Goal: Task Accomplishment & Management: Manage account settings

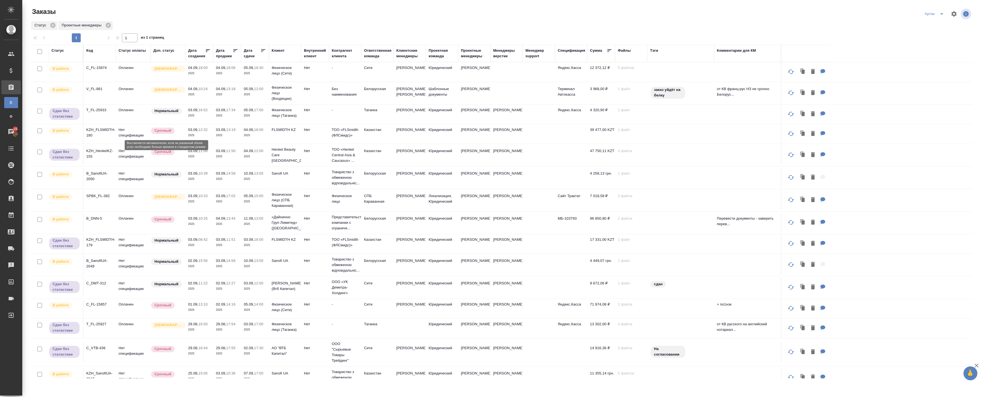
click at [151, 156] on div "Срочный" at bounding box center [167, 152] width 32 height 8
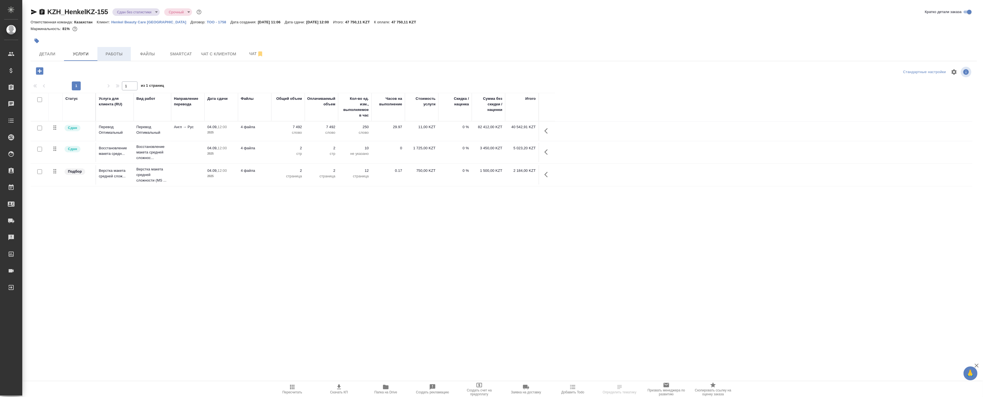
click at [126, 54] on span "Работы" at bounding box center [114, 54] width 27 height 7
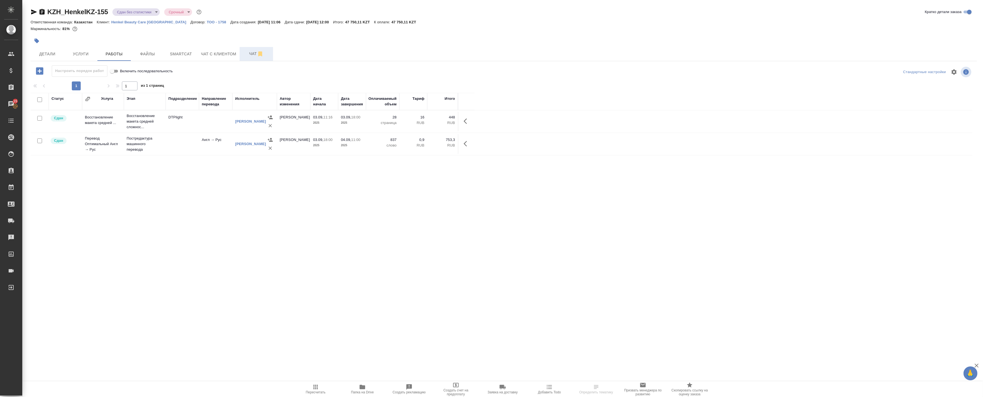
click at [245, 54] on span "Чат" at bounding box center [256, 53] width 27 height 7
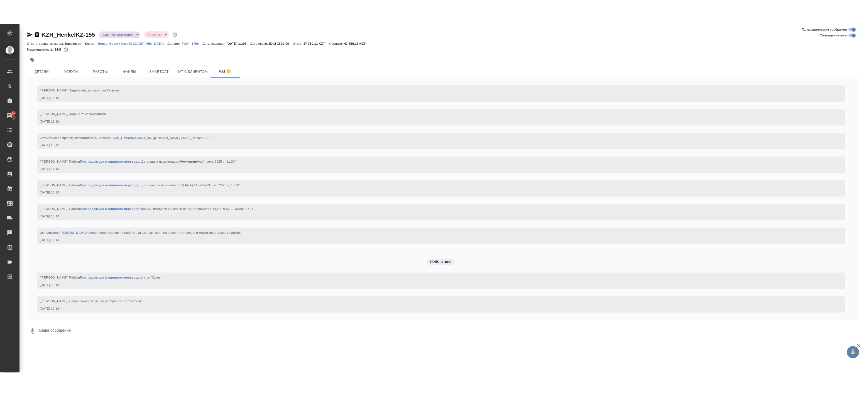
scroll to position [1149, 0]
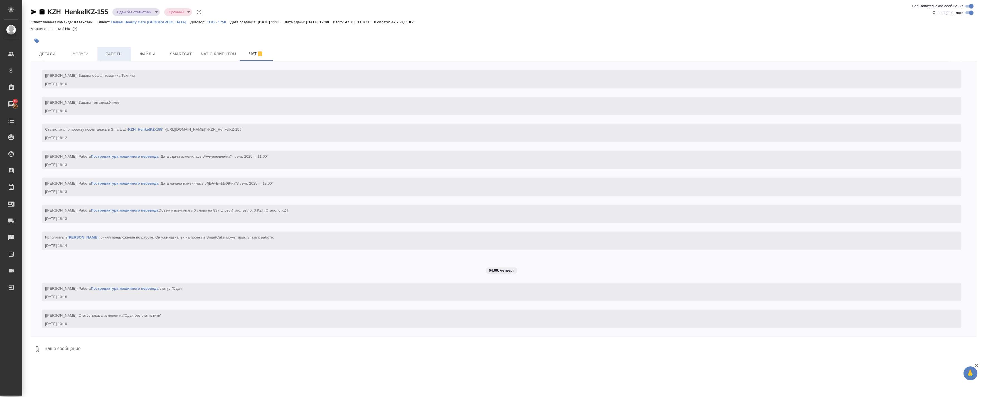
click at [112, 53] on span "Работы" at bounding box center [114, 54] width 27 height 7
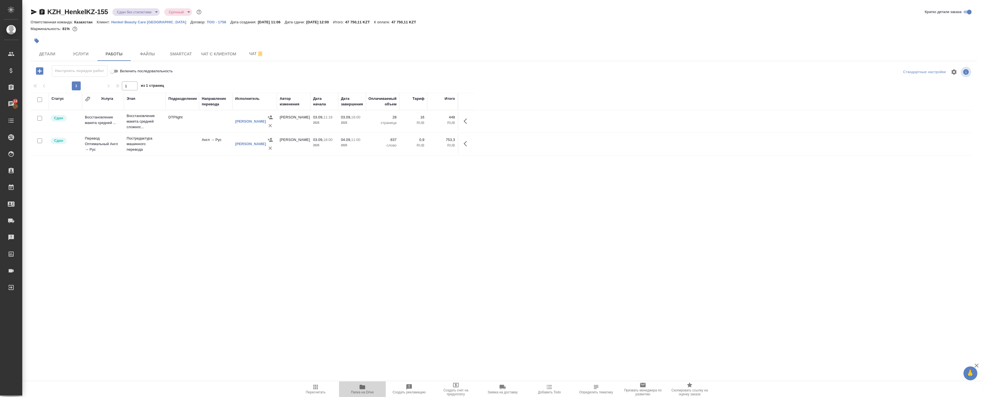
click at [364, 395] on span "Папка на Drive" at bounding box center [362, 393] width 23 height 4
click at [183, 53] on span "Smartcat" at bounding box center [181, 54] width 27 height 7
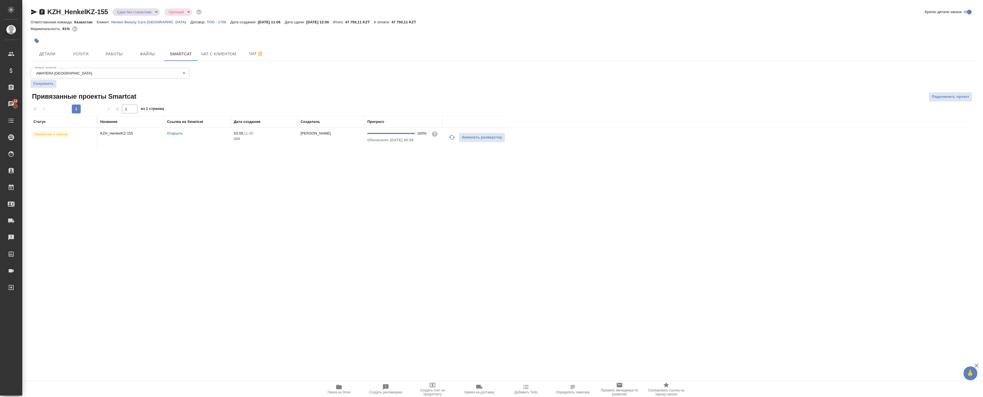
click at [183, 133] on link "Открыть" at bounding box center [175, 133] width 16 height 4
click at [121, 59] on button "Работы" at bounding box center [113, 54] width 33 height 14
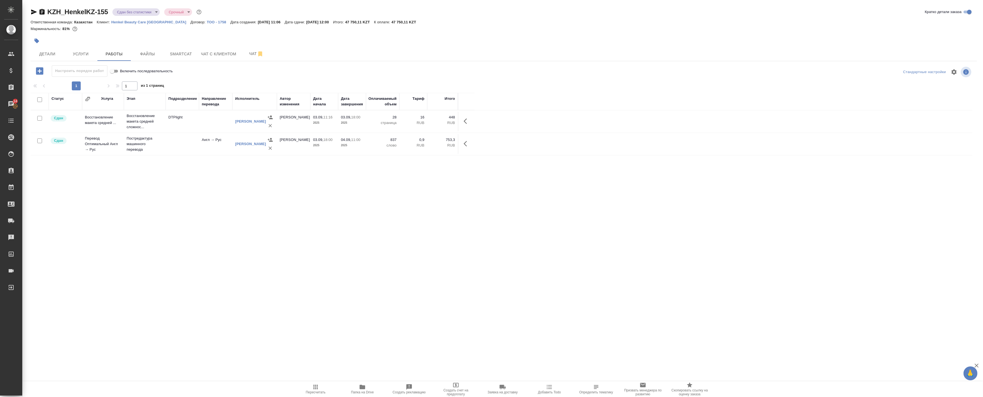
click at [175, 123] on td "DTPlight" at bounding box center [182, 121] width 33 height 19
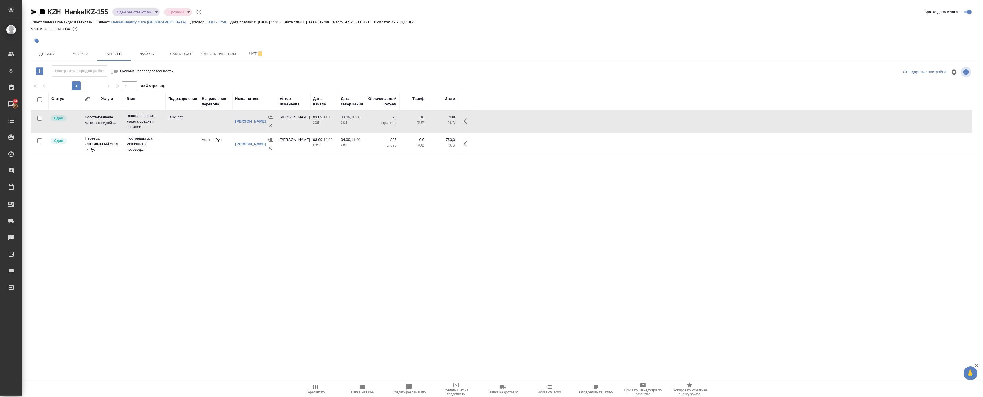
click at [175, 123] on td "DTPlight" at bounding box center [182, 121] width 33 height 19
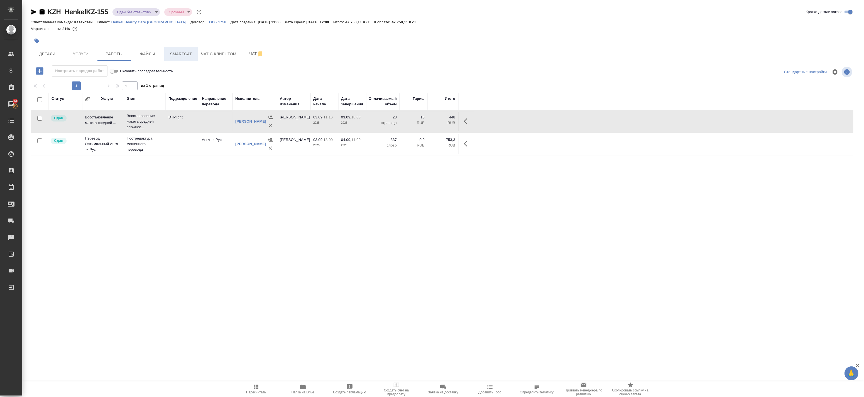
click at [176, 51] on span "Smartcat" at bounding box center [181, 54] width 27 height 7
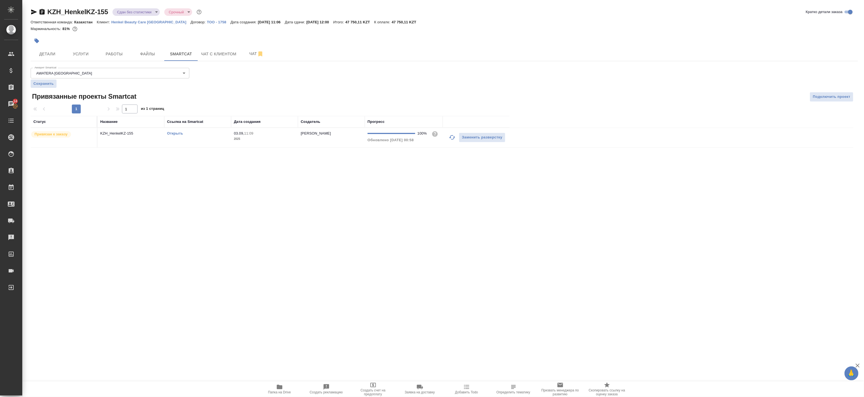
click at [178, 133] on link "Открыть" at bounding box center [175, 133] width 16 height 4
click at [279, 393] on span "Папка на Drive" at bounding box center [279, 393] width 23 height 4
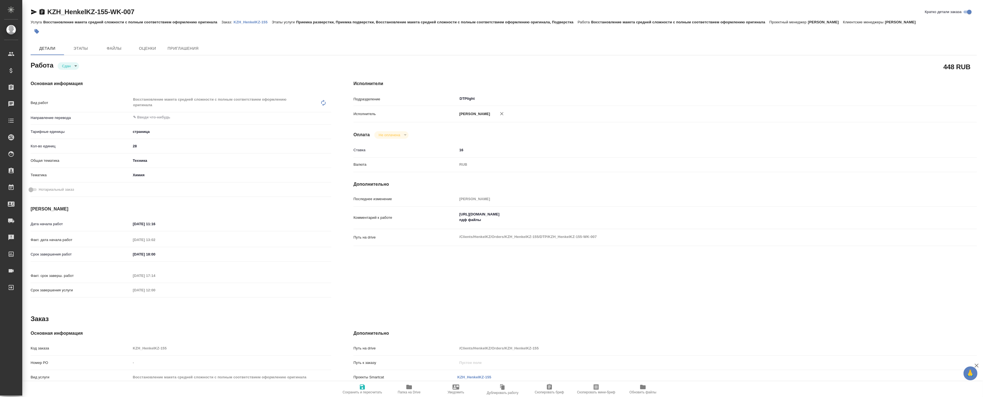
type textarea "x"
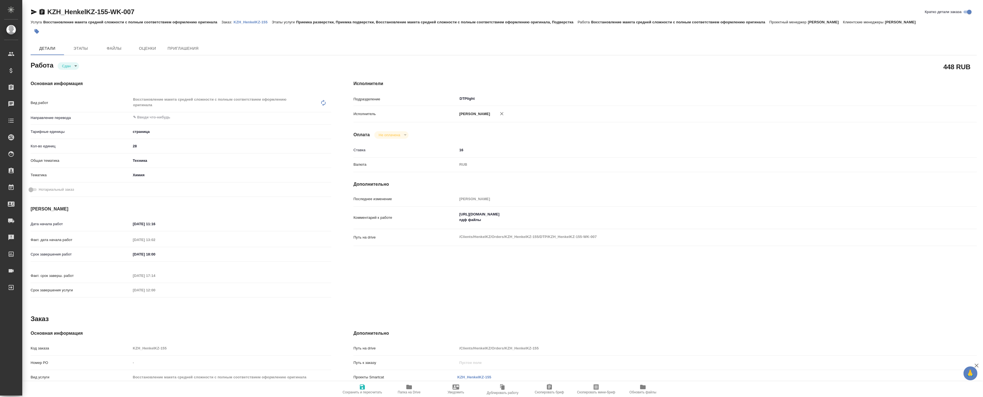
type textarea "x"
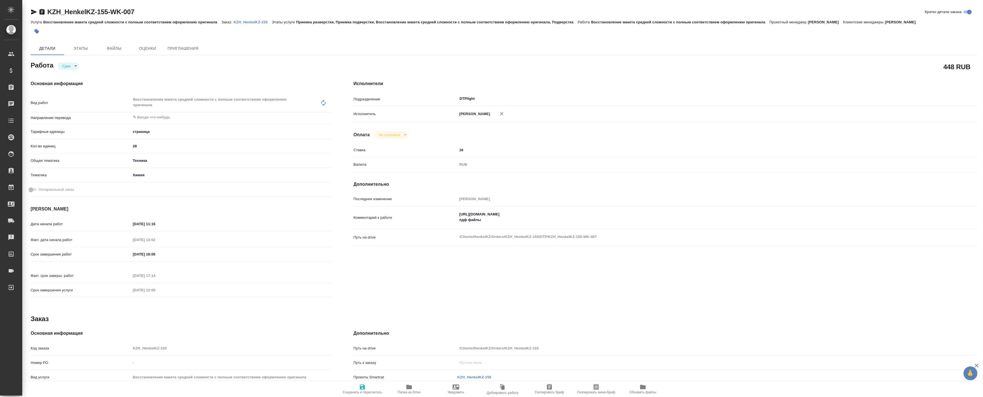
type textarea "x"
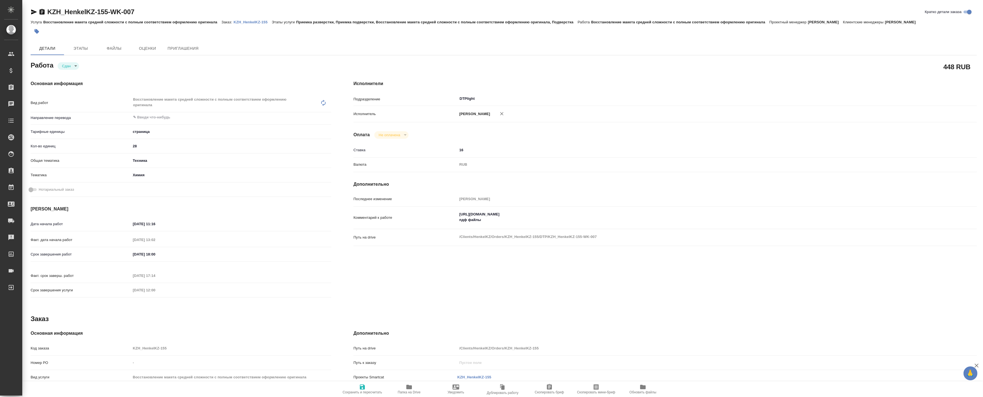
type textarea "x"
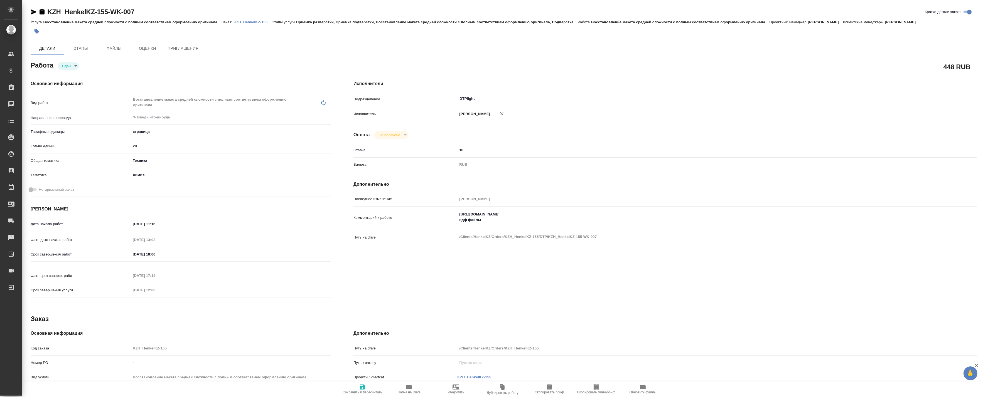
type textarea "x"
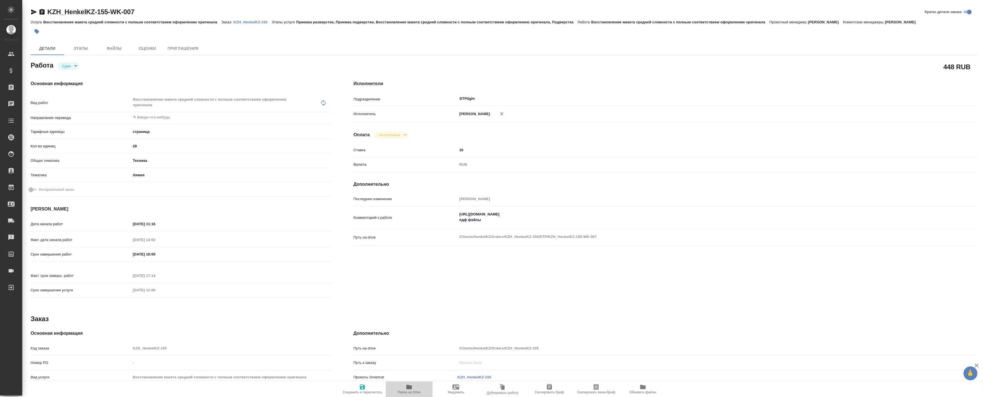
click at [410, 391] on span "Папка на Drive" at bounding box center [409, 393] width 23 height 4
type textarea "x"
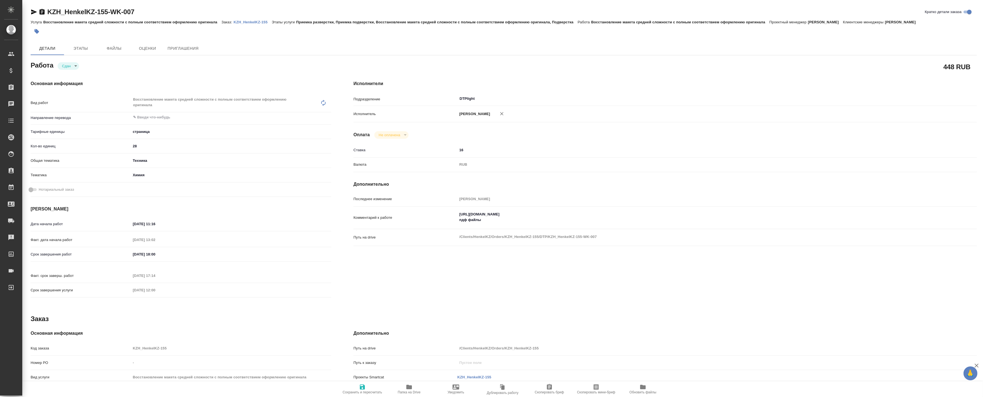
type textarea "x"
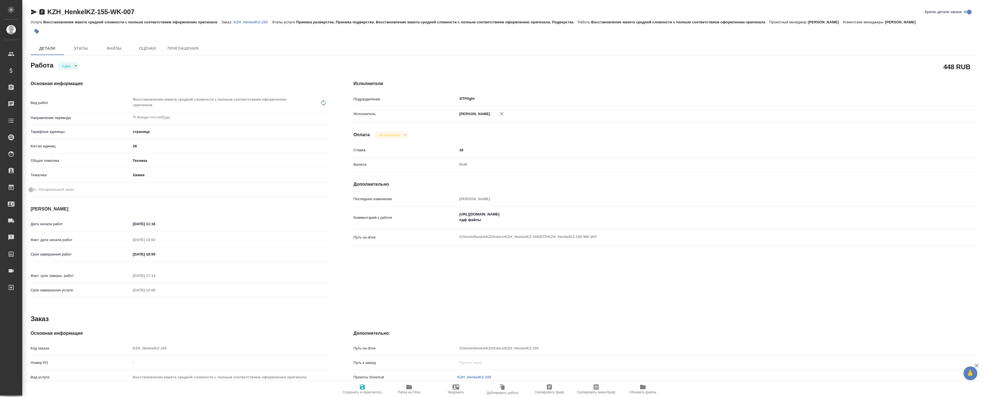
type textarea "x"
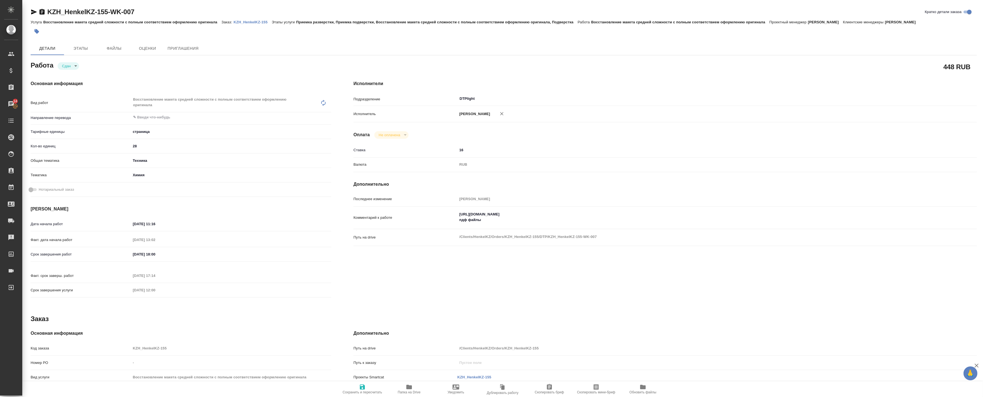
type textarea "x"
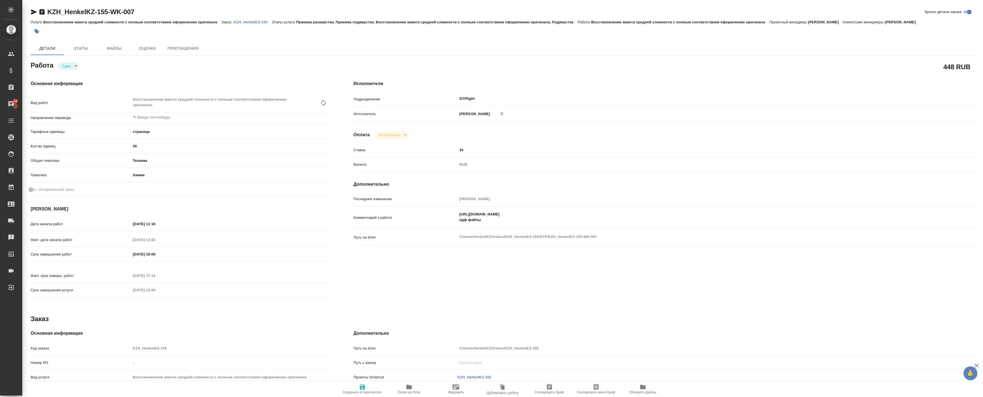
type textarea "x"
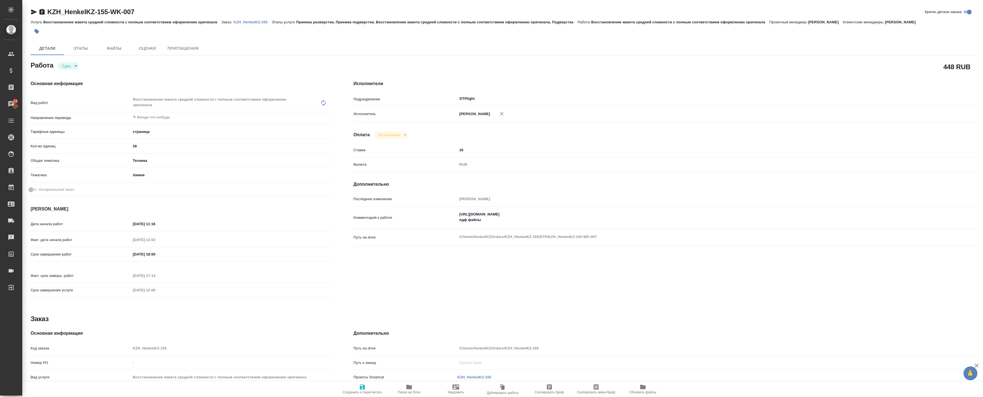
type textarea "x"
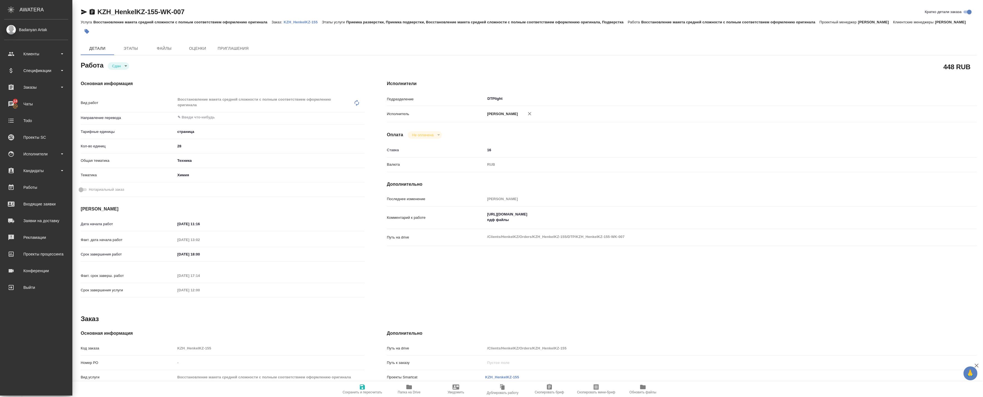
type textarea "x"
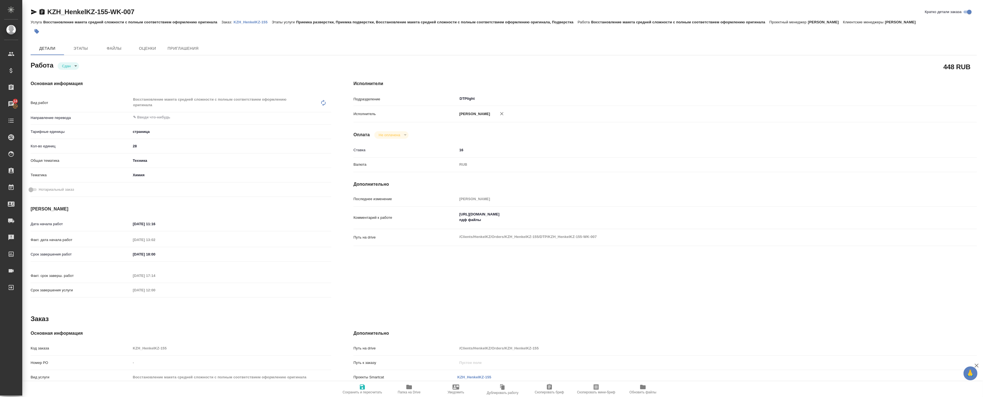
type textarea "x"
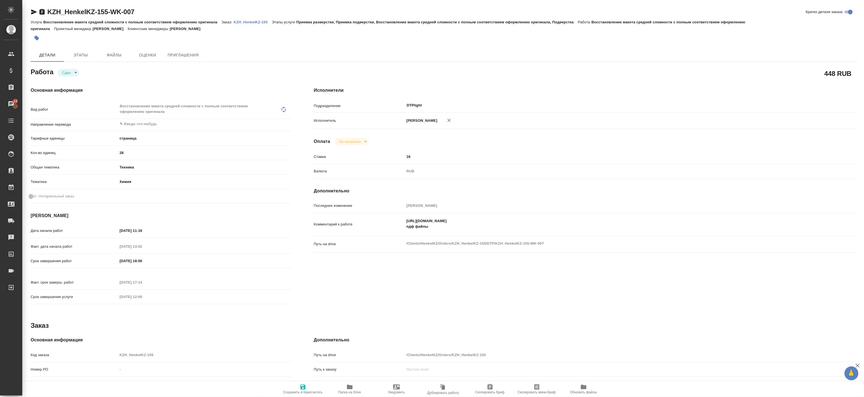
type textarea "x"
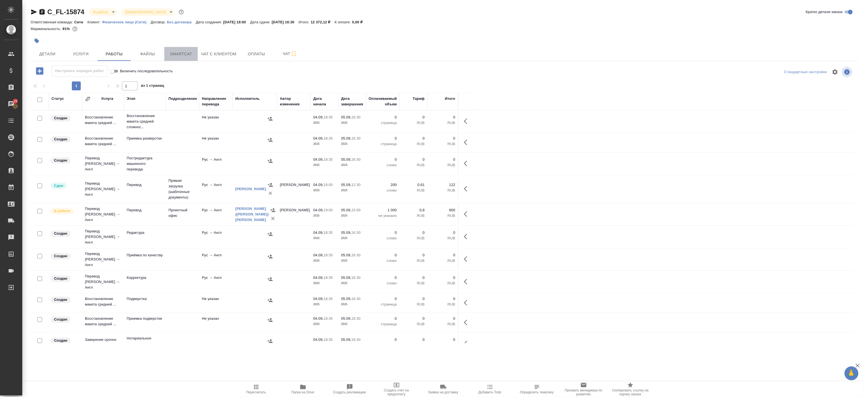
click at [179, 53] on span "Smartcat" at bounding box center [181, 54] width 27 height 7
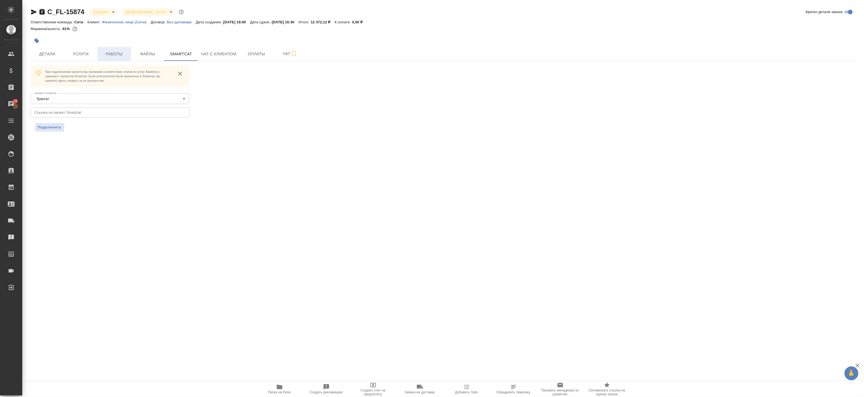
click at [109, 56] on span "Работы" at bounding box center [114, 54] width 27 height 7
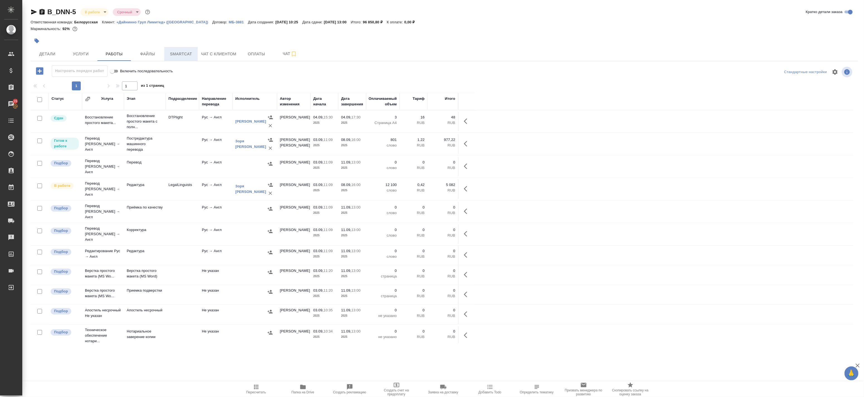
click at [177, 49] on button "Smartcat" at bounding box center [180, 54] width 33 height 14
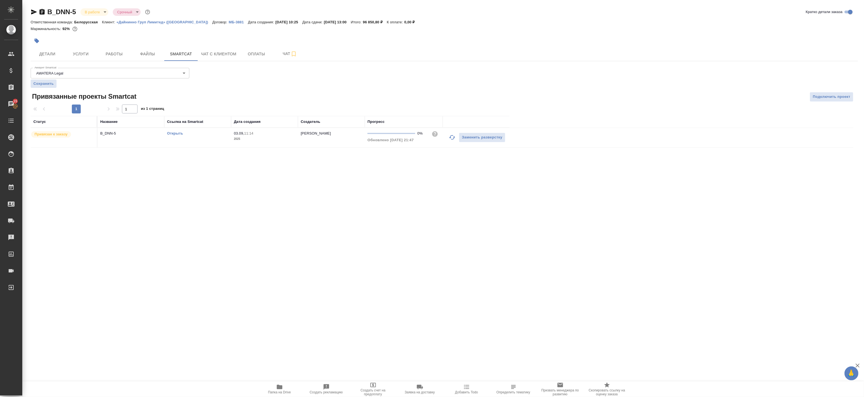
click at [449, 139] on icon "button" at bounding box center [452, 137] width 7 height 7
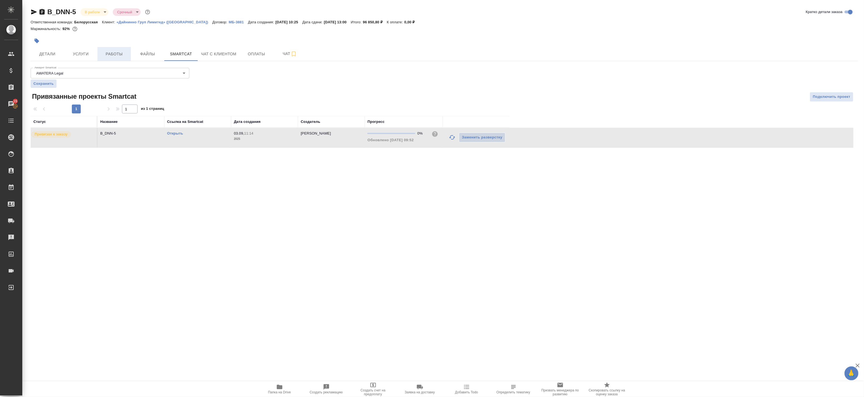
click at [111, 54] on span "Работы" at bounding box center [114, 54] width 27 height 7
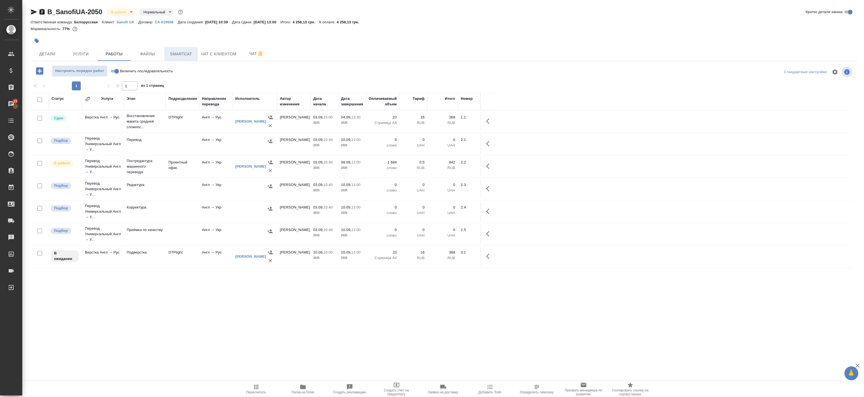
click at [187, 53] on span "Smartcat" at bounding box center [181, 54] width 27 height 7
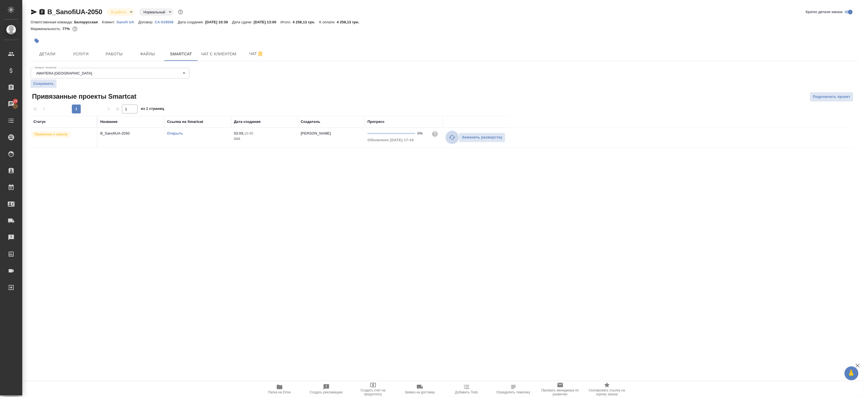
click at [451, 137] on icon "button" at bounding box center [452, 137] width 7 height 7
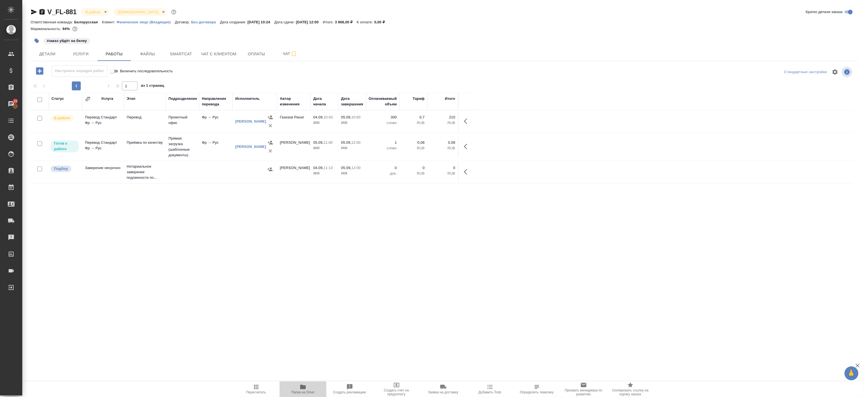
click at [305, 393] on span "Папка на Drive" at bounding box center [302, 393] width 23 height 4
click at [48, 53] on span "Детали" at bounding box center [47, 54] width 27 height 7
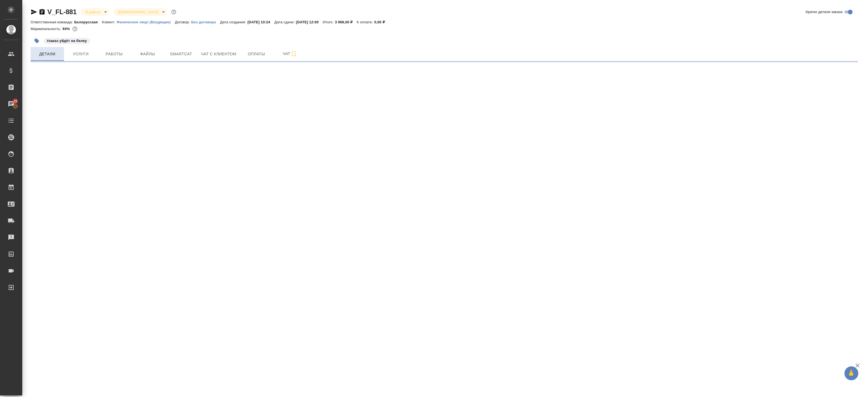
select select "RU"
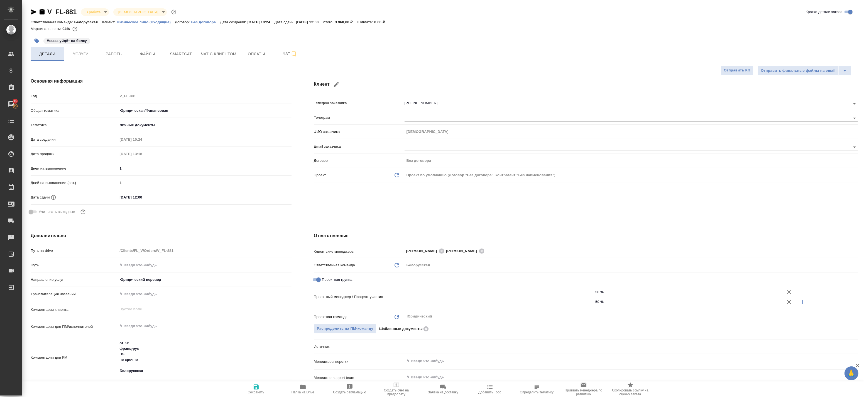
type textarea "x"
type input "[PERSON_NAME]"
type input "Газизов Ринат"
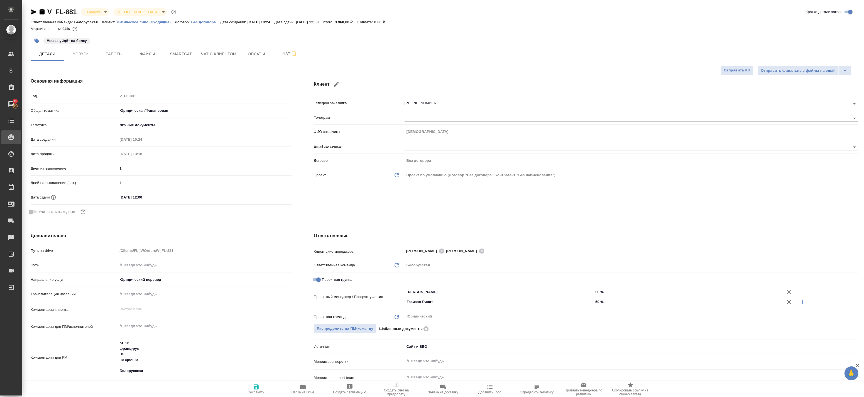
type textarea "x"
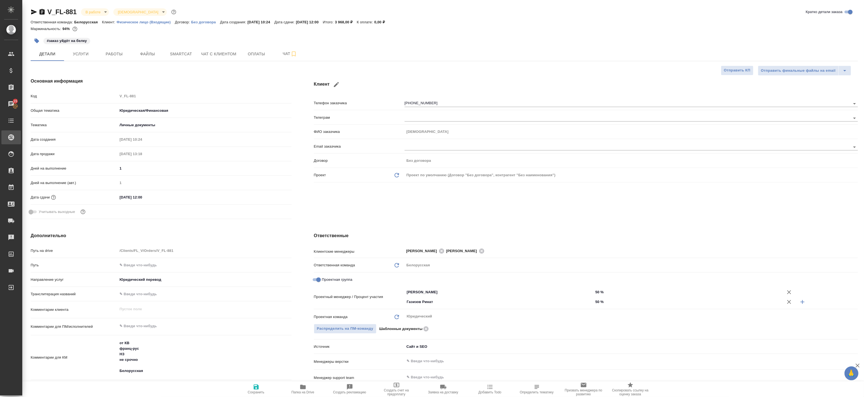
type textarea "x"
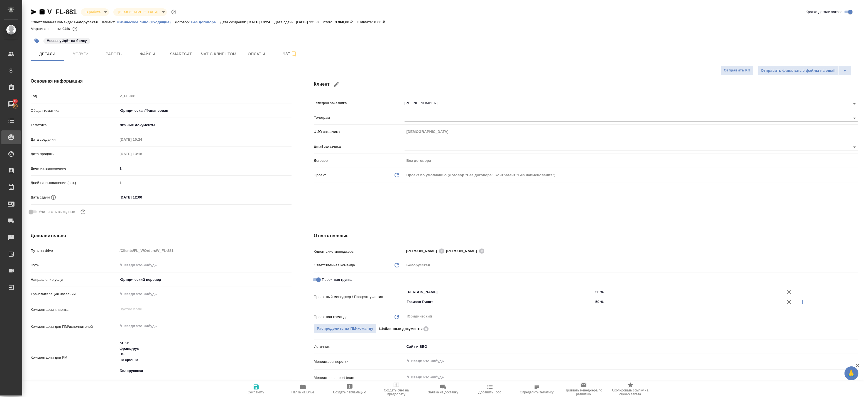
type textarea "x"
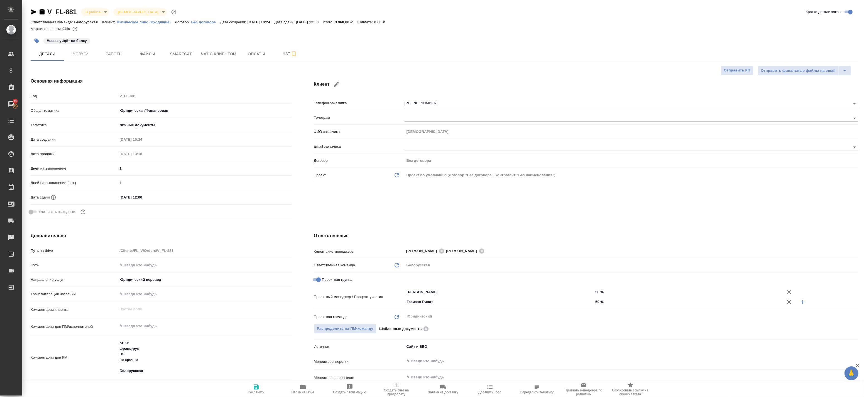
type textarea "x"
click at [110, 52] on span "Работы" at bounding box center [114, 54] width 27 height 7
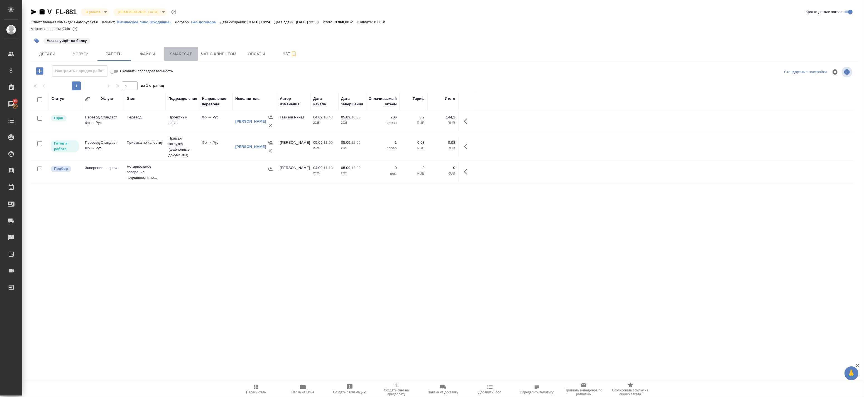
click at [190, 55] on span "Smartcat" at bounding box center [181, 54] width 27 height 7
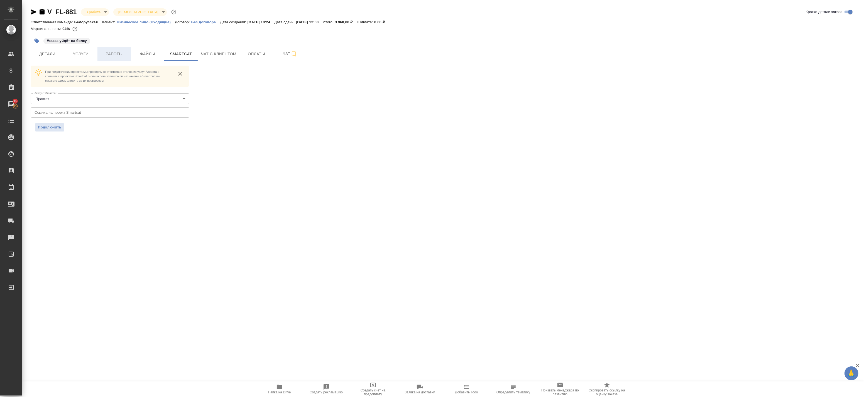
click at [106, 58] on button "Работы" at bounding box center [113, 54] width 33 height 14
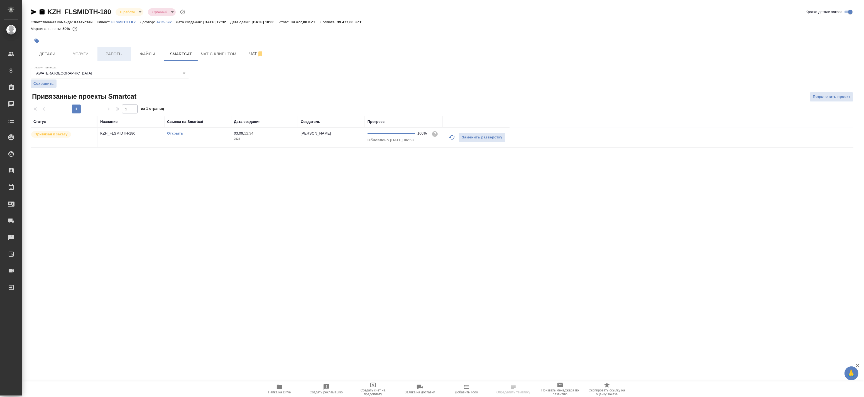
click at [110, 55] on span "Работы" at bounding box center [114, 54] width 27 height 7
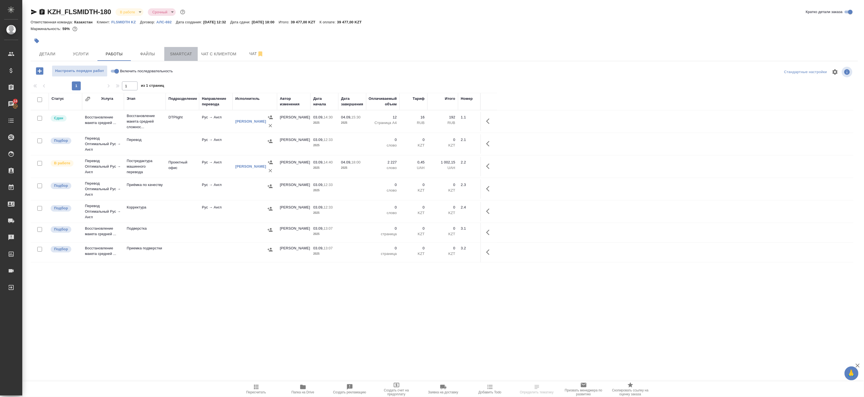
click at [184, 52] on span "Smartcat" at bounding box center [181, 54] width 27 height 7
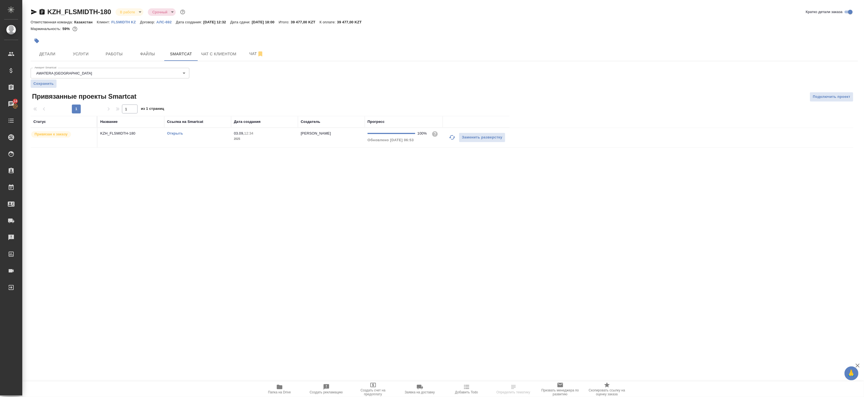
click at [450, 138] on icon "button" at bounding box center [452, 137] width 6 height 4
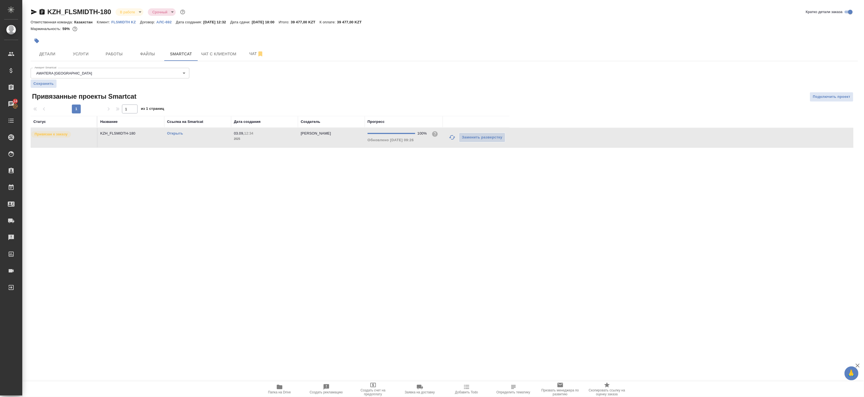
click at [172, 132] on link "Открыть" at bounding box center [175, 133] width 16 height 4
click at [107, 48] on button "Работы" at bounding box center [113, 54] width 33 height 14
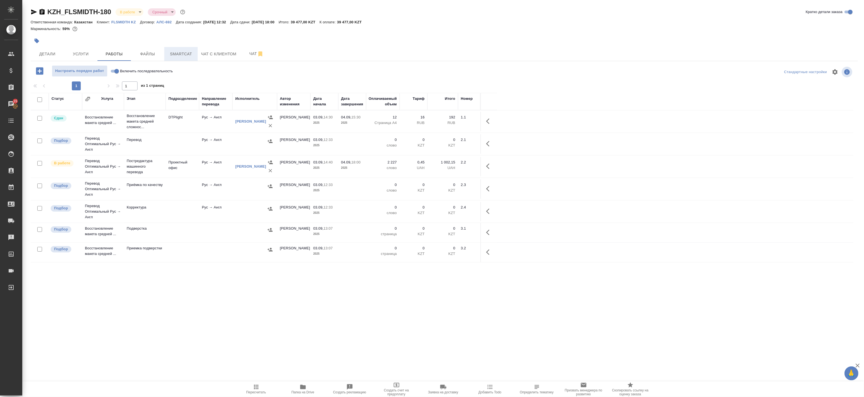
click at [177, 53] on span "Smartcat" at bounding box center [181, 54] width 27 height 7
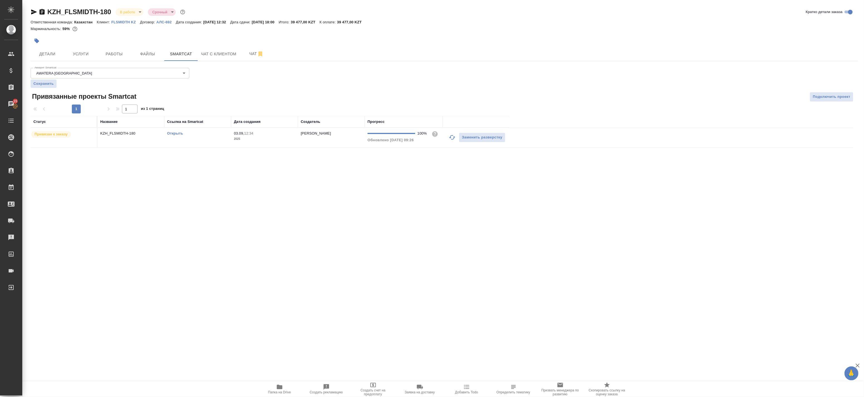
click at [174, 132] on link "Открыть" at bounding box center [175, 133] width 16 height 4
click at [81, 55] on span "Услуги" at bounding box center [80, 54] width 27 height 7
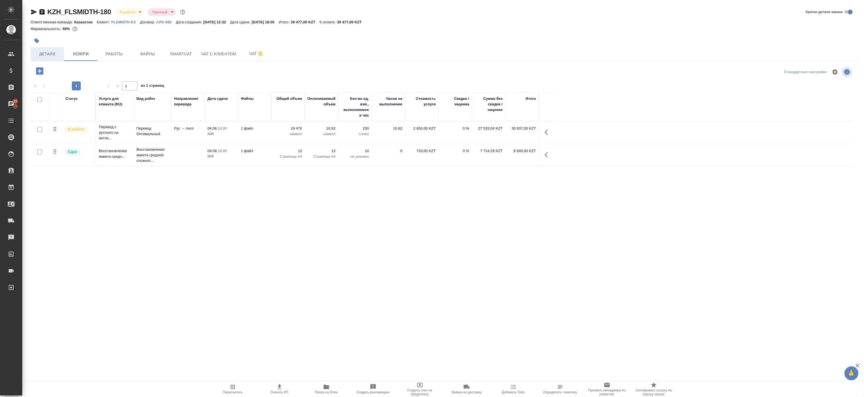
click at [51, 54] on span "Детали" at bounding box center [47, 54] width 27 height 7
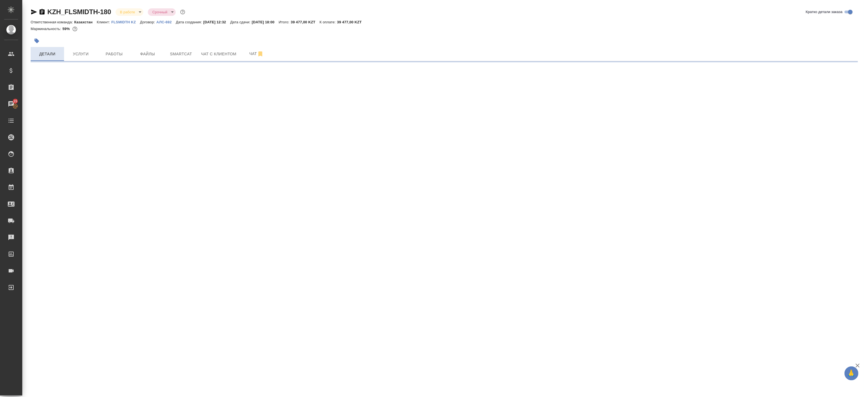
select select "RU"
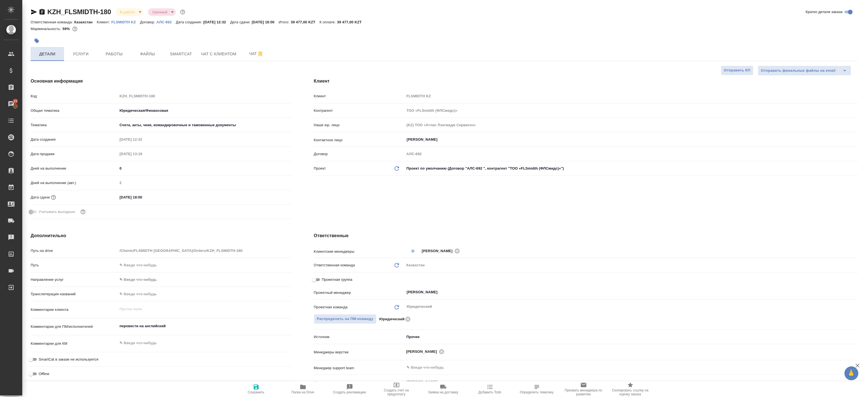
type textarea "x"
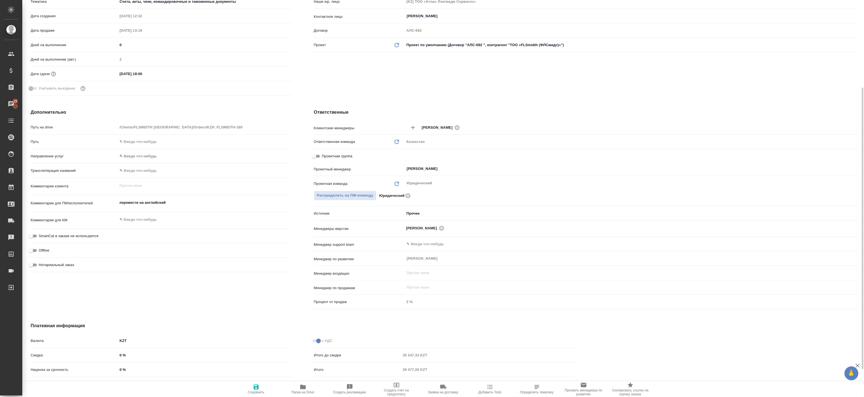
scroll to position [154, 0]
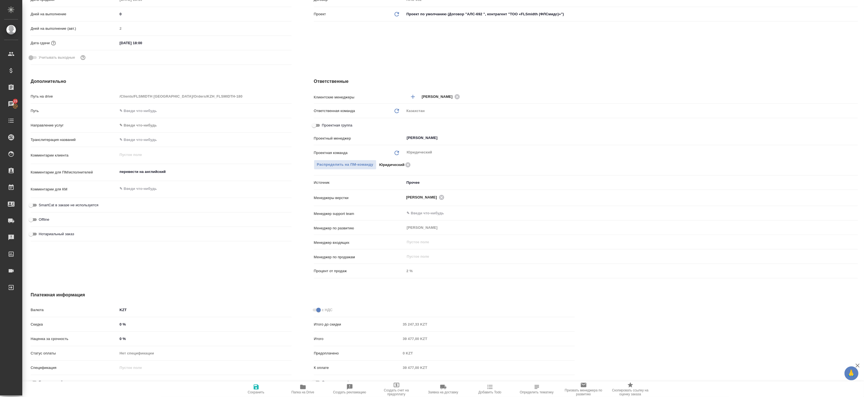
type textarea "x"
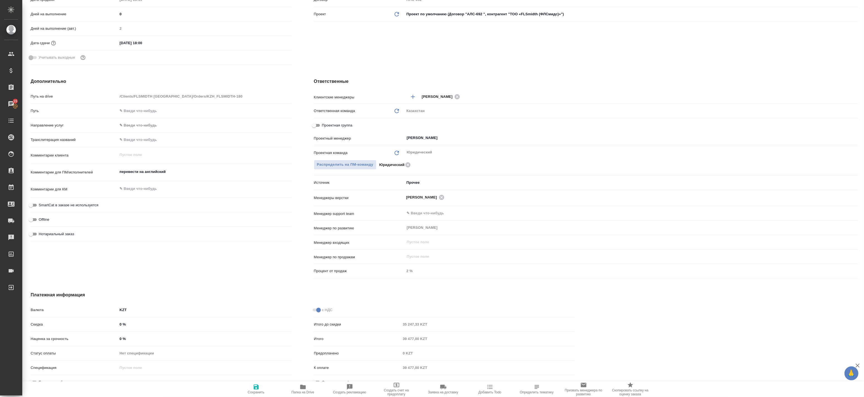
type textarea "x"
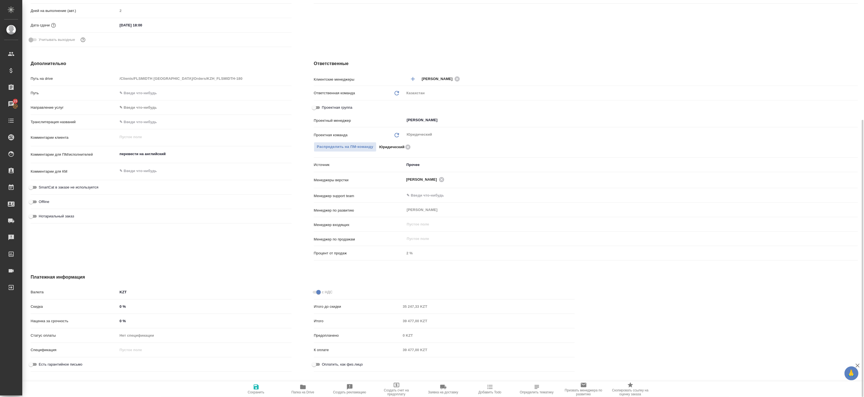
scroll to position [190, 0]
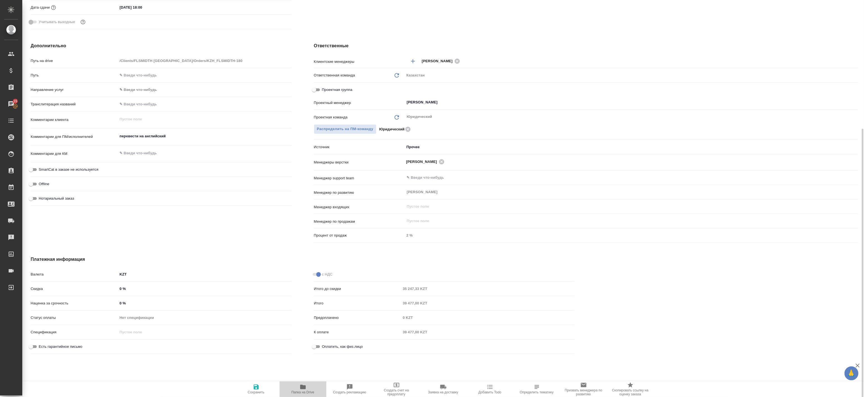
click at [305, 386] on icon "button" at bounding box center [302, 387] width 7 height 7
type textarea "x"
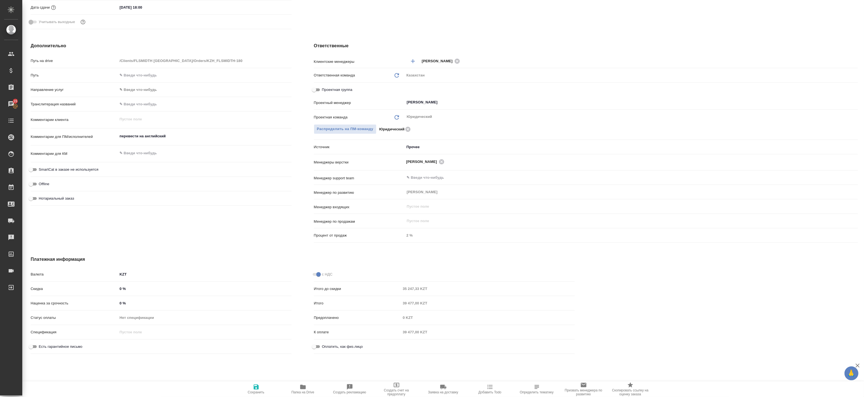
type textarea "x"
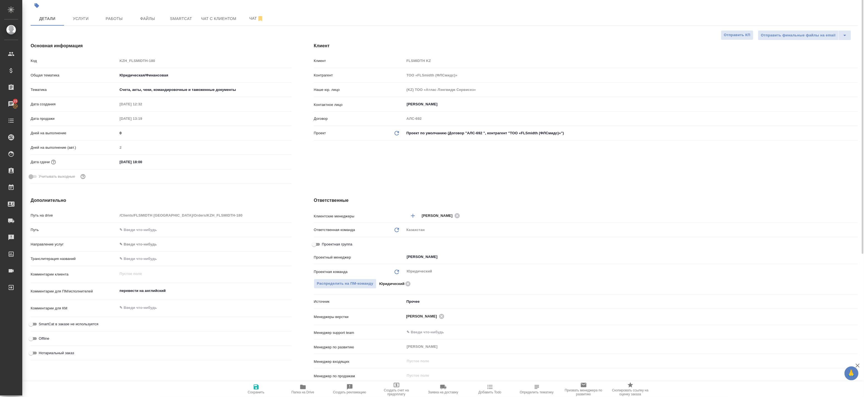
scroll to position [0, 0]
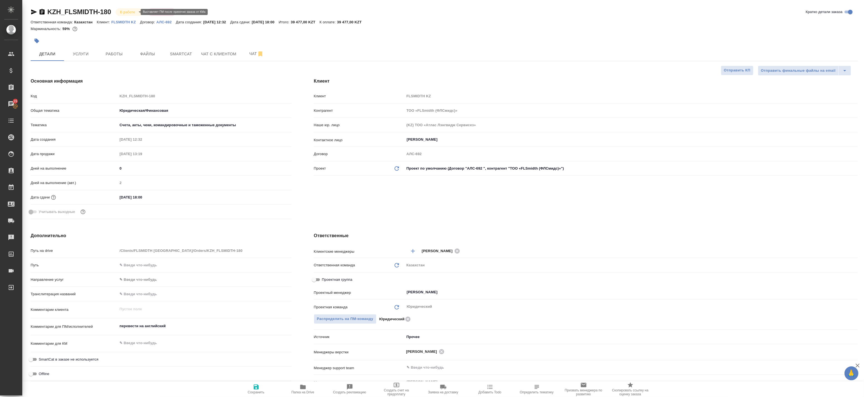
click at [129, 10] on body "🙏 .cls-1 fill:#fff; AWATERA Badanyan Artak Клиенты Спецификации Заказы 15 Чаты …" at bounding box center [432, 198] width 864 height 397
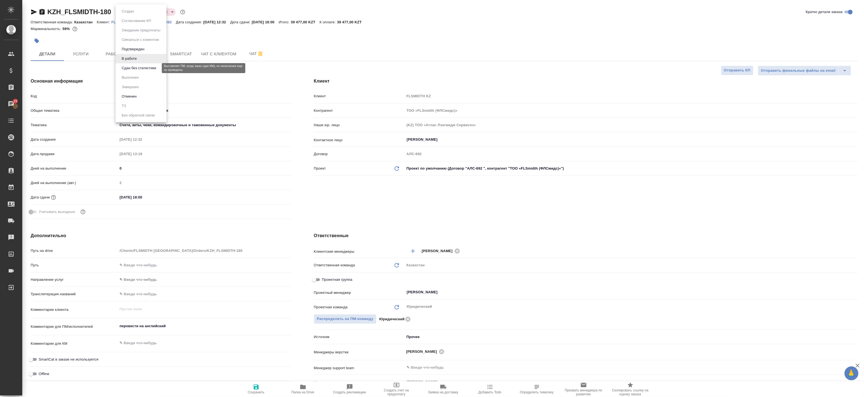
click at [132, 69] on button "Сдан без статистики" at bounding box center [139, 68] width 38 height 6
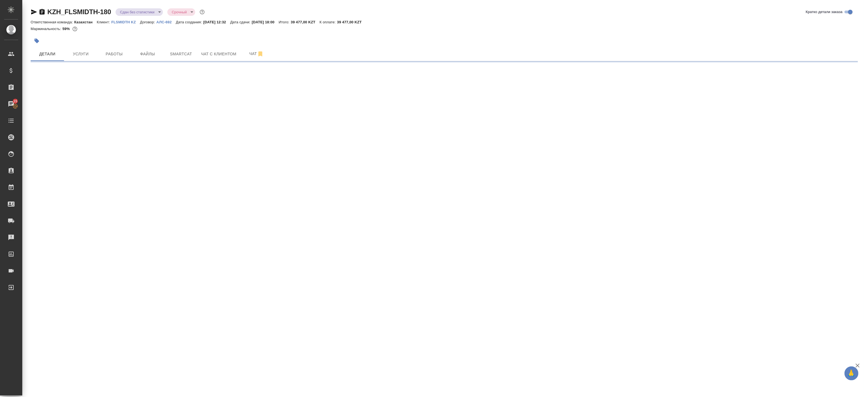
select select "RU"
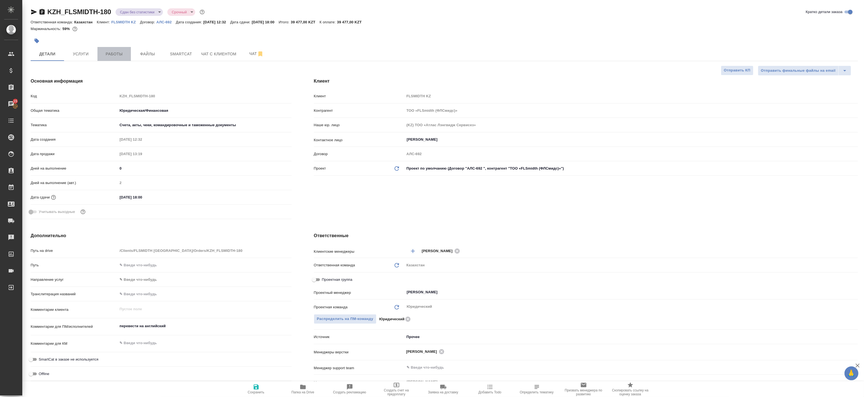
click at [119, 52] on span "Работы" at bounding box center [114, 54] width 27 height 7
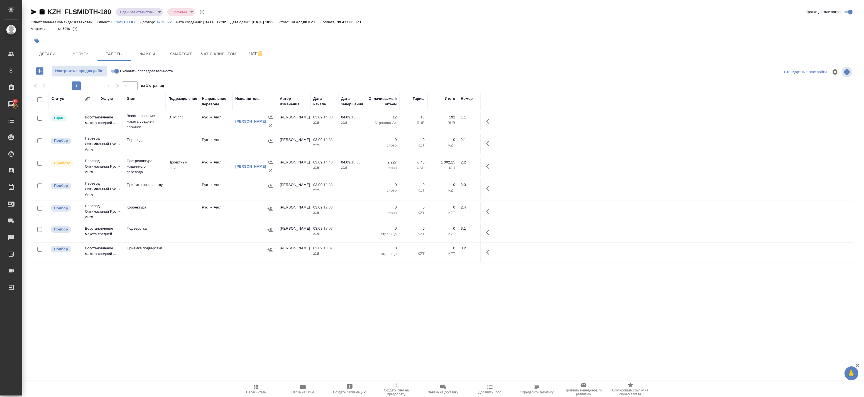
click at [40, 100] on input "checkbox" at bounding box center [39, 99] width 5 height 5
checkbox input "true"
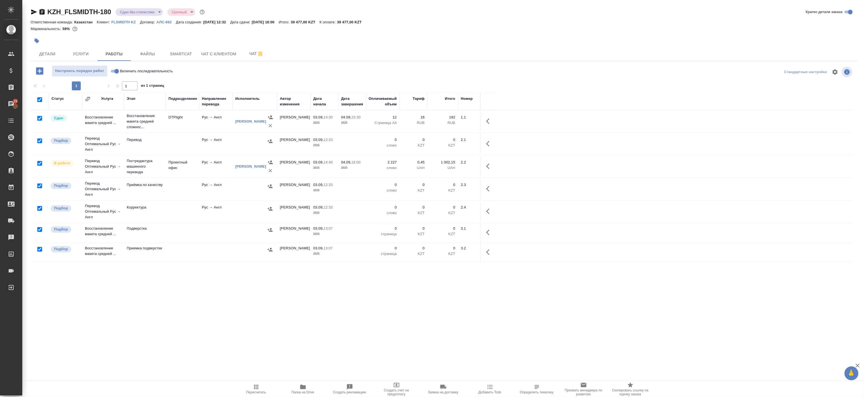
checkbox input "true"
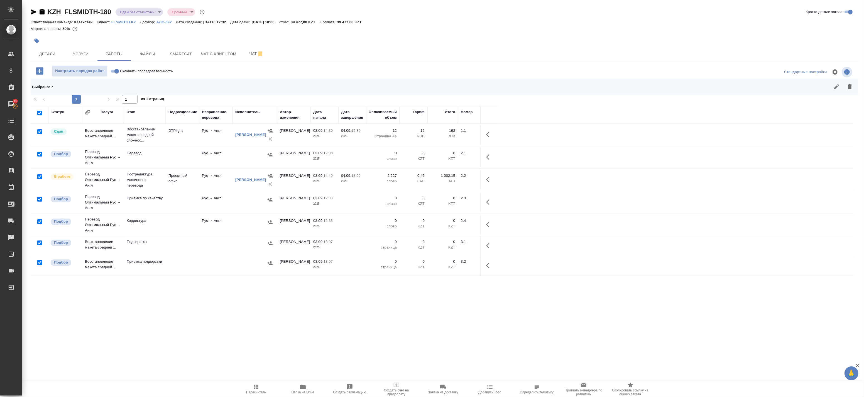
click at [38, 177] on input "checkbox" at bounding box center [39, 176] width 5 height 5
checkbox input "false"
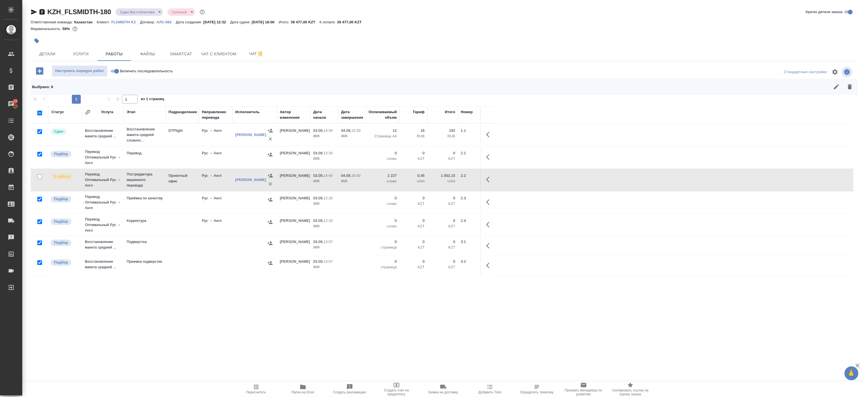
click at [38, 130] on input "checkbox" at bounding box center [39, 131] width 5 height 5
checkbox input "false"
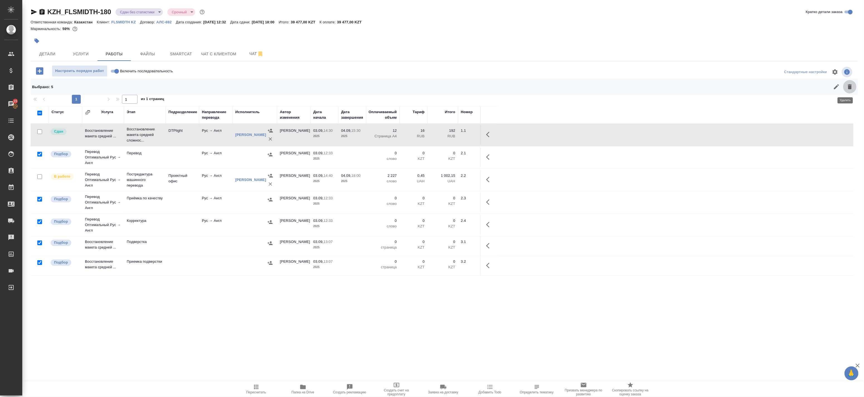
click at [850, 87] on button "button" at bounding box center [849, 86] width 13 height 13
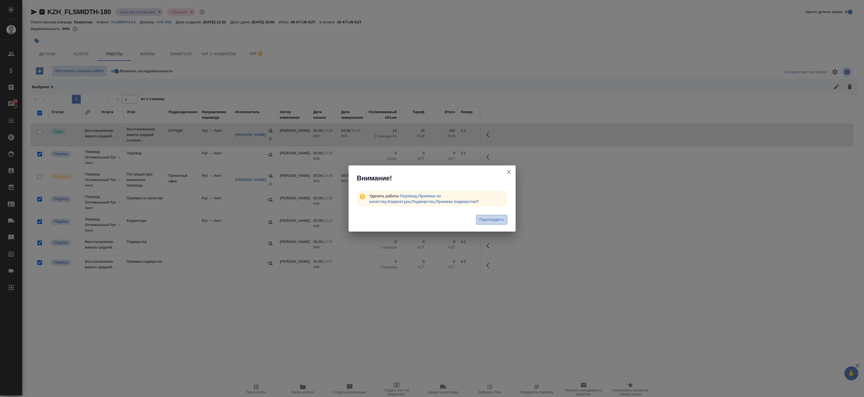
click at [495, 222] on span "Подтвердить" at bounding box center [491, 220] width 25 height 6
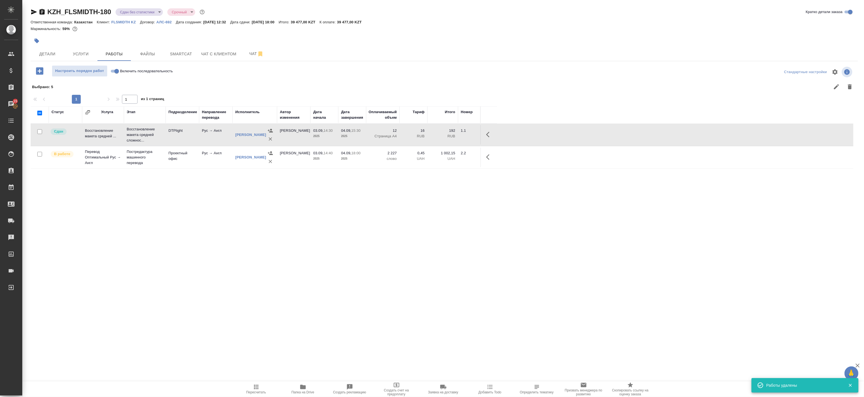
click at [32, 12] on icon "button" at bounding box center [34, 11] width 6 height 5
click at [46, 55] on span "Детали" at bounding box center [47, 54] width 27 height 7
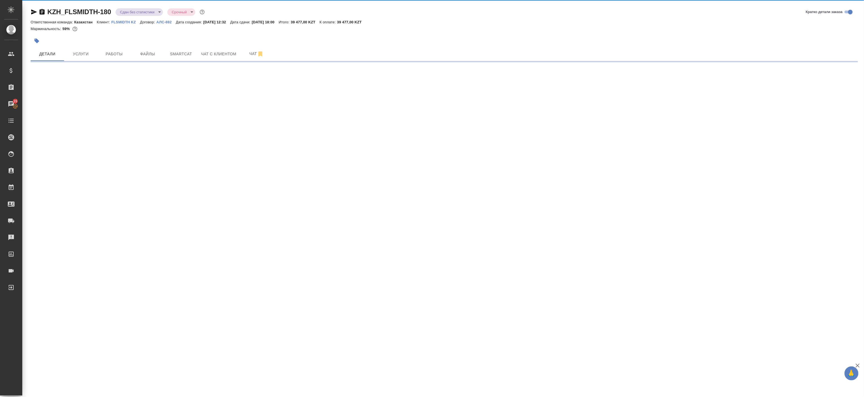
select select "RU"
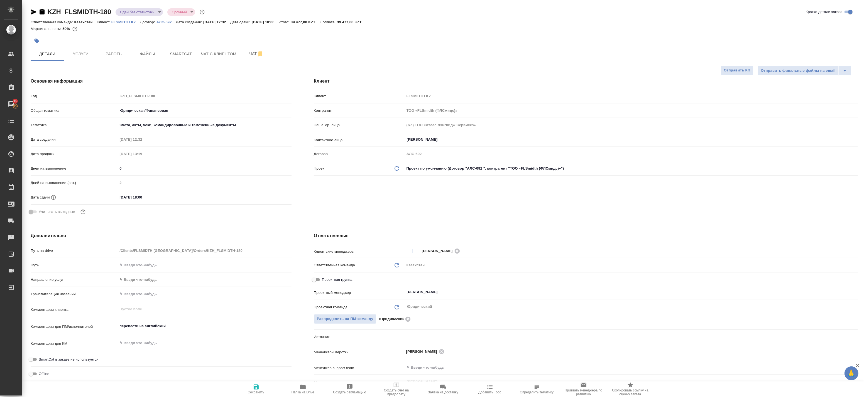
type textarea "x"
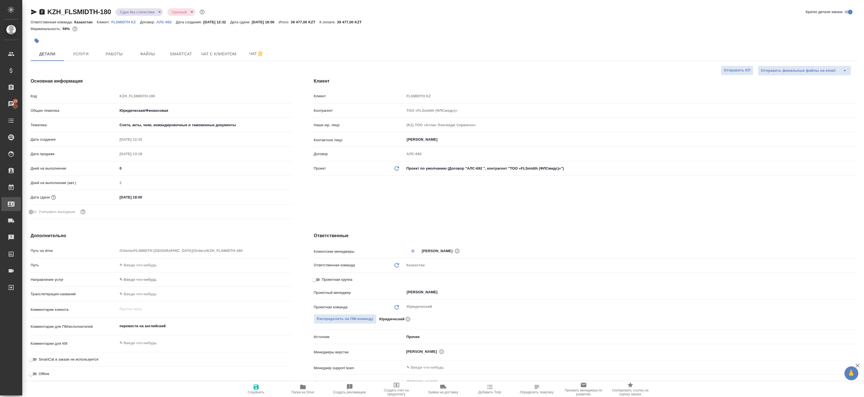
type textarea "x"
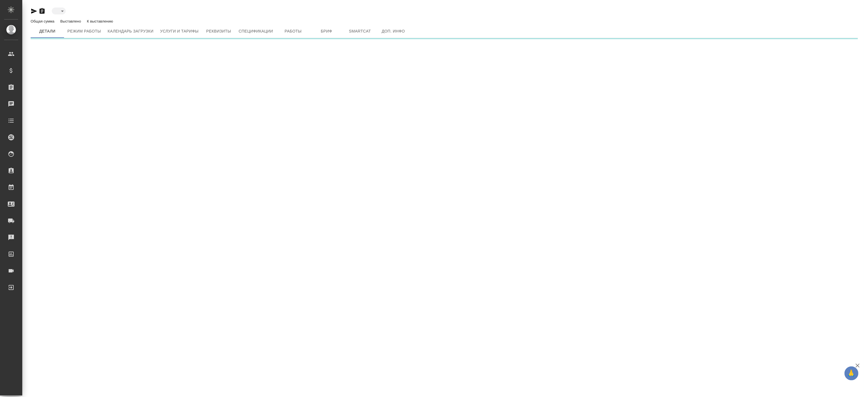
type input "active"
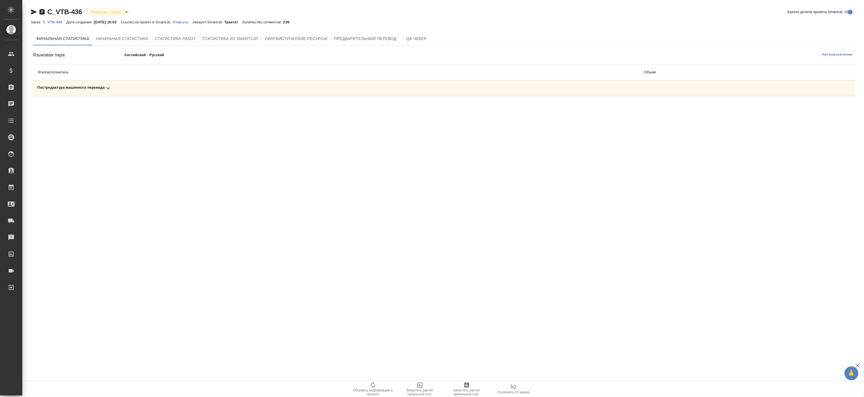
click at [376, 85] on div "Постредактура машинного перевода" at bounding box center [335, 88] width 597 height 7
click at [842, 54] on span "Автоназначение" at bounding box center [836, 55] width 31 height 6
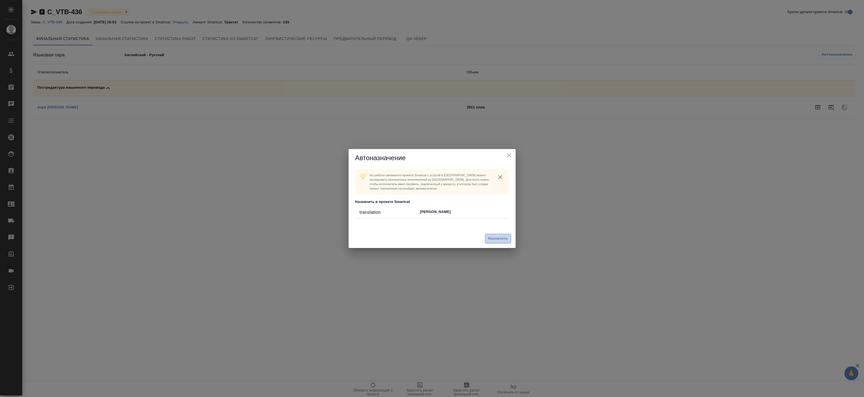
click at [491, 240] on span "Назначить" at bounding box center [498, 239] width 20 height 6
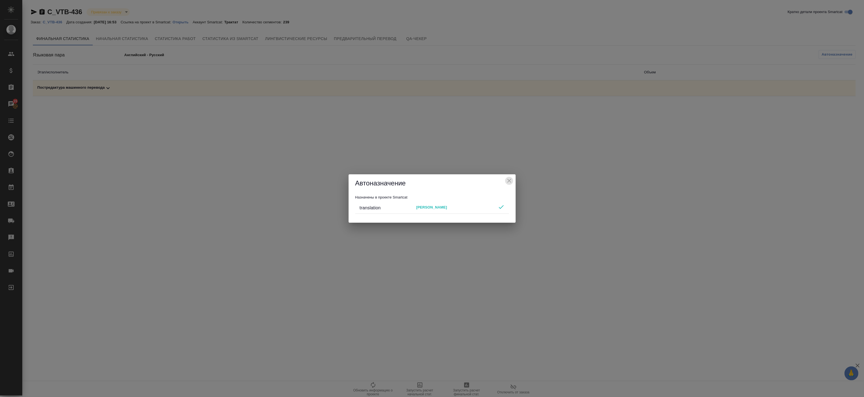
click at [509, 180] on icon "close" at bounding box center [509, 181] width 7 height 7
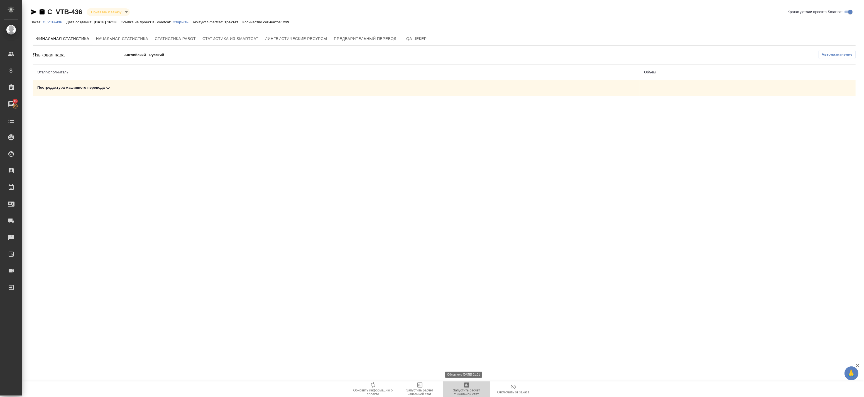
click at [467, 389] on span "Запустить расчет финальной стат." at bounding box center [466, 393] width 40 height 8
click at [390, 88] on div "Постредактура машинного перевода" at bounding box center [335, 88] width 597 height 7
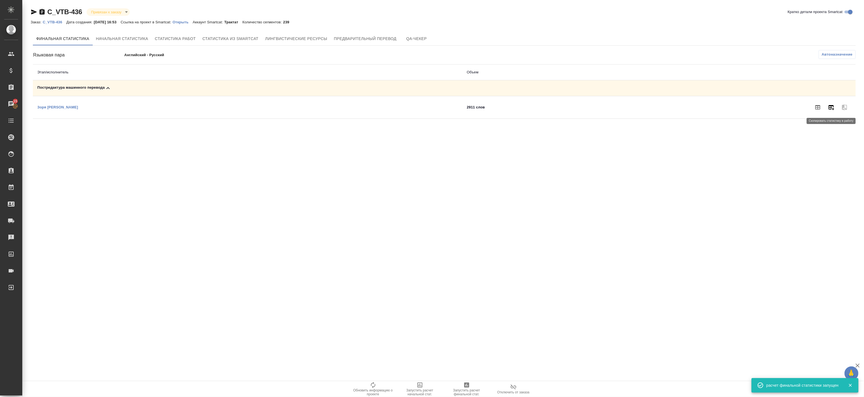
click at [828, 109] on icon "button" at bounding box center [831, 107] width 6 height 5
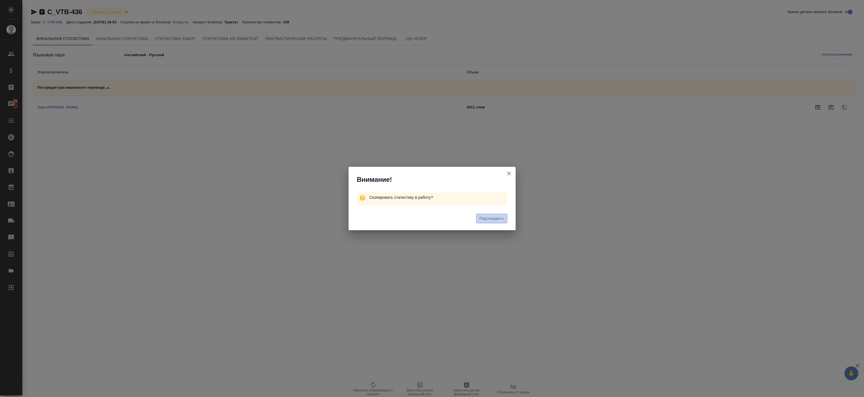
click at [483, 221] on span "Подтвердить" at bounding box center [491, 219] width 25 height 6
click at [508, 169] on icon "button" at bounding box center [508, 172] width 7 height 7
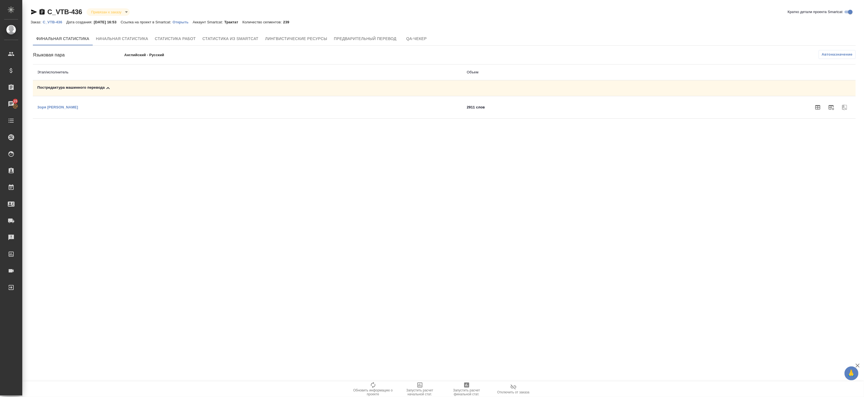
click at [159, 57] on p "Английский - Русский" at bounding box center [215, 55] width 183 height 6
click at [149, 53] on p "Английский - Русский" at bounding box center [215, 55] width 183 height 6
click at [831, 110] on icon "button" at bounding box center [830, 107] width 7 height 7
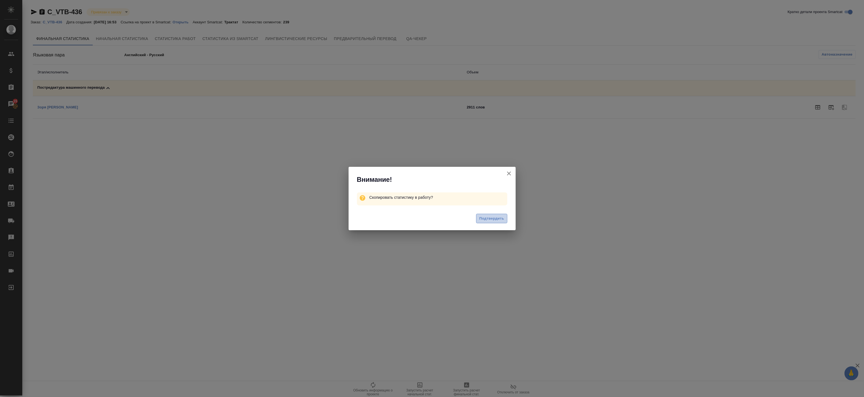
click at [493, 221] on span "Подтвердить" at bounding box center [491, 219] width 25 height 6
click at [494, 222] on span "Подтвердить" at bounding box center [491, 220] width 25 height 6
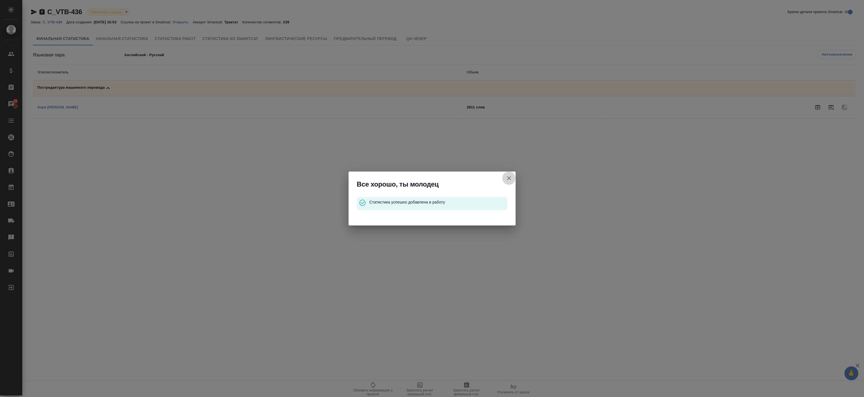
drag, startPoint x: 507, startPoint y: 179, endPoint x: 385, endPoint y: 142, distance: 128.0
click at [506, 179] on icon "button" at bounding box center [508, 178] width 7 height 7
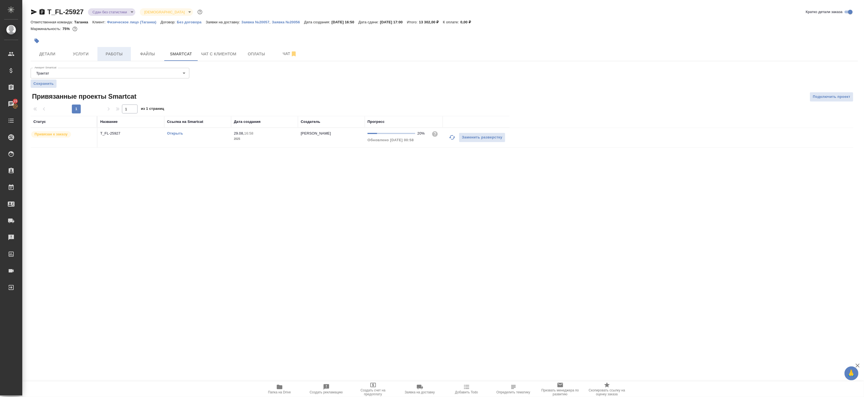
click at [108, 51] on span "Работы" at bounding box center [114, 54] width 27 height 7
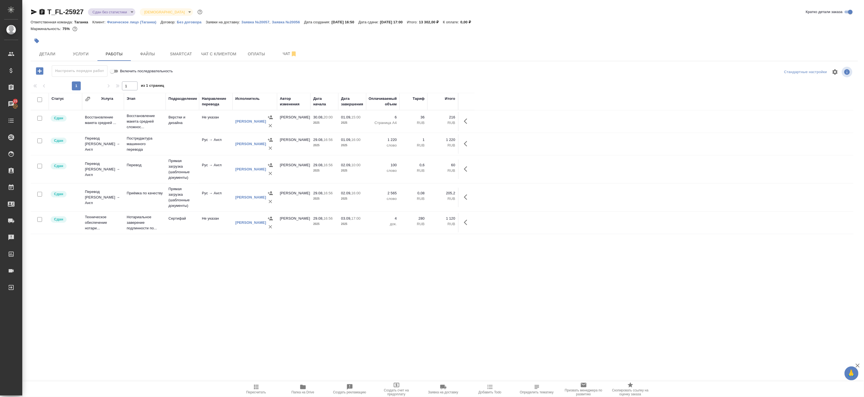
click at [257, 387] on icon "button" at bounding box center [256, 387] width 4 height 4
click at [122, 6] on div "T_FL-25927 Сдан без статистики distributed Святая троица holyTrinity Кратко дет…" at bounding box center [444, 179] width 833 height 358
click at [124, 11] on body "🙏 .cls-1 fill:#fff; AWATERA Badanyan Artak Клиенты Спецификации Заказы 15 Чаты …" at bounding box center [432, 198] width 864 height 397
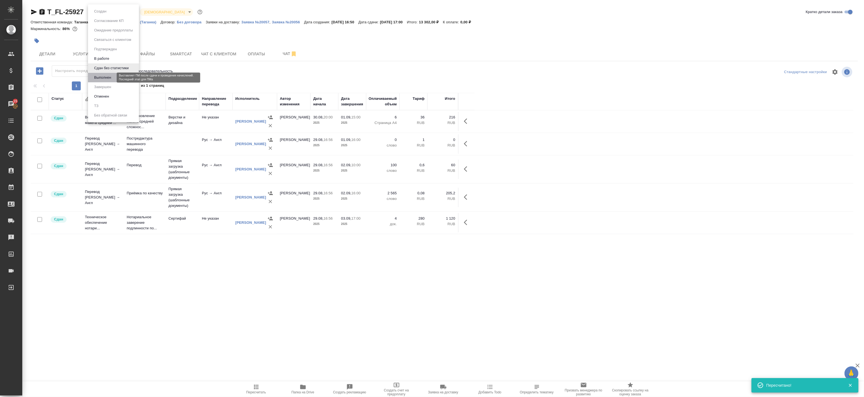
click at [112, 76] on button "Выполнен" at bounding box center [102, 78] width 20 height 6
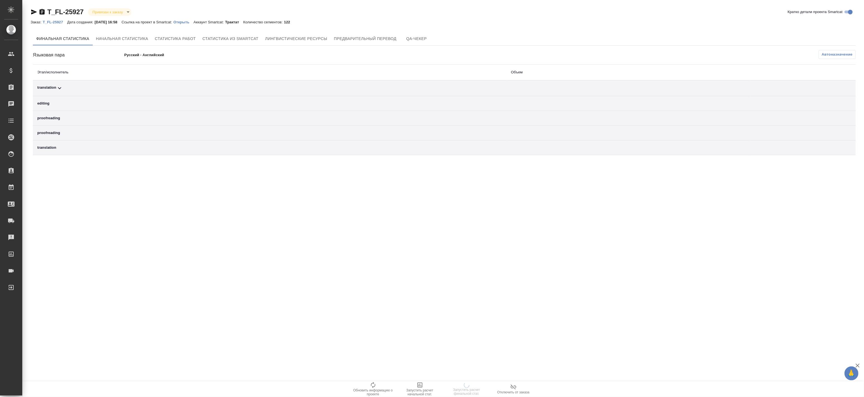
click at [313, 68] on th "Этап/исполнитель" at bounding box center [269, 73] width 473 height 16
click at [832, 55] on span "Автоназначение" at bounding box center [836, 55] width 31 height 6
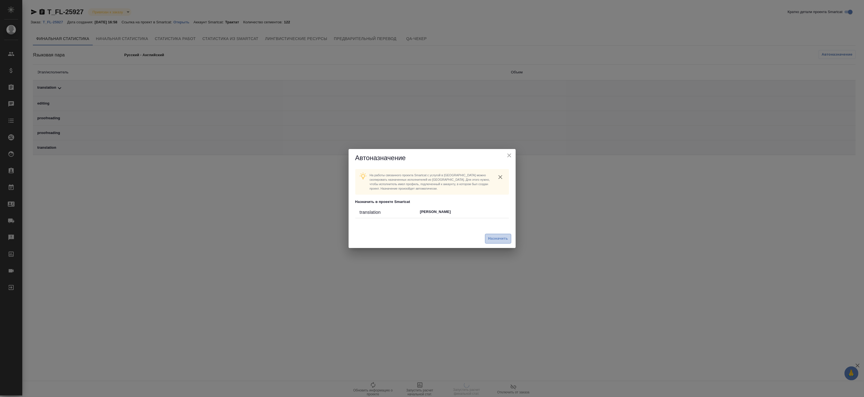
click at [498, 237] on span "Назначить" at bounding box center [498, 239] width 20 height 6
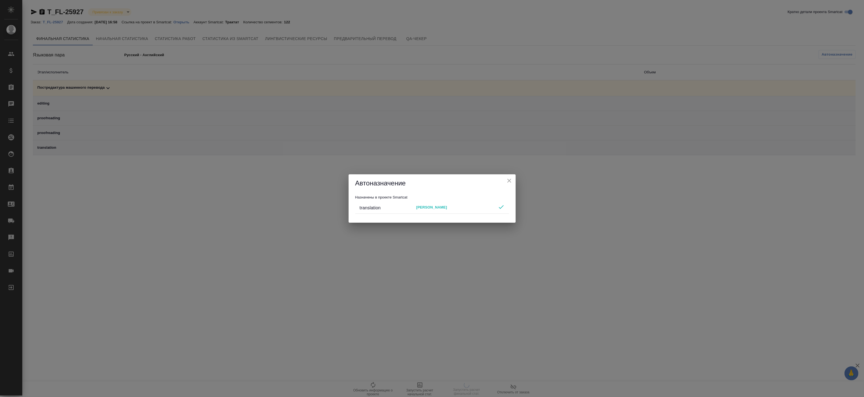
click at [507, 180] on icon "close" at bounding box center [509, 181] width 7 height 7
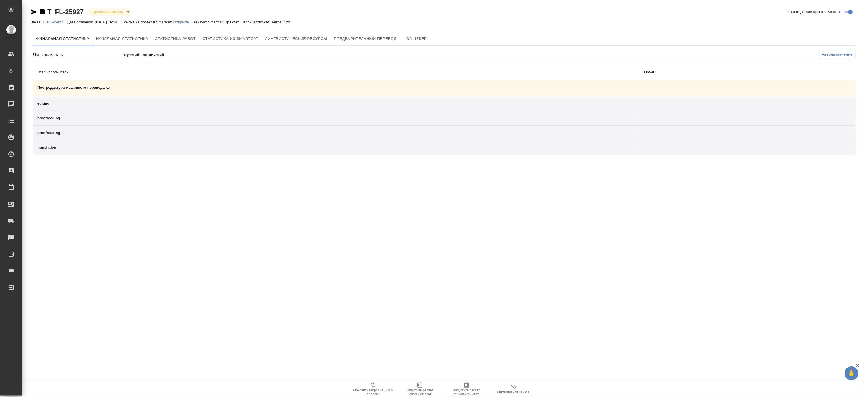
click at [258, 98] on td "editing" at bounding box center [336, 103] width 606 height 15
click at [255, 87] on div "Постредактура машинного перевода" at bounding box center [335, 88] width 597 height 7
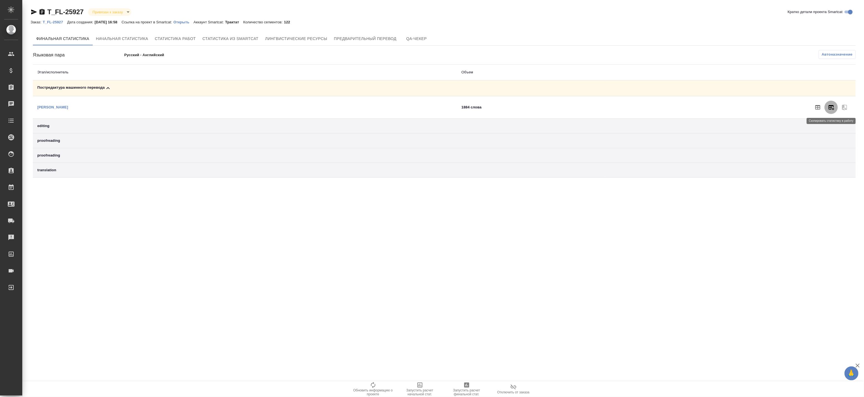
click at [829, 109] on icon "button" at bounding box center [830, 107] width 7 height 7
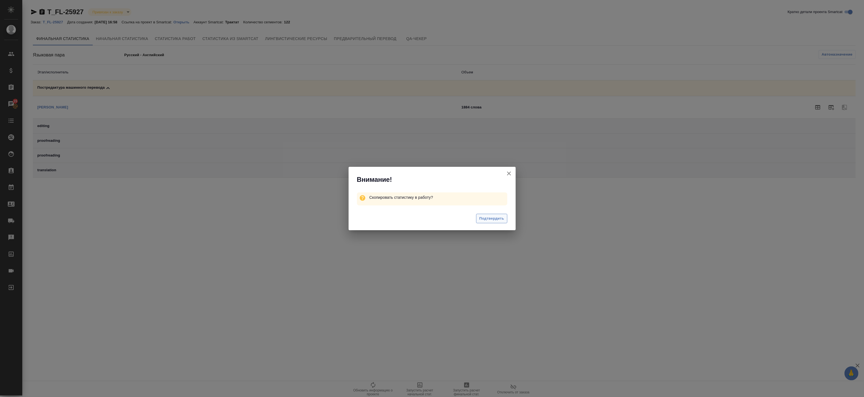
click at [504, 219] on span "Подтвердить" at bounding box center [491, 219] width 25 height 6
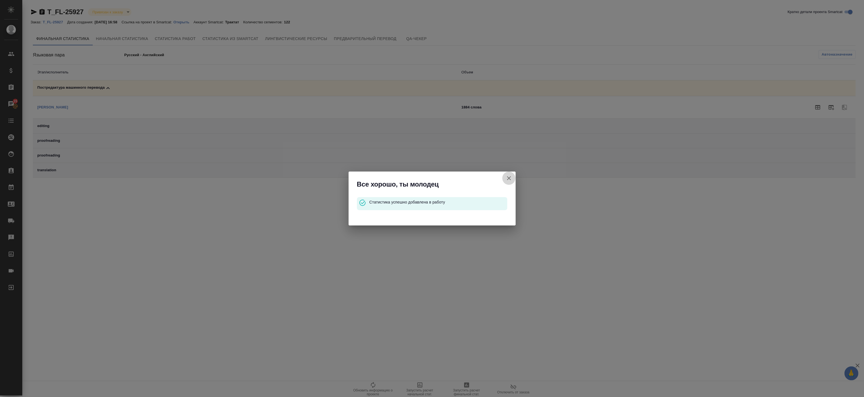
click at [506, 177] on icon "button" at bounding box center [508, 178] width 7 height 7
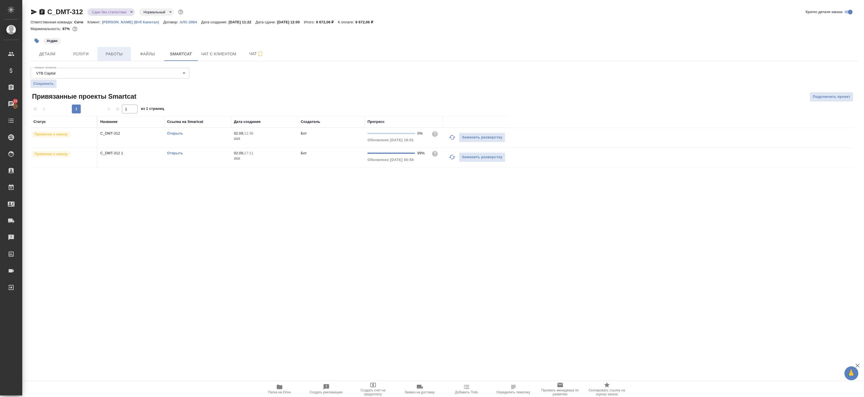
click at [109, 60] on button "Работы" at bounding box center [113, 54] width 33 height 14
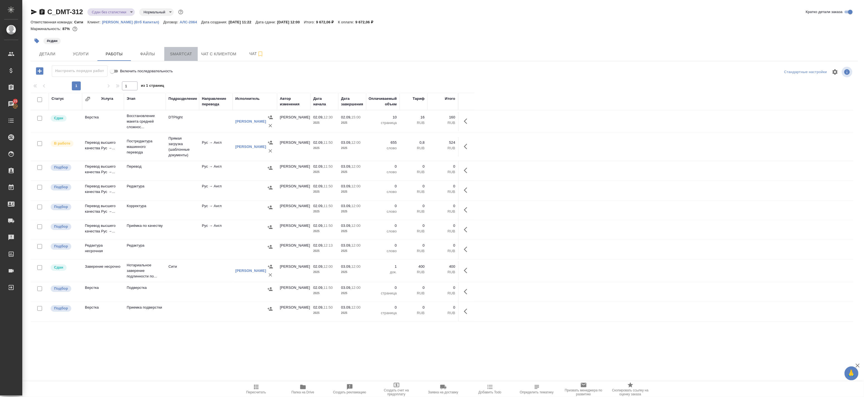
click at [184, 53] on span "Smartcat" at bounding box center [181, 54] width 27 height 7
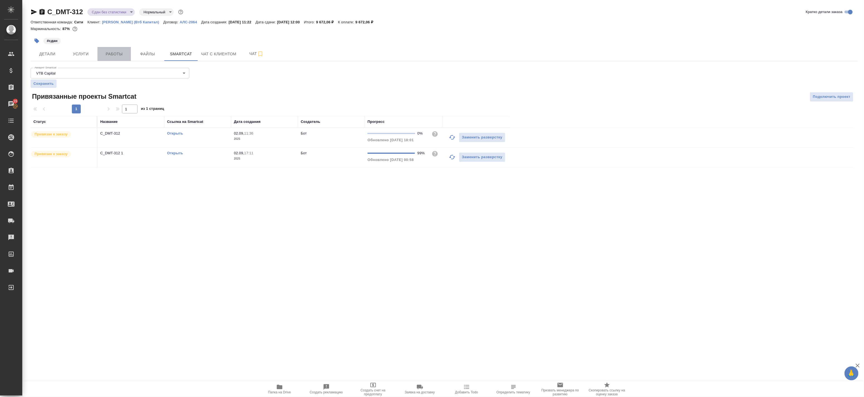
click at [103, 54] on span "Работы" at bounding box center [114, 54] width 27 height 7
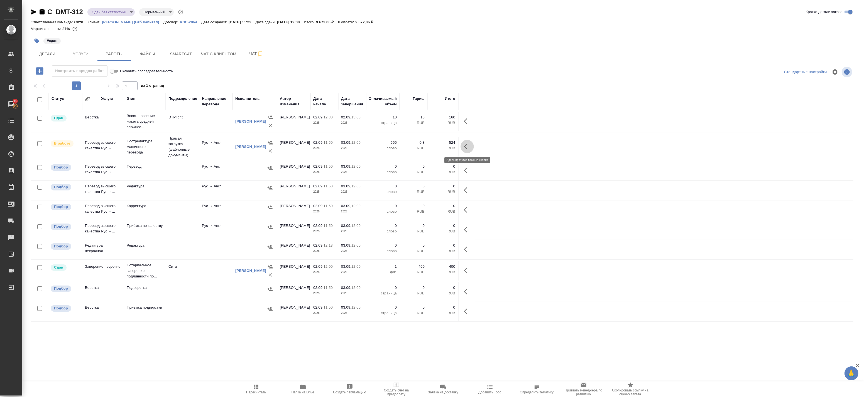
click at [468, 147] on icon "button" at bounding box center [467, 146] width 7 height 7
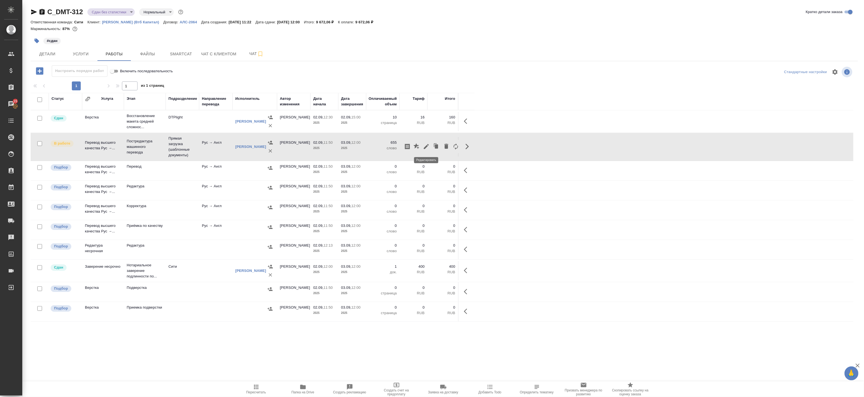
click at [426, 146] on icon "button" at bounding box center [426, 146] width 5 height 5
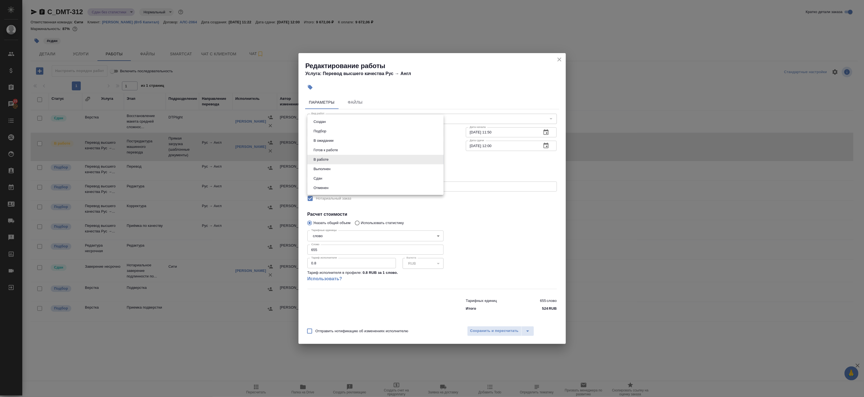
click at [320, 160] on body "🙏 .cls-1 fill:#fff; AWATERA Badanyan Artak Клиенты Спецификации Заказы 15 Чаты …" at bounding box center [432, 198] width 864 height 397
click at [321, 178] on button "Сдан" at bounding box center [318, 179] width 12 height 6
type input "closed"
click at [483, 328] on span "Сохранить и пересчитать" at bounding box center [494, 331] width 48 height 6
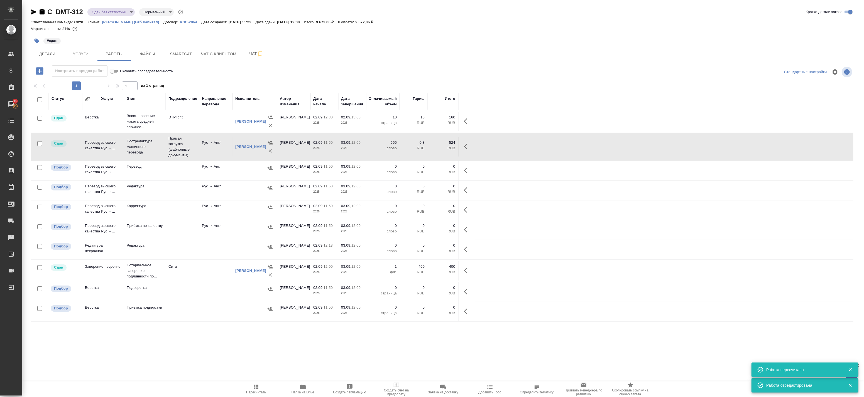
click at [40, 99] on input "checkbox" at bounding box center [39, 99] width 5 height 5
checkbox input "true"
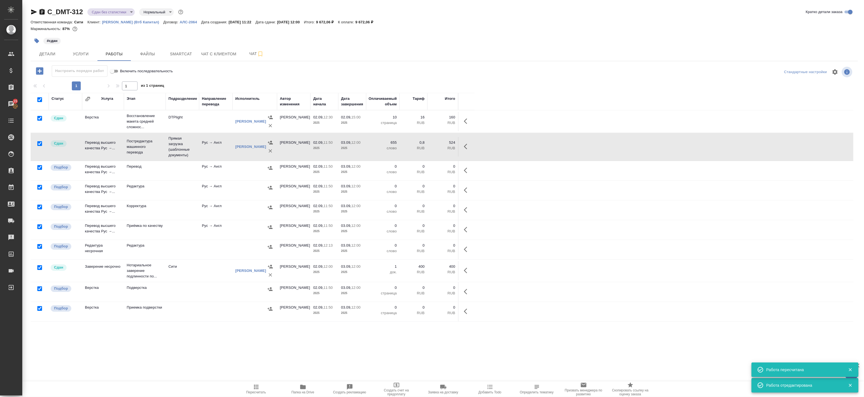
checkbox input "true"
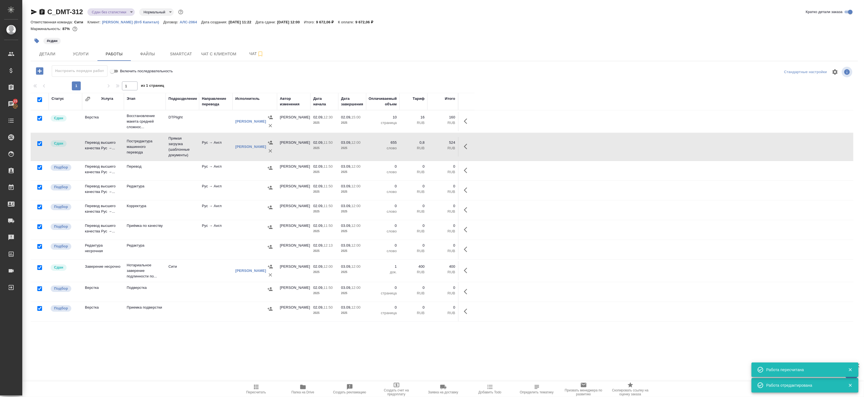
checkbox input "true"
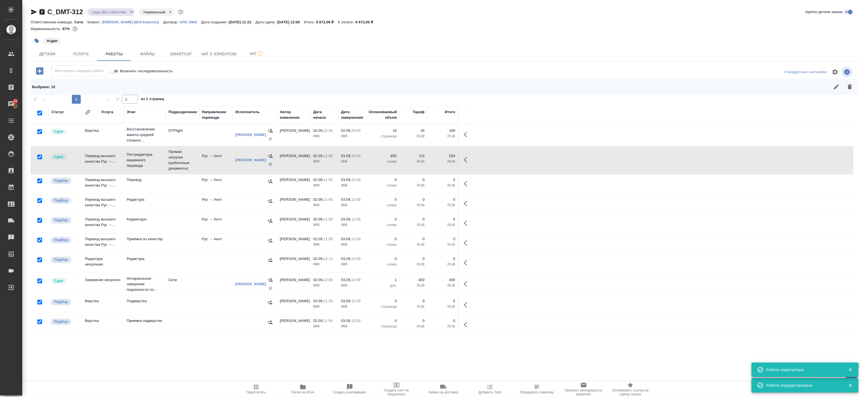
click at [38, 280] on input "checkbox" at bounding box center [39, 281] width 5 height 5
checkbox input "false"
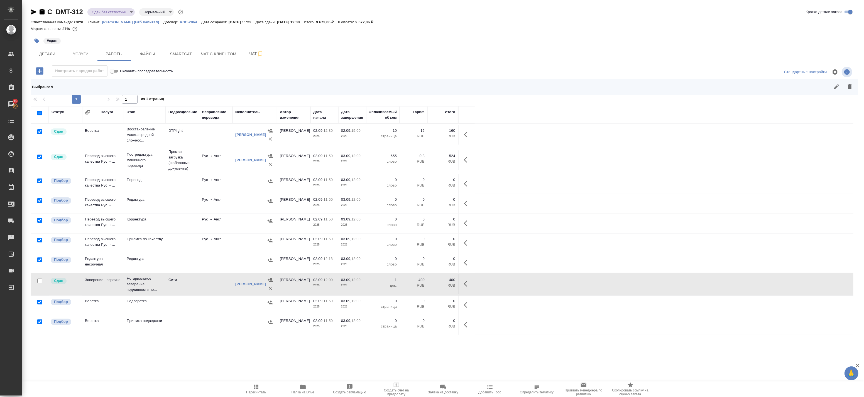
drag, startPoint x: 39, startPoint y: 157, endPoint x: 40, endPoint y: 142, distance: 14.5
click at [39, 156] on input "checkbox" at bounding box center [39, 157] width 5 height 5
checkbox input "false"
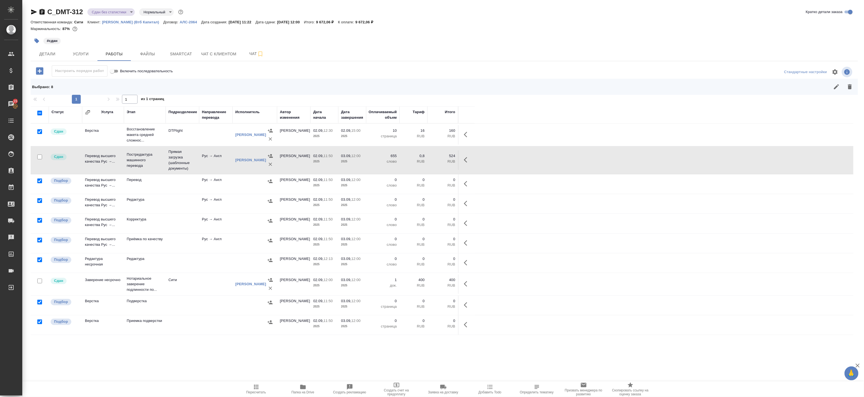
click at [40, 131] on input "checkbox" at bounding box center [39, 131] width 5 height 5
checkbox input "false"
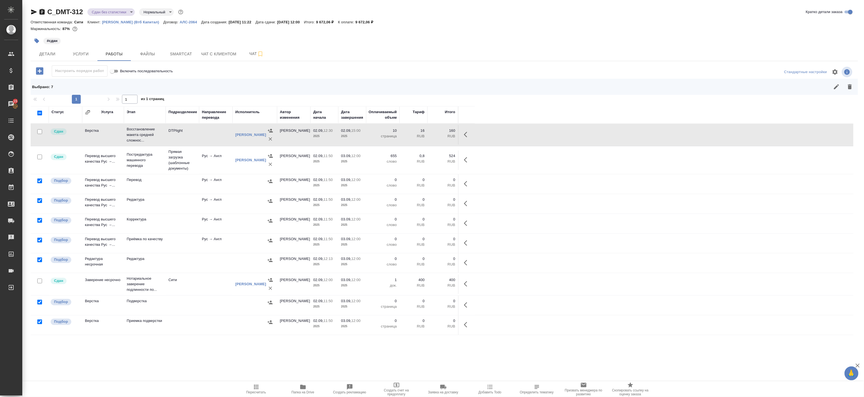
click at [852, 88] on icon "button" at bounding box center [849, 86] width 7 height 7
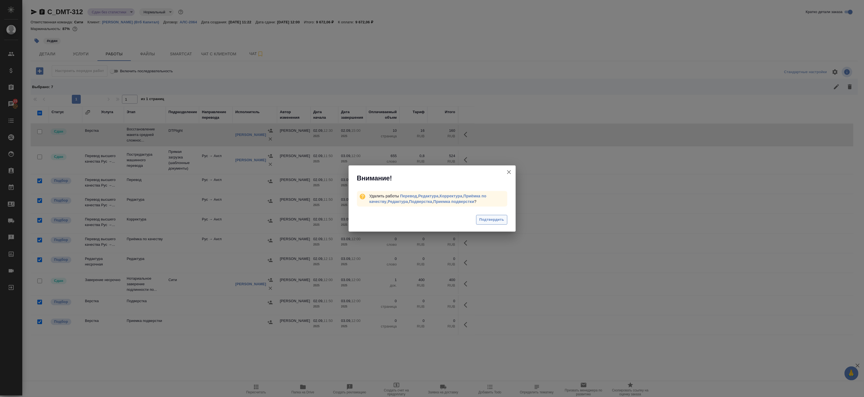
click at [498, 221] on span "Подтвердить" at bounding box center [491, 220] width 25 height 6
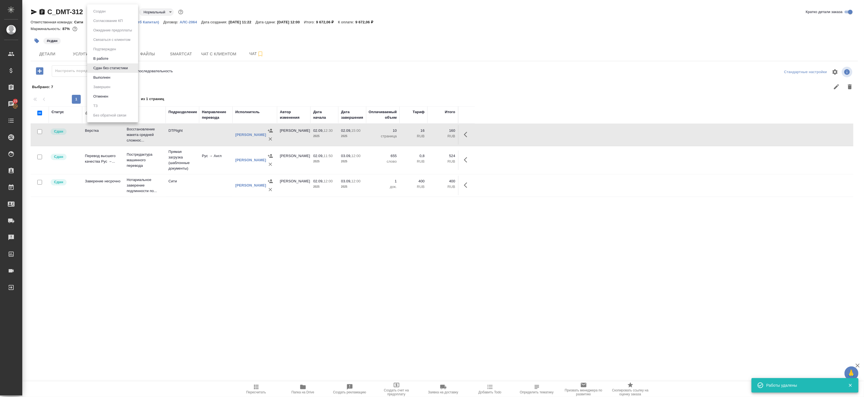
click at [115, 11] on body "🙏 .cls-1 fill:#fff; AWATERA Badanyan Artak Клиенты Спецификации Заказы 15 Чаты …" at bounding box center [432, 198] width 864 height 397
click at [105, 76] on button "Выполнен" at bounding box center [102, 78] width 20 height 6
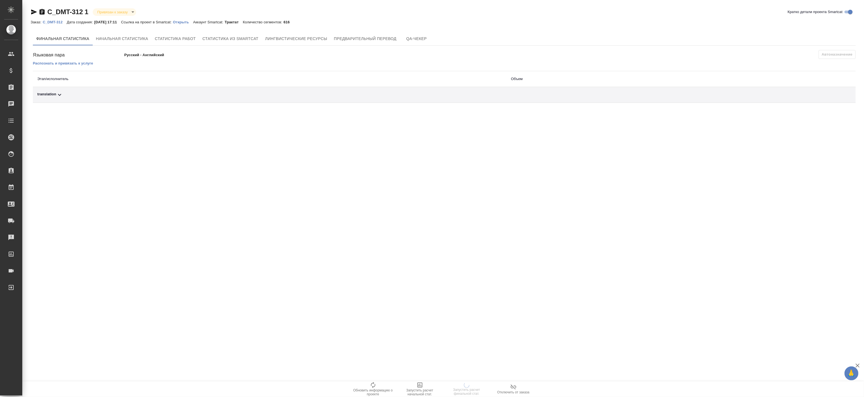
click at [82, 96] on div "translation" at bounding box center [269, 95] width 464 height 7
click at [400, 98] on div "translation" at bounding box center [269, 95] width 464 height 7
click at [828, 116] on icon "button" at bounding box center [830, 114] width 7 height 7
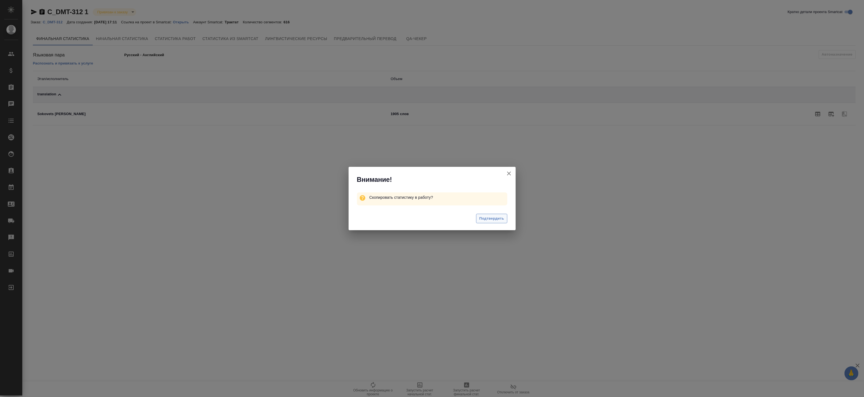
click at [499, 218] on span "Подтвердить" at bounding box center [491, 219] width 25 height 6
click at [509, 171] on icon "button" at bounding box center [508, 173] width 7 height 7
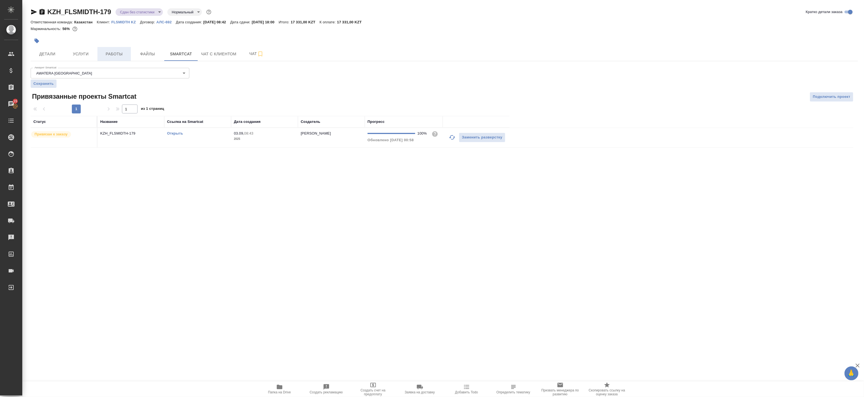
click at [107, 56] on span "Работы" at bounding box center [114, 54] width 27 height 7
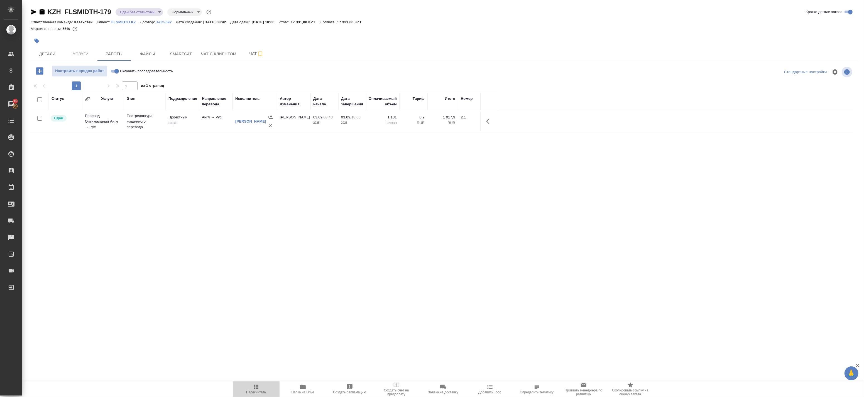
click at [259, 391] on span "Пересчитать" at bounding box center [256, 393] width 20 height 4
click at [138, 13] on body "🙏 .cls-1 fill:#fff; AWATERA Badanyan Artak Клиенты Спецификации Заказы 15 Чаты …" at bounding box center [432, 198] width 864 height 397
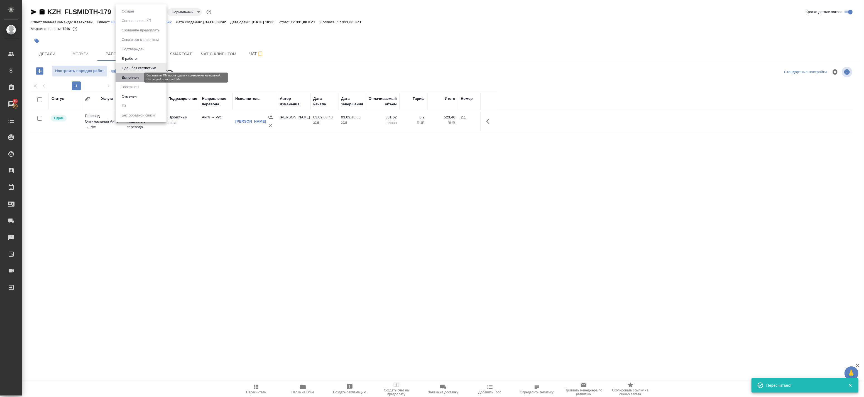
click at [137, 76] on button "Выполнен" at bounding box center [130, 78] width 20 height 6
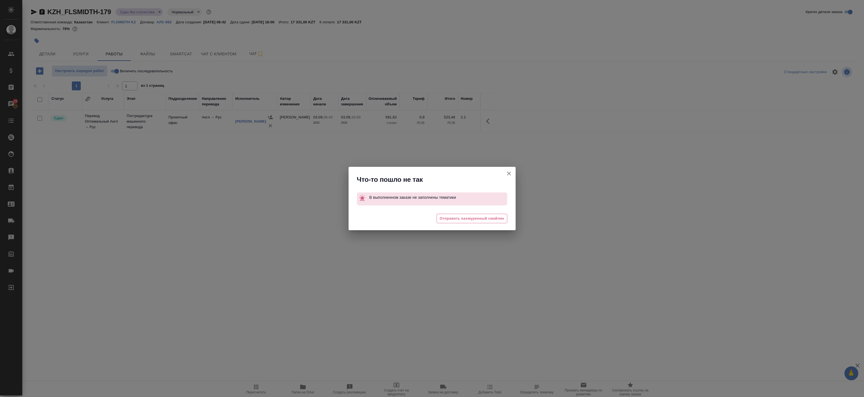
click at [511, 173] on icon "button" at bounding box center [508, 173] width 7 height 7
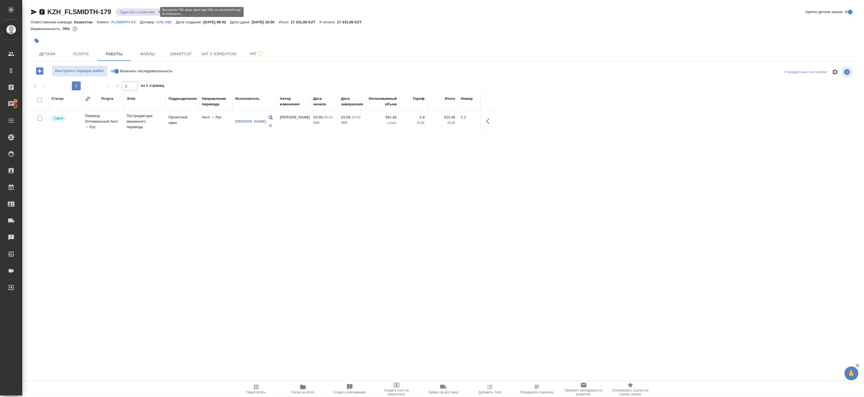
click at [129, 13] on body "🙏 .cls-1 fill:#fff; AWATERA Badanyan Artak Клиенты Спецификации Заказы 15 Чаты …" at bounding box center [432, 198] width 864 height 397
click at [146, 75] on li "Выполнен" at bounding box center [140, 77] width 51 height 9
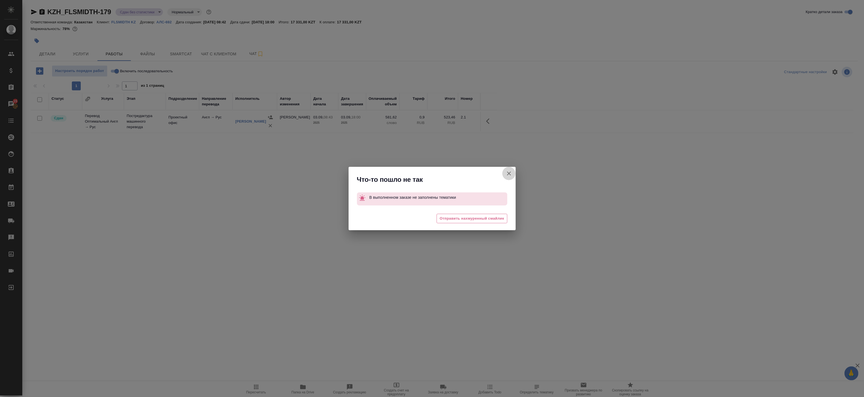
click at [511, 173] on icon "button" at bounding box center [508, 173] width 7 height 7
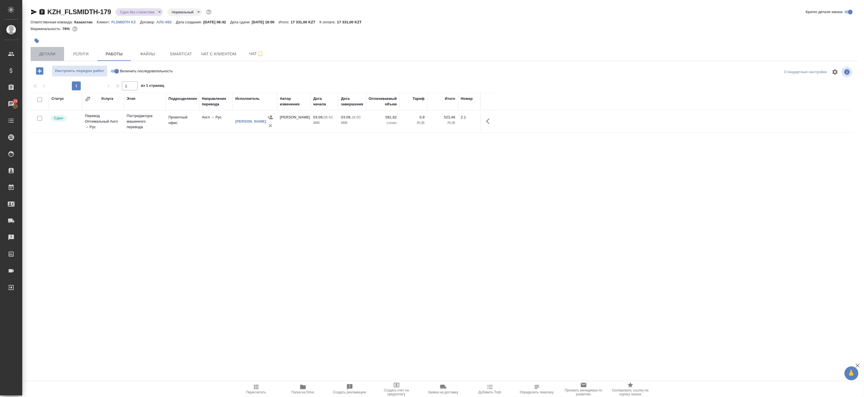
click at [42, 51] on span "Детали" at bounding box center [47, 54] width 27 height 7
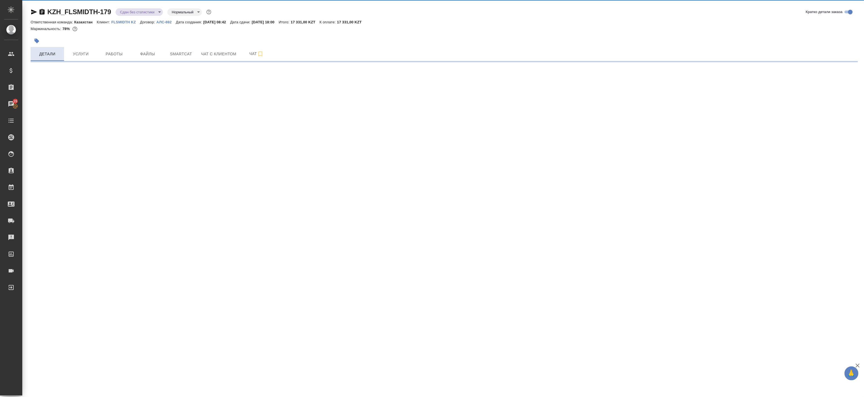
select select "RU"
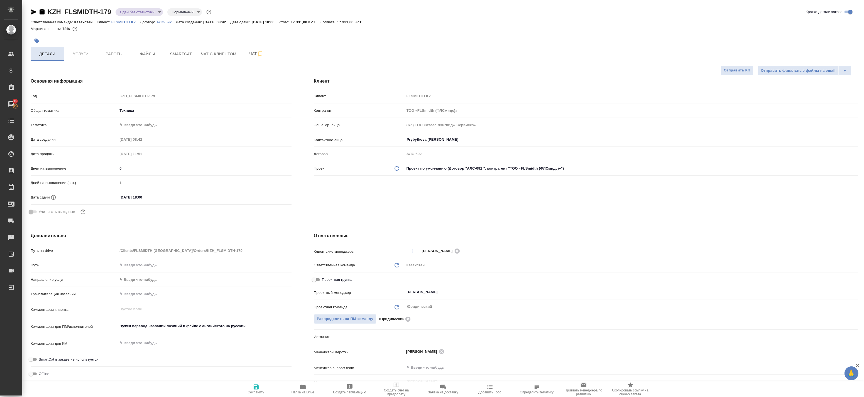
type textarea "x"
click at [122, 54] on span "Работы" at bounding box center [114, 54] width 27 height 7
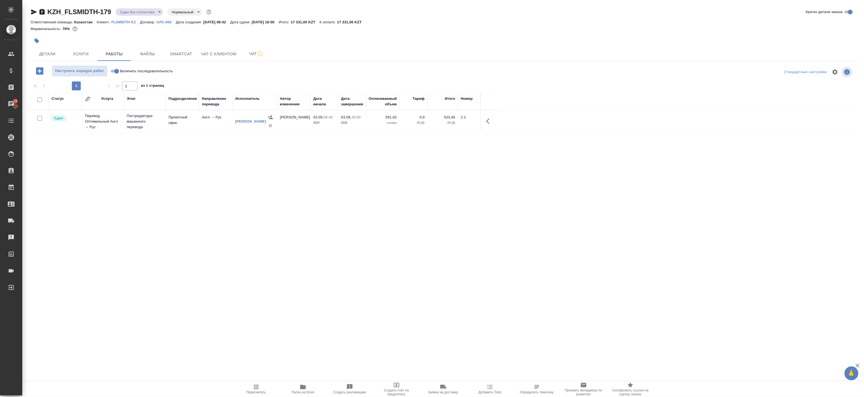
click at [299, 393] on span "Папка на Drive" at bounding box center [302, 393] width 23 height 4
click at [53, 52] on span "Детали" at bounding box center [47, 54] width 27 height 7
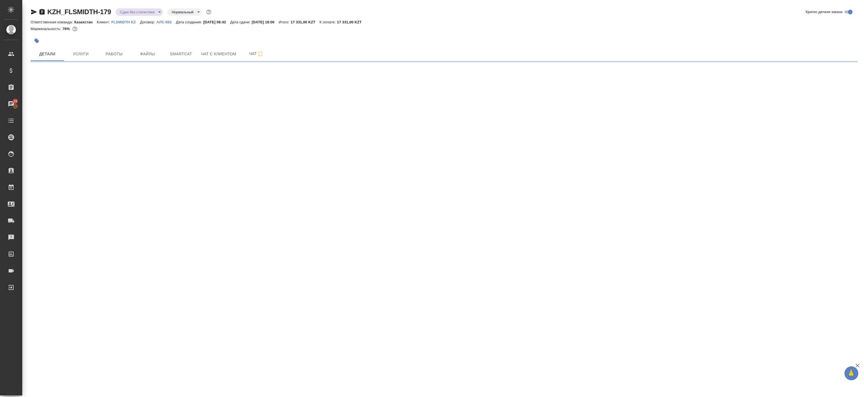
select select "RU"
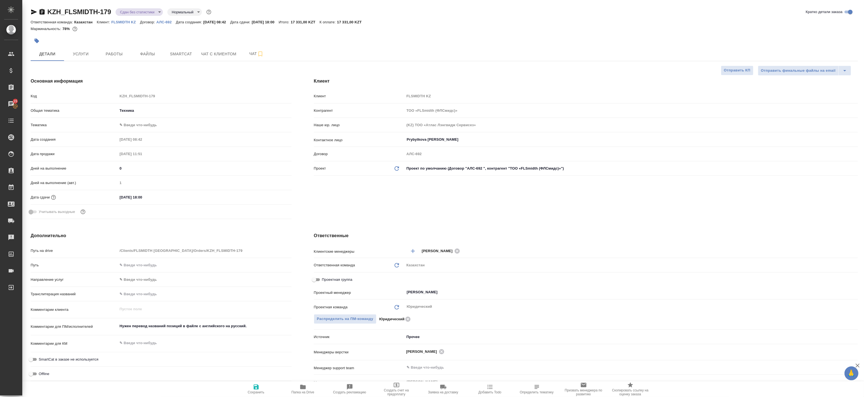
click at [122, 110] on body "🙏 .cls-1 fill:#fff; AWATERA Badanyan Artak Клиенты Спецификации Заказы 15 Чаты …" at bounding box center [432, 198] width 864 height 397
click at [130, 131] on div at bounding box center [432, 198] width 864 height 397
click at [136, 124] on body "🙏 .cls-1 fill:#fff; AWATERA Badanyan Artak Клиенты Спецификации Заказы 15 Чаты …" at bounding box center [432, 198] width 864 height 397
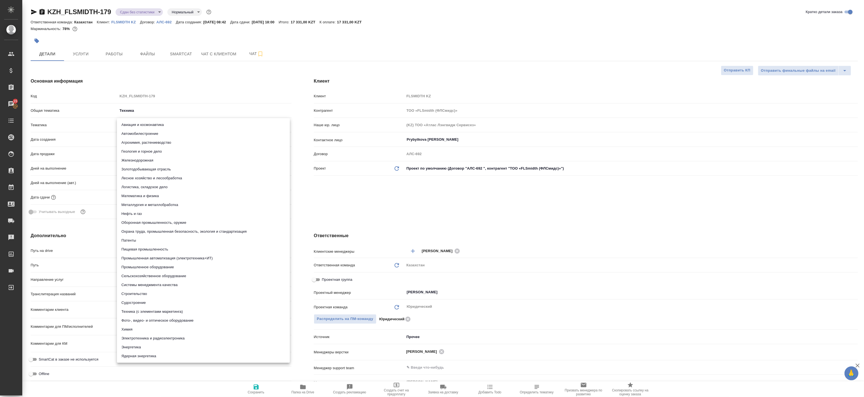
click at [193, 270] on li "Промышленное оборудование" at bounding box center [203, 267] width 173 height 9
type input "5f647205b73bc97568ca66bc"
type textarea "x"
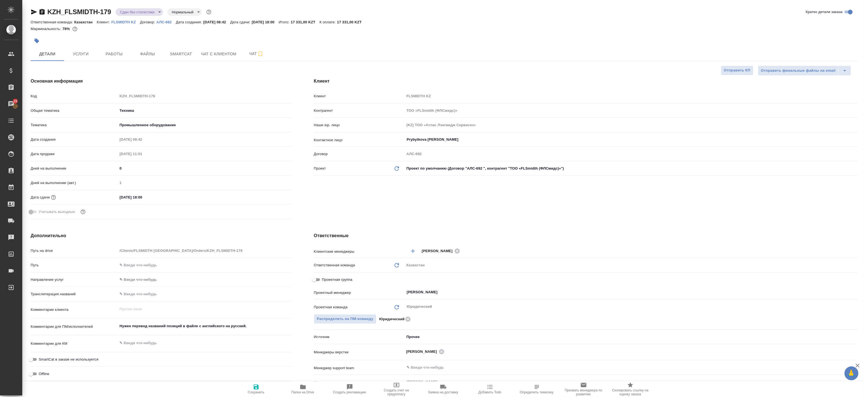
click at [254, 389] on icon "button" at bounding box center [256, 387] width 5 height 5
type textarea "x"
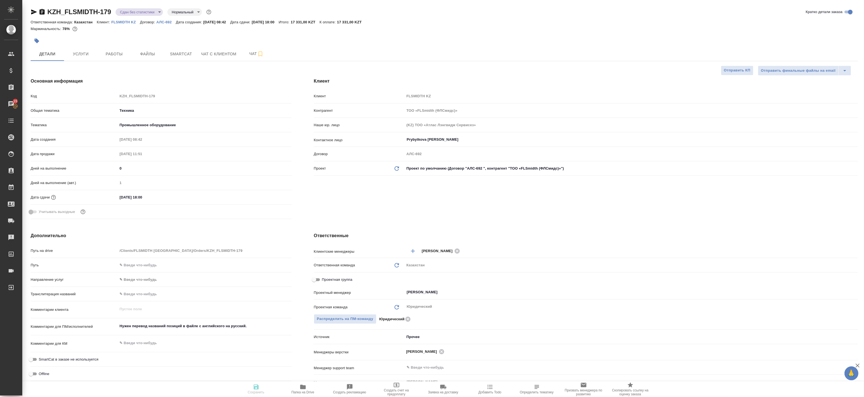
type textarea "x"
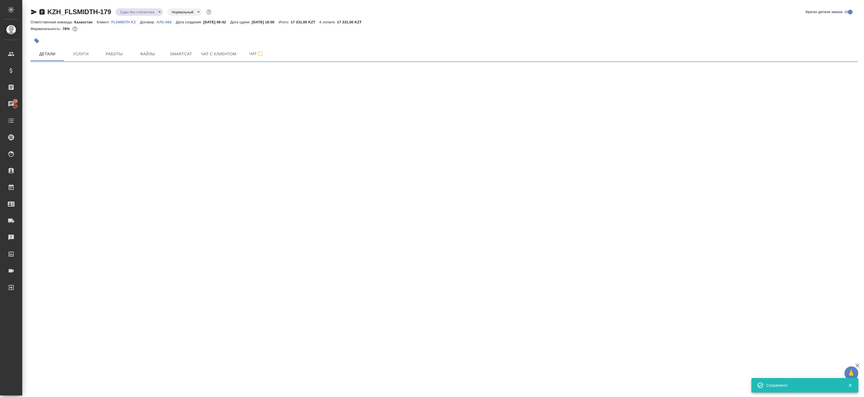
select select "RU"
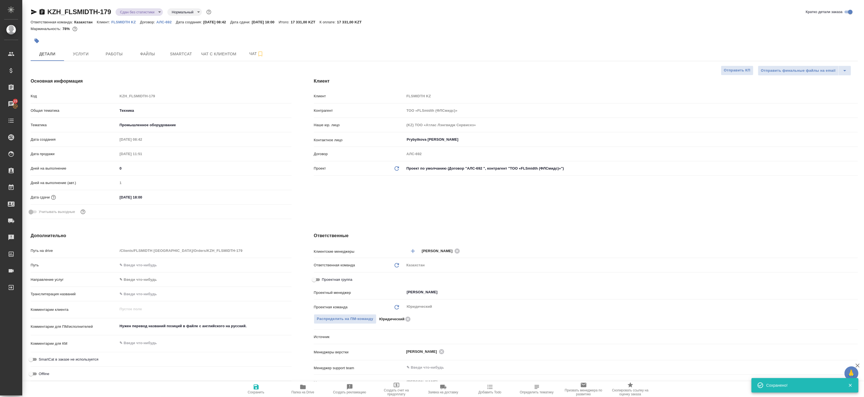
type textarea "x"
click at [134, 10] on body "🙏 .cls-1 fill:#fff; AWATERA Badanyan Artak Клиенты Спецификации Заказы 15 Чаты …" at bounding box center [432, 198] width 864 height 397
click at [133, 75] on button "Выполнен" at bounding box center [130, 78] width 20 height 6
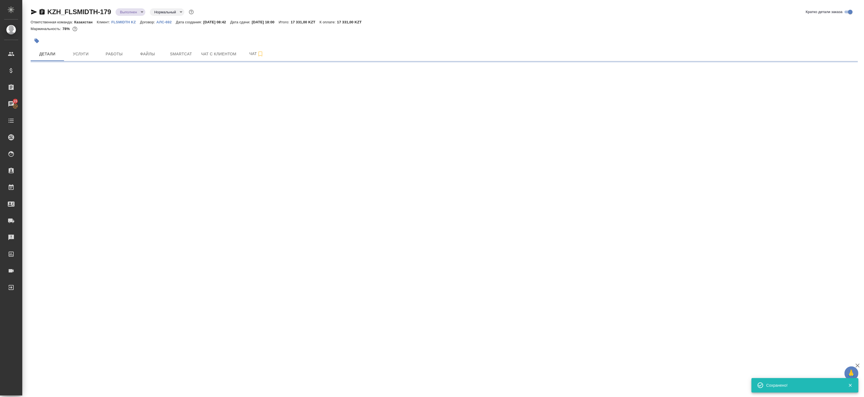
select select "RU"
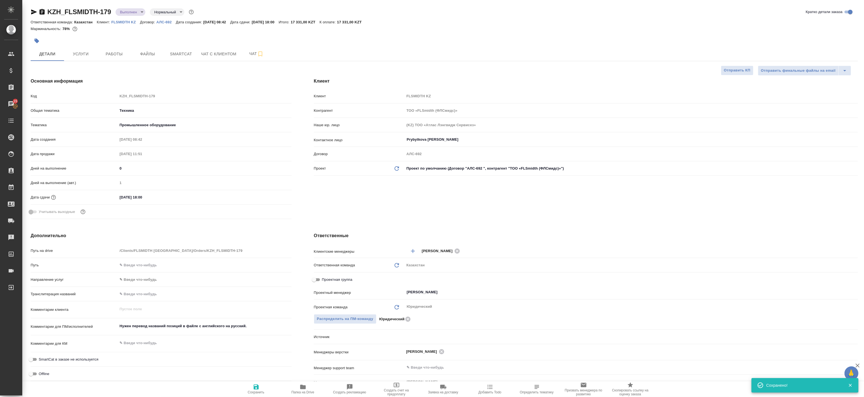
type textarea "x"
click at [92, 51] on span "Услуги" at bounding box center [80, 54] width 27 height 7
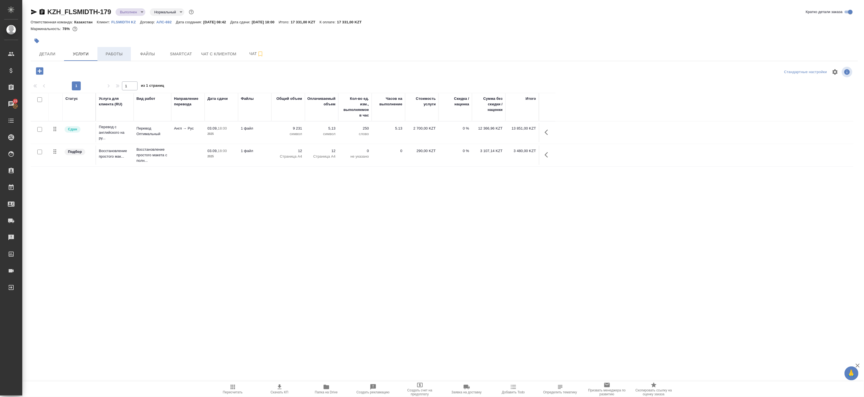
click at [109, 53] on span "Работы" at bounding box center [114, 54] width 27 height 7
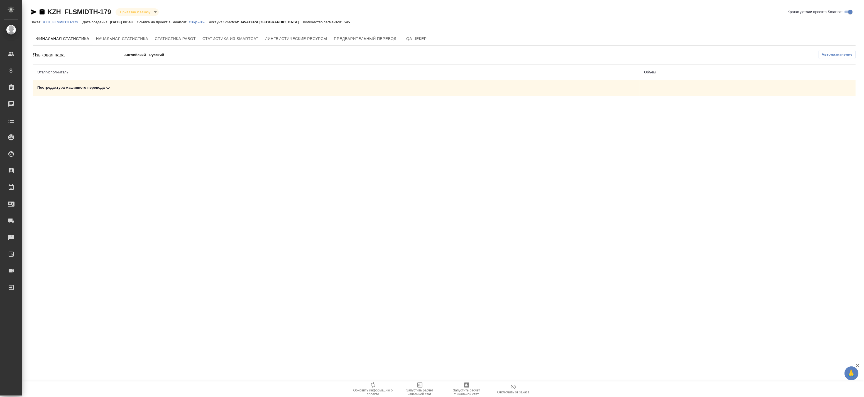
click at [174, 85] on div "Постредактура машинного перевода" at bounding box center [335, 88] width 597 height 7
click at [827, 109] on button "button" at bounding box center [830, 107] width 13 height 13
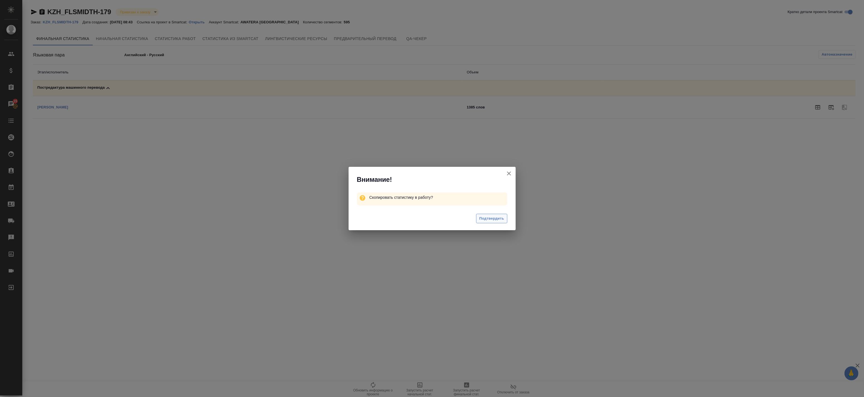
click at [484, 218] on span "Подтвердить" at bounding box center [491, 219] width 25 height 6
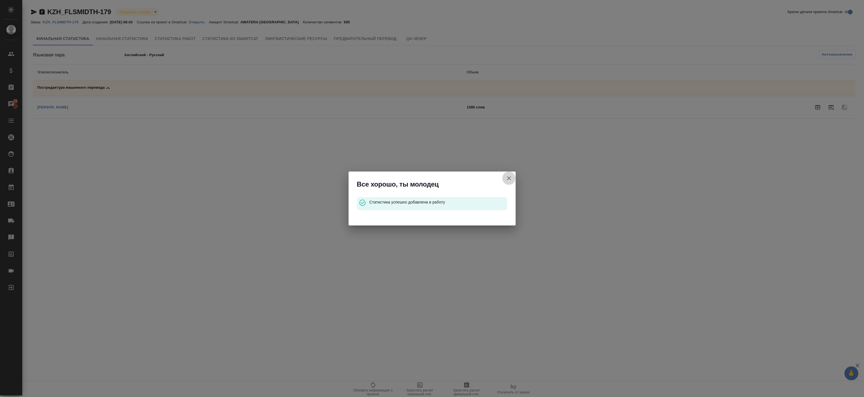
click at [509, 176] on icon "button" at bounding box center [508, 178] width 7 height 7
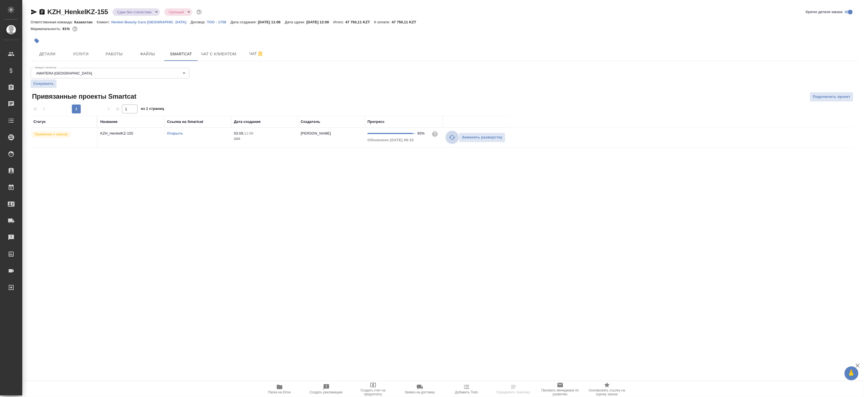
click at [451, 137] on icon "button" at bounding box center [452, 137] width 7 height 7
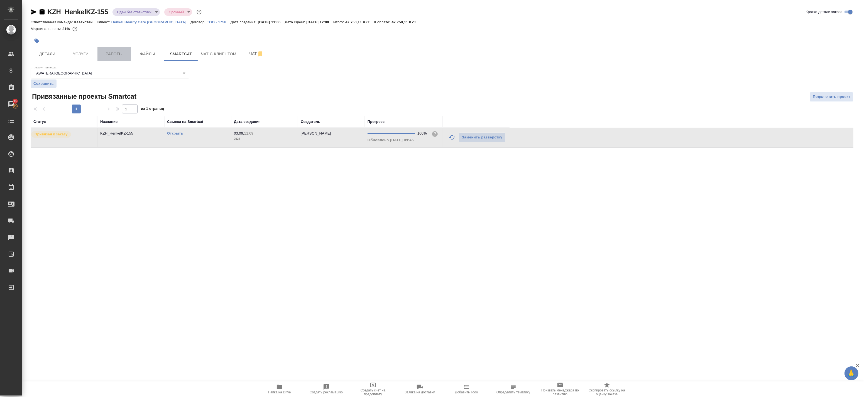
click at [106, 55] on span "Работы" at bounding box center [114, 54] width 27 height 7
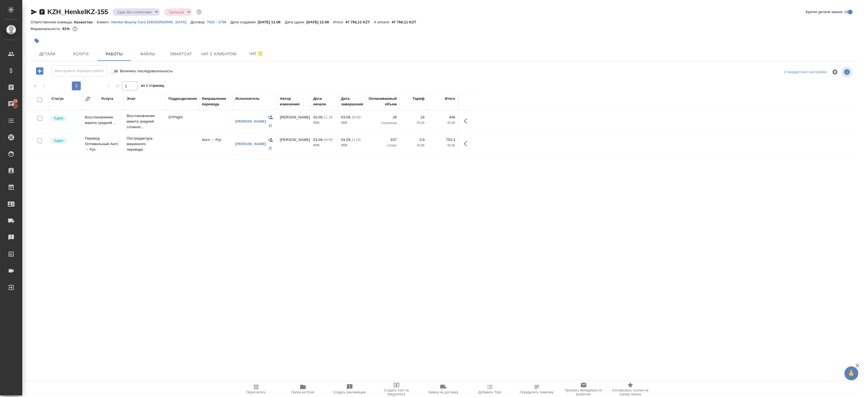
click at [255, 391] on span "Пересчитать" at bounding box center [256, 393] width 20 height 4
click at [129, 13] on body "🙏 .cls-1 fill:#fff; AWATERA Badanyan Artak Клиенты Спецификации Заказы 15 Чаты …" at bounding box center [432, 198] width 864 height 397
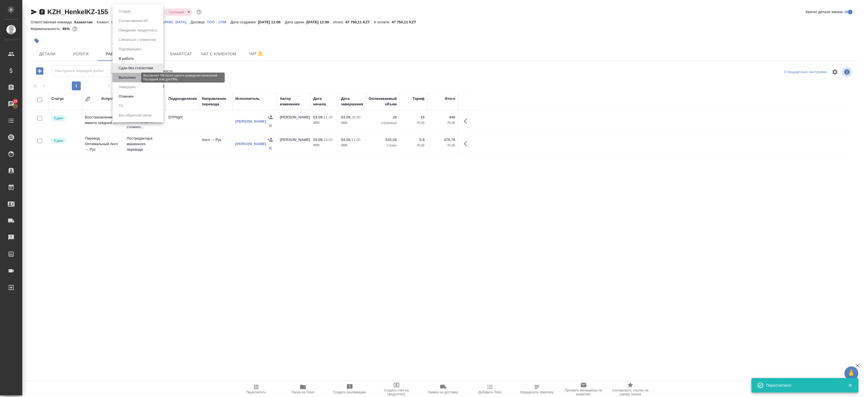
click at [130, 79] on button "Выполнен" at bounding box center [127, 78] width 20 height 6
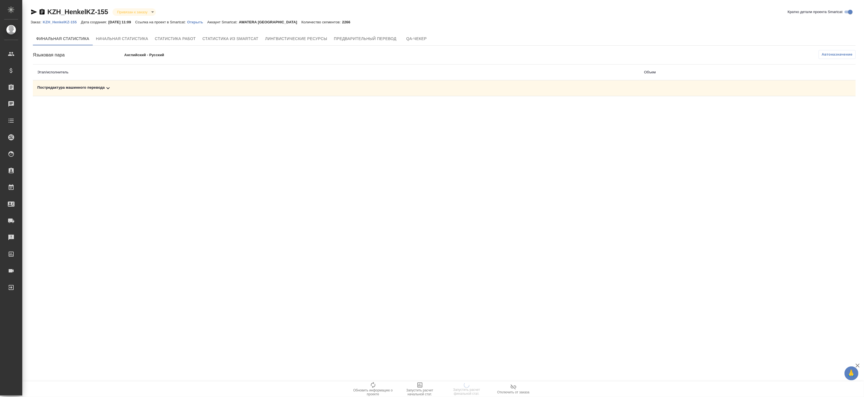
click at [337, 90] on div "Постредактура машинного перевода" at bounding box center [335, 88] width 597 height 7
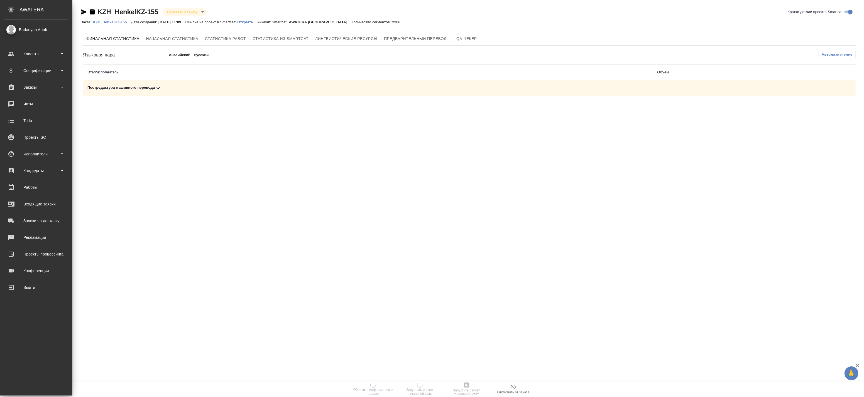
drag, startPoint x: 583, startPoint y: 93, endPoint x: 571, endPoint y: 90, distance: 12.8
click at [584, 93] on td "Постредактура машинного перевода" at bounding box center [367, 88] width 569 height 16
click at [538, 87] on div "Постредактура машинного перевода" at bounding box center [367, 88] width 560 height 7
click at [832, 109] on icon "button" at bounding box center [831, 107] width 6 height 5
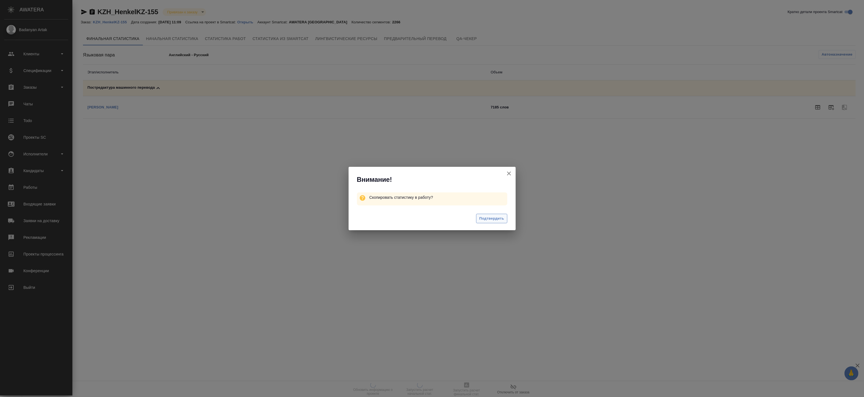
click at [500, 219] on span "Подтвердить" at bounding box center [491, 219] width 25 height 6
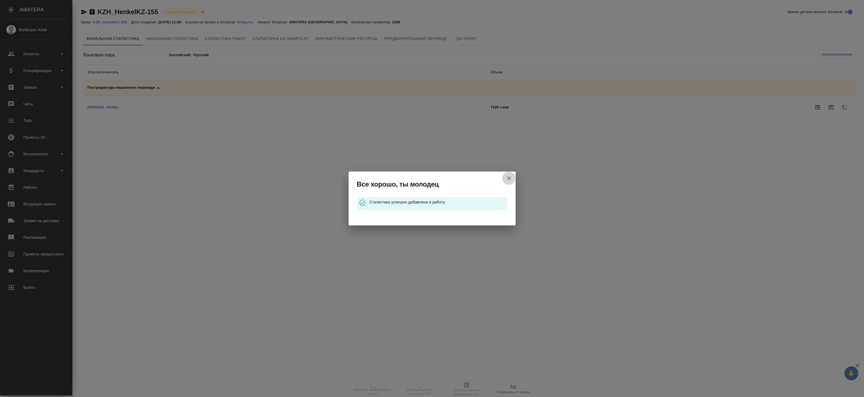
click at [514, 178] on button "Кратко детали проекта Smartcat" at bounding box center [508, 178] width 13 height 13
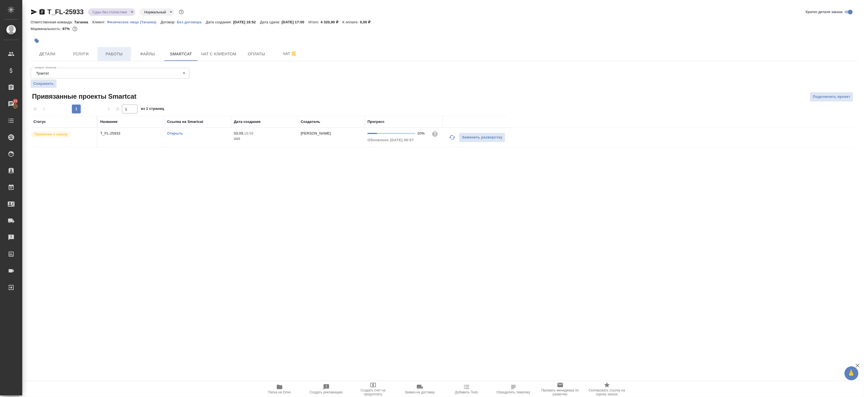
click at [115, 50] on button "Работы" at bounding box center [113, 54] width 33 height 14
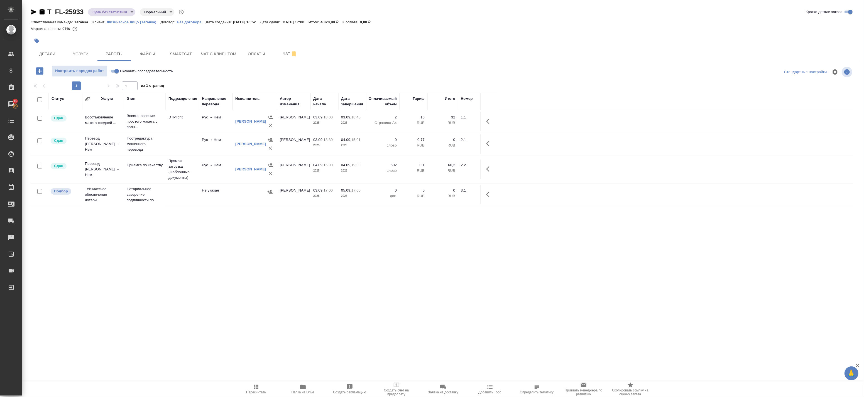
click at [257, 393] on span "Пересчитать" at bounding box center [256, 393] width 20 height 4
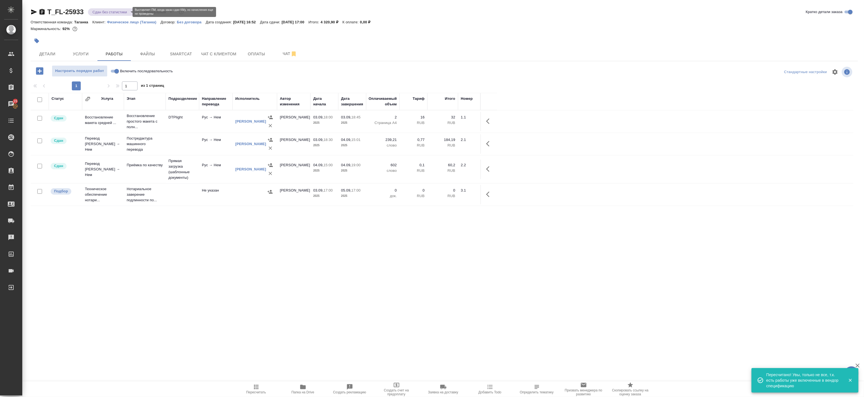
click at [120, 10] on body "🙏 .cls-1 fill:#fff; AWATERA Badanyan Artak Клиенты Спецификации Заказы 15 Чаты …" at bounding box center [432, 198] width 864 height 397
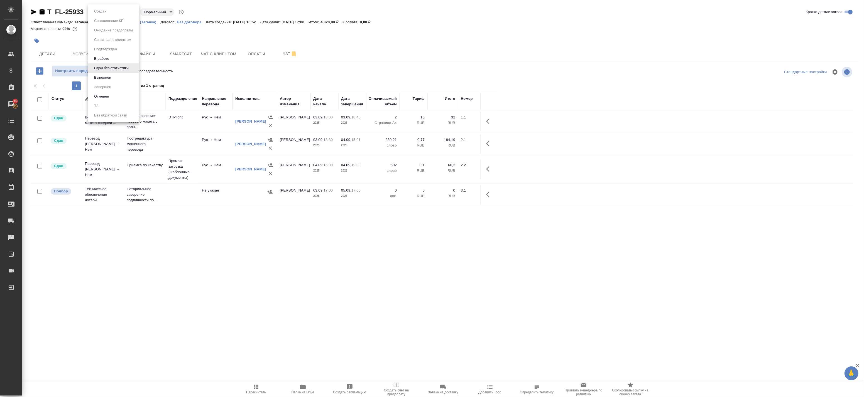
click at [95, 219] on div at bounding box center [432, 198] width 864 height 397
click at [122, 13] on body "🙏 .cls-1 fill:#fff; AWATERA Badanyan Artak Клиенты Спецификации Заказы 15 Чаты …" at bounding box center [432, 198] width 864 height 397
click at [102, 78] on button "Выполнен" at bounding box center [102, 78] width 20 height 6
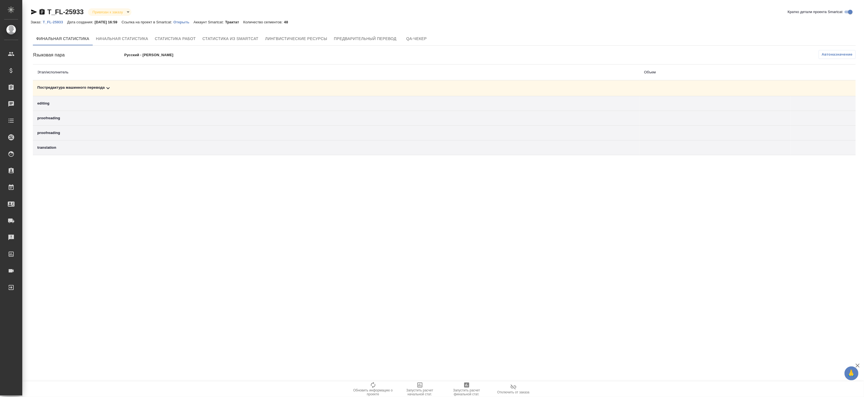
click at [179, 84] on td "Постредактура машинного перевода" at bounding box center [336, 88] width 606 height 16
click at [174, 89] on div "Постредактура машинного перевода" at bounding box center [335, 88] width 597 height 7
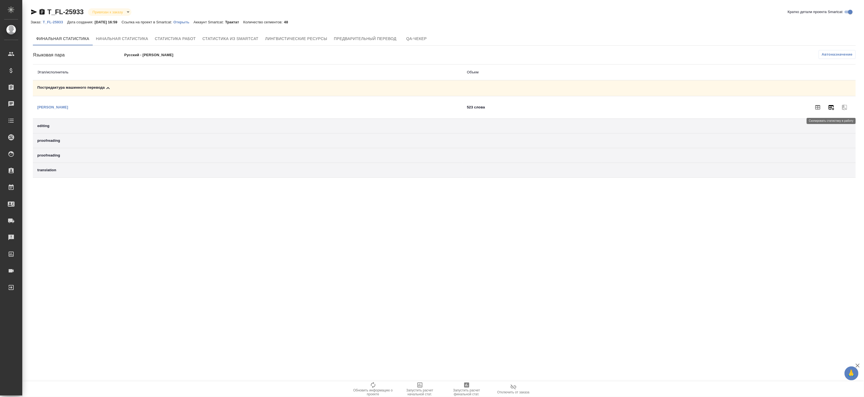
click at [831, 107] on icon "button" at bounding box center [831, 107] width 6 height 5
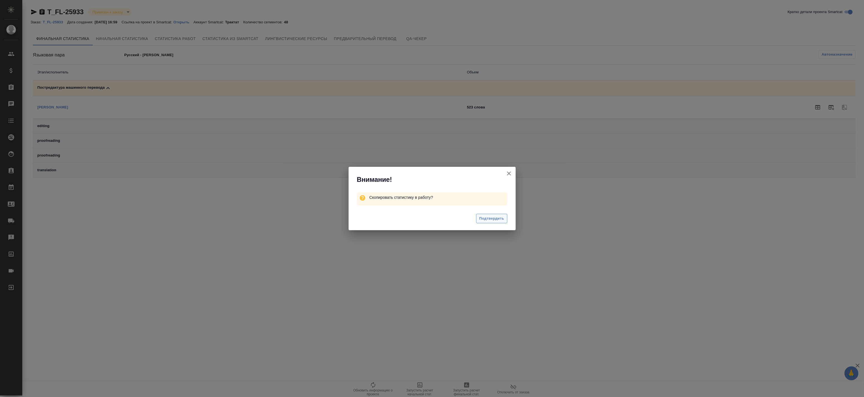
click at [486, 222] on span "Подтвердить" at bounding box center [491, 219] width 25 height 6
click at [484, 222] on span "Подтвердить" at bounding box center [491, 220] width 25 height 6
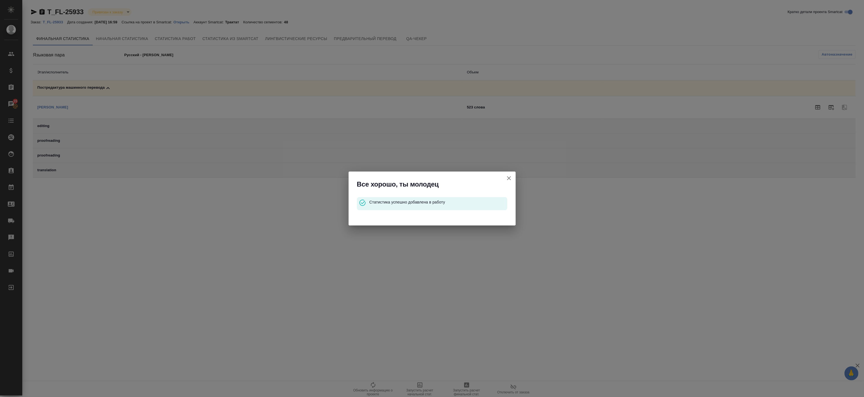
click at [511, 176] on icon "button" at bounding box center [508, 178] width 7 height 7
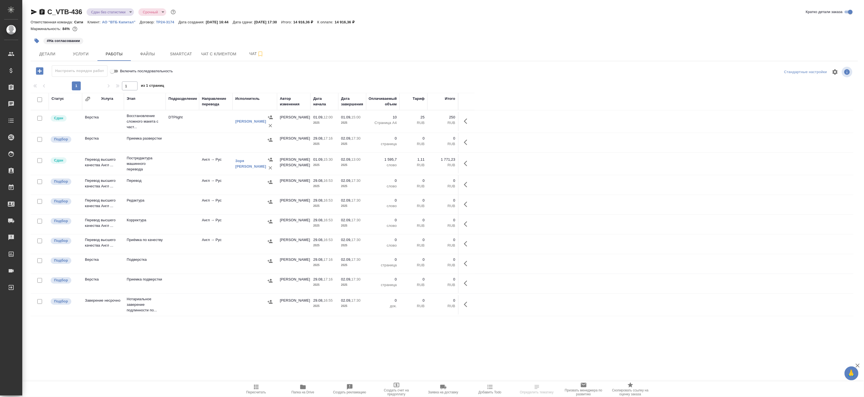
click at [258, 388] on icon "button" at bounding box center [256, 387] width 7 height 7
click at [40, 100] on input "checkbox" at bounding box center [39, 99] width 5 height 5
checkbox input "true"
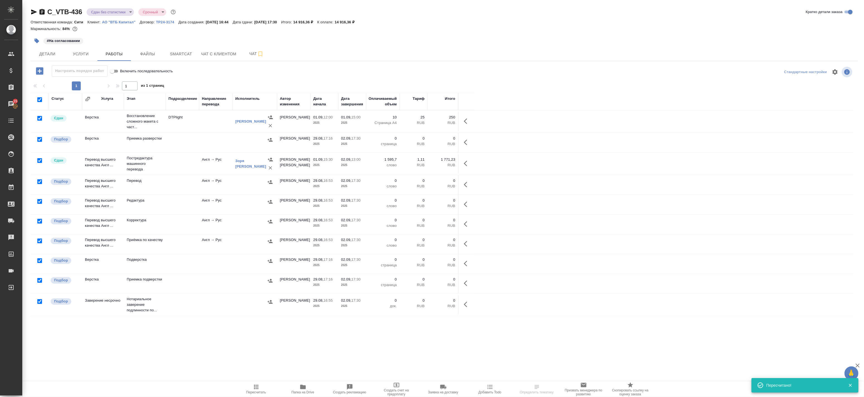
checkbox input "true"
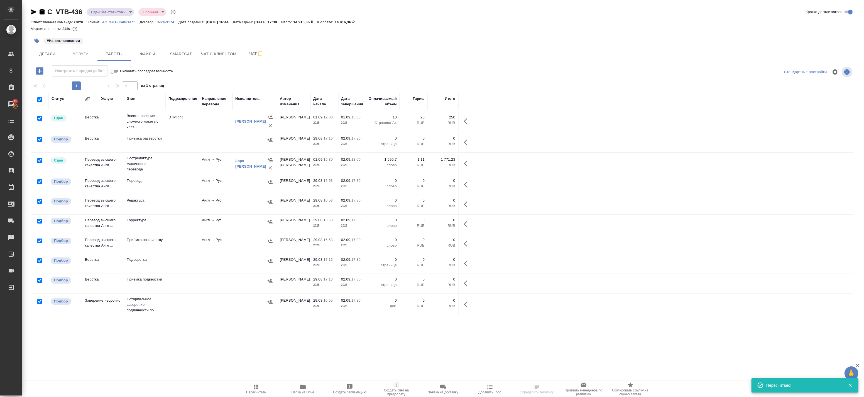
checkbox input "true"
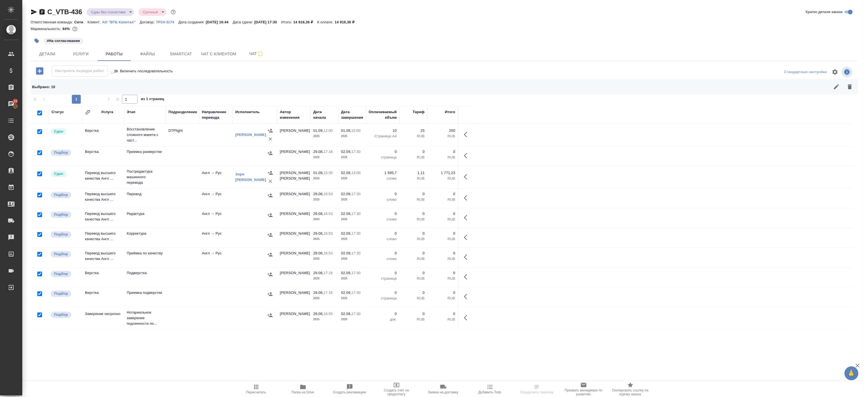
click at [38, 315] on input "checkbox" at bounding box center [39, 315] width 5 height 5
checkbox input "false"
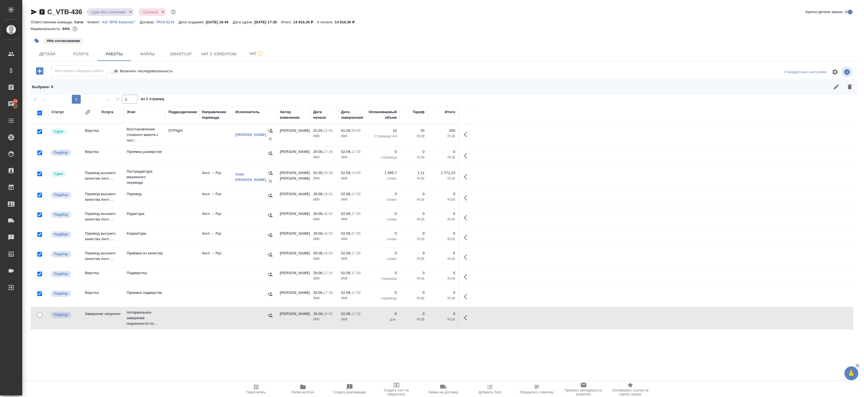
drag, startPoint x: 41, startPoint y: 174, endPoint x: 41, endPoint y: 164, distance: 10.6
click at [41, 174] on input "checkbox" at bounding box center [39, 174] width 5 height 5
checkbox input "false"
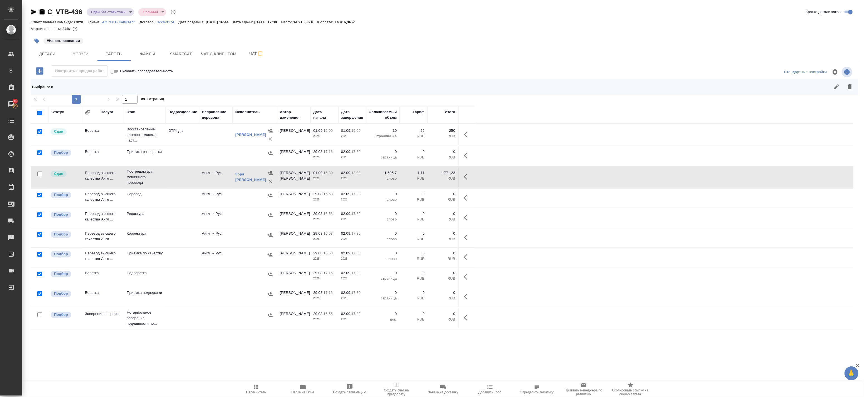
click at [40, 134] on input "checkbox" at bounding box center [39, 131] width 5 height 5
checkbox input "false"
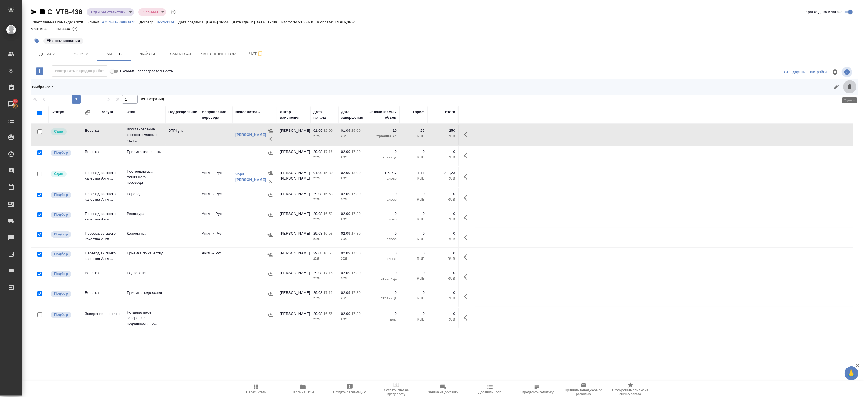
click at [851, 88] on icon "button" at bounding box center [849, 86] width 7 height 7
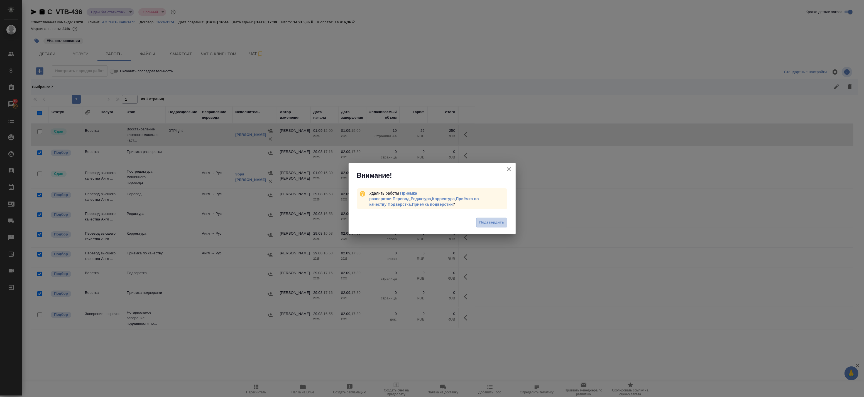
click at [494, 220] on span "Подтвердить" at bounding box center [491, 223] width 25 height 6
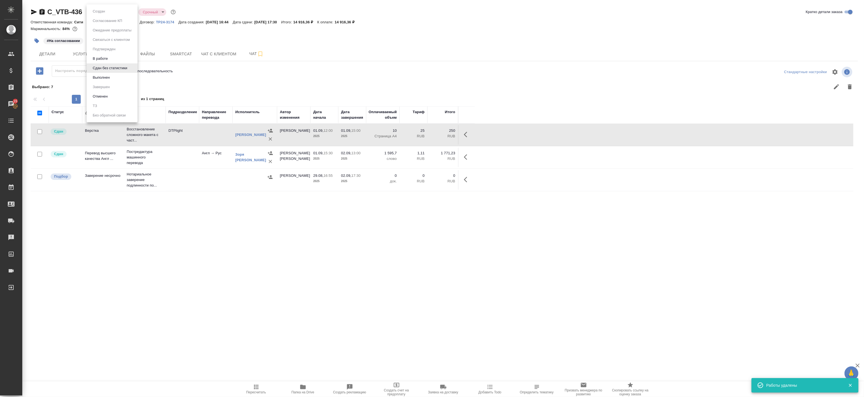
click at [125, 12] on body "🙏 .cls-1 fill:#fff; AWATERA Badanyan Artak Клиенты Спецификации Заказы 15 Чаты …" at bounding box center [432, 198] width 864 height 397
click at [99, 75] on button "Выполнен" at bounding box center [101, 78] width 20 height 6
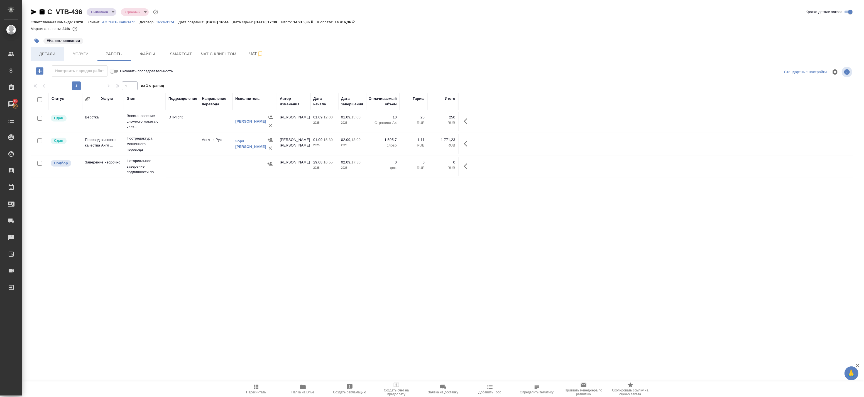
click at [54, 54] on span "Детали" at bounding box center [47, 54] width 27 height 7
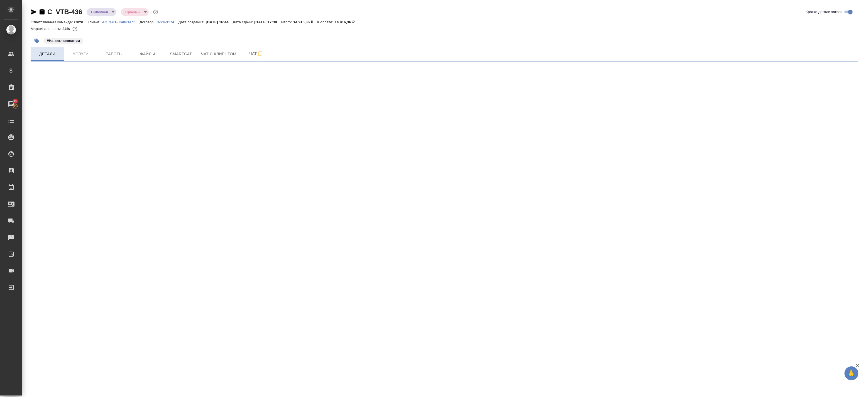
select select "RU"
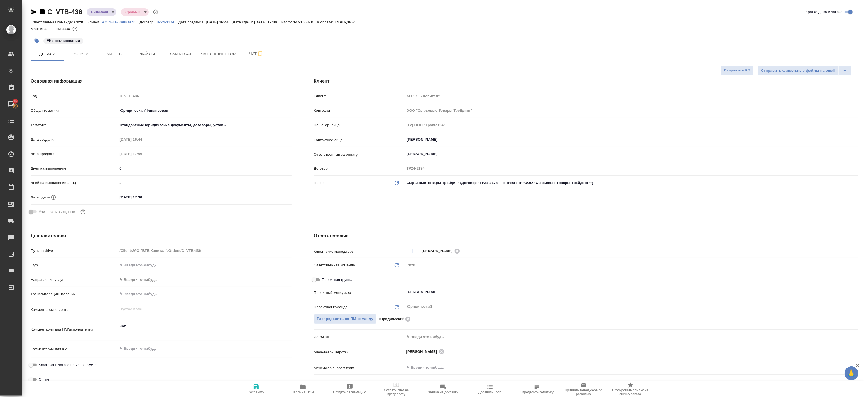
type textarea "x"
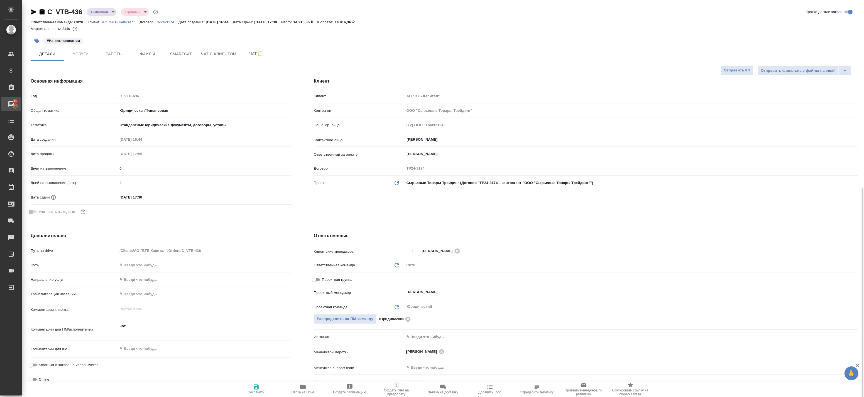
type textarea "x"
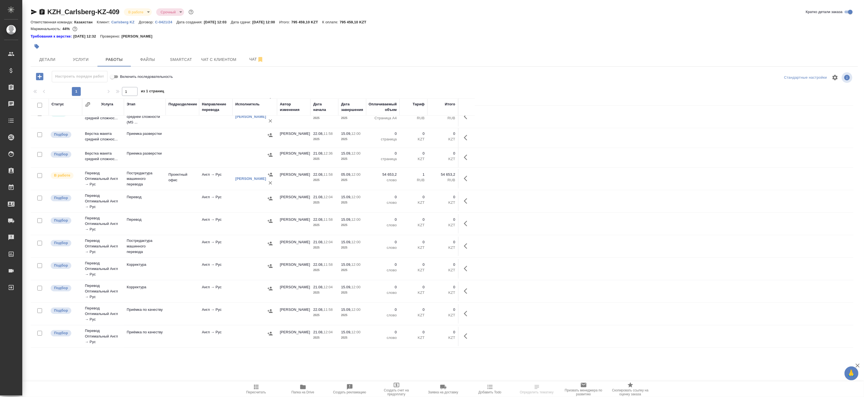
scroll to position [117, 0]
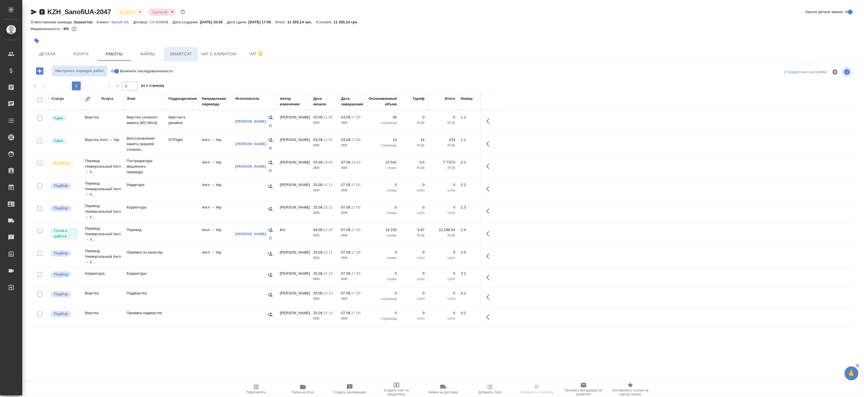
click at [183, 51] on span "Smartcat" at bounding box center [181, 54] width 27 height 7
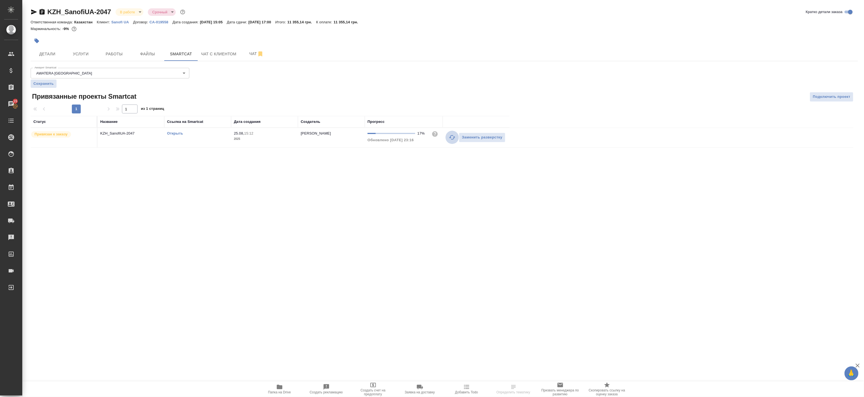
click at [450, 138] on icon "button" at bounding box center [452, 137] width 6 height 4
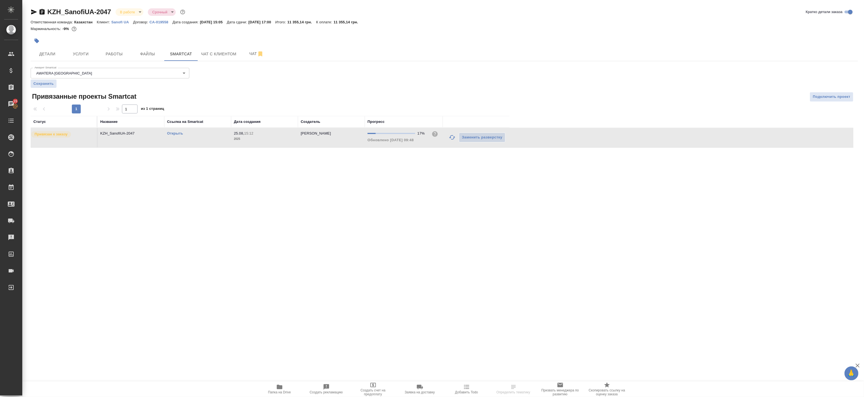
click at [173, 134] on link "Открыть" at bounding box center [175, 133] width 16 height 4
click at [114, 59] on button "Работы" at bounding box center [113, 54] width 33 height 14
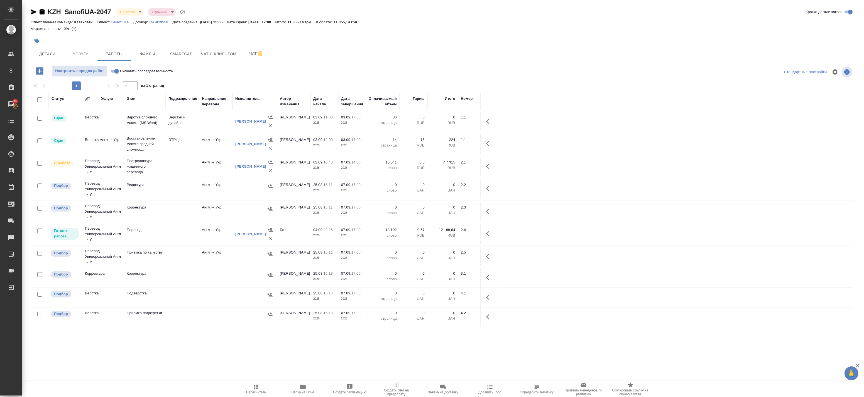
click at [38, 231] on input "checkbox" at bounding box center [39, 231] width 5 height 5
checkbox input "true"
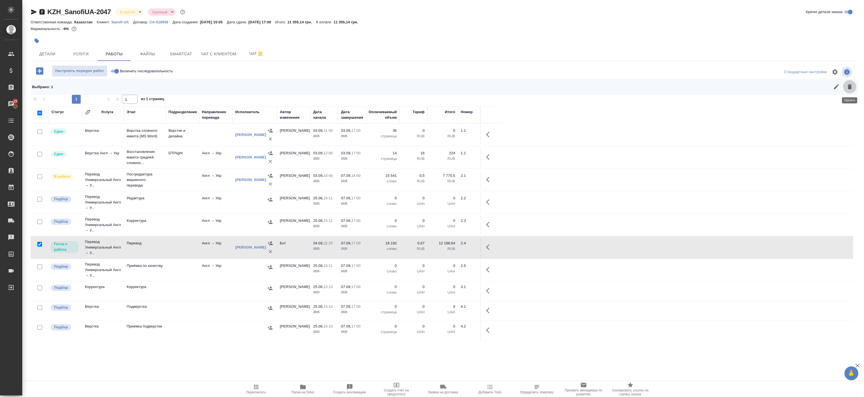
click at [848, 88] on icon "button" at bounding box center [849, 86] width 4 height 5
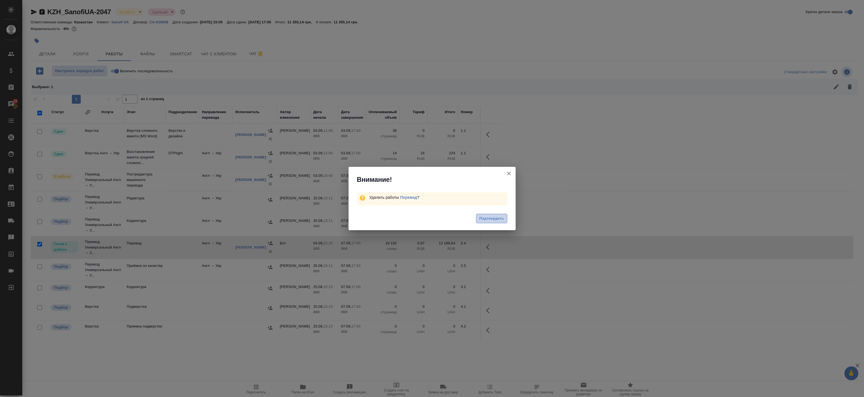
click at [490, 220] on span "Подтвердить" at bounding box center [491, 219] width 25 height 6
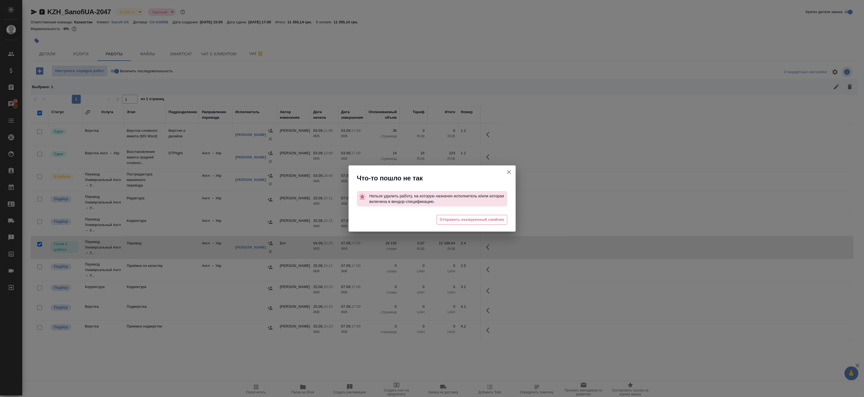
drag, startPoint x: 516, startPoint y: 171, endPoint x: 511, endPoint y: 171, distance: 4.5
click at [515, 171] on div "Что-то пошло не так Нельзя удалить работу, на которую назначен исполнитель и/ил…" at bounding box center [432, 198] width 864 height 397
drag, startPoint x: 511, startPoint y: 171, endPoint x: 424, endPoint y: 188, distance: 89.0
click at [511, 171] on icon "button" at bounding box center [508, 172] width 7 height 7
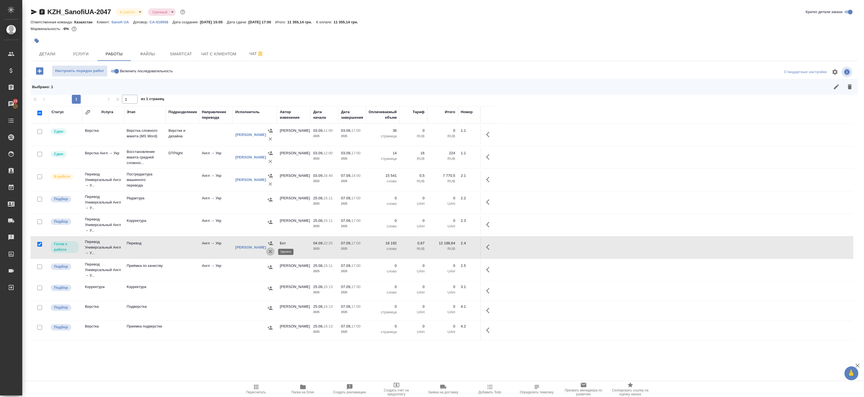
click at [269, 252] on icon "button" at bounding box center [270, 252] width 6 height 6
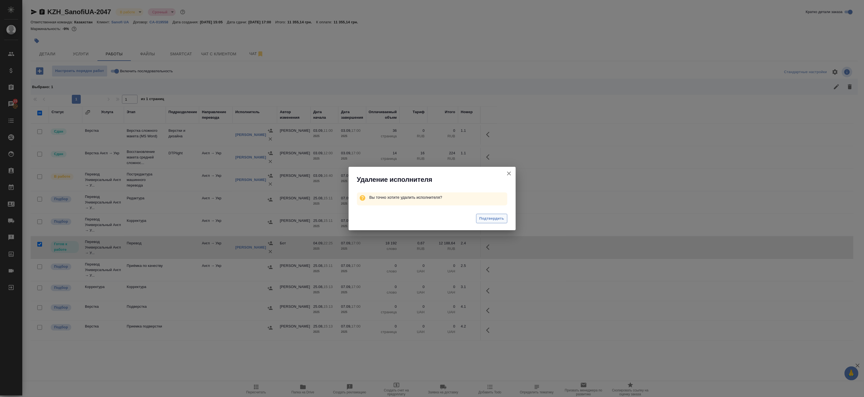
click at [501, 221] on span "Подтвердить" at bounding box center [491, 219] width 25 height 6
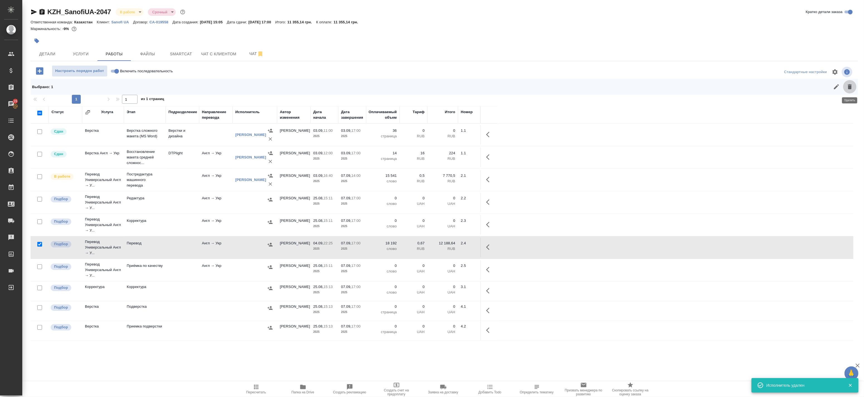
click at [847, 88] on icon "button" at bounding box center [849, 86] width 7 height 7
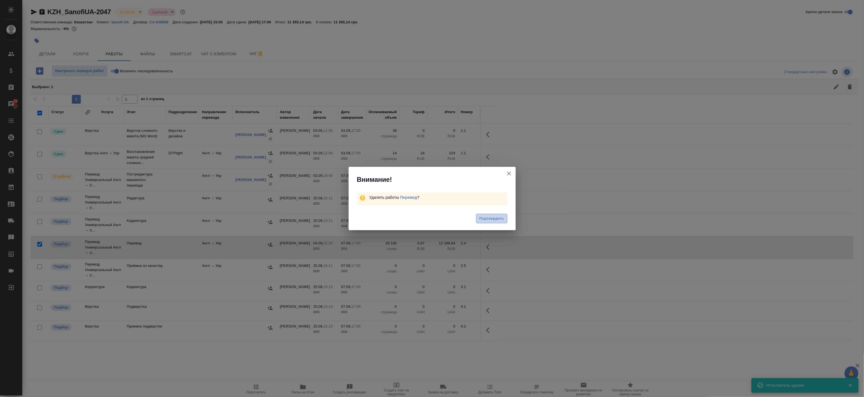
click at [499, 219] on span "Подтвердить" at bounding box center [491, 219] width 25 height 6
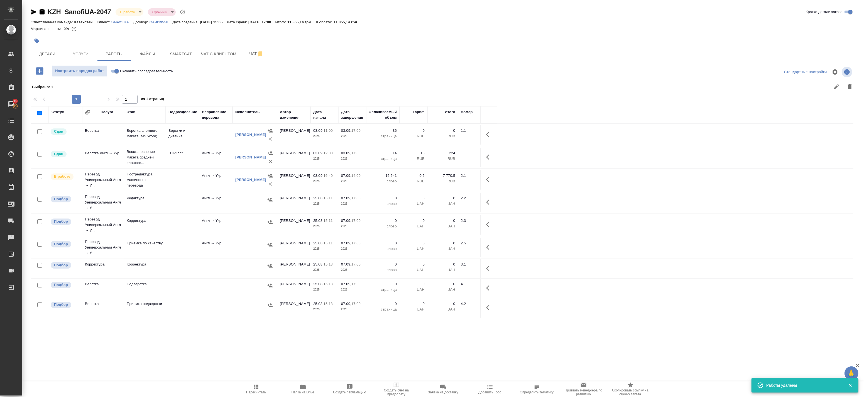
click at [253, 389] on icon "button" at bounding box center [256, 387] width 7 height 7
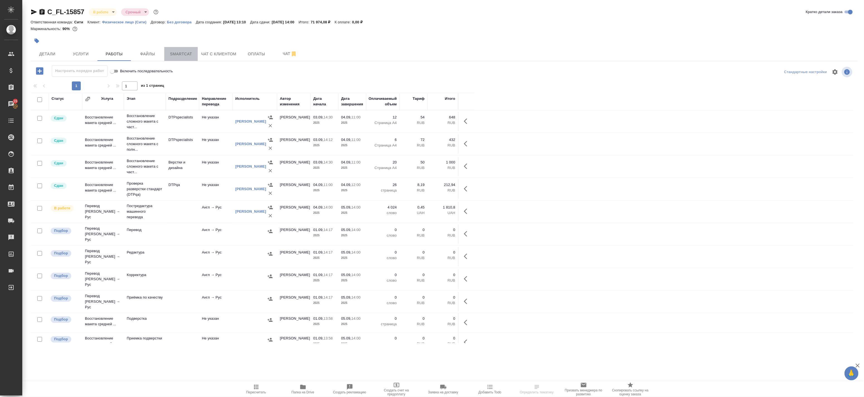
click at [192, 56] on span "Smartcat" at bounding box center [181, 54] width 27 height 7
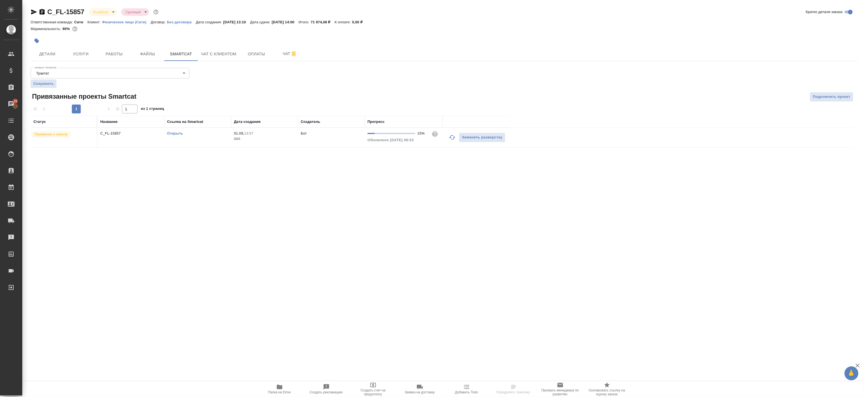
click at [451, 139] on icon "button" at bounding box center [452, 137] width 7 height 7
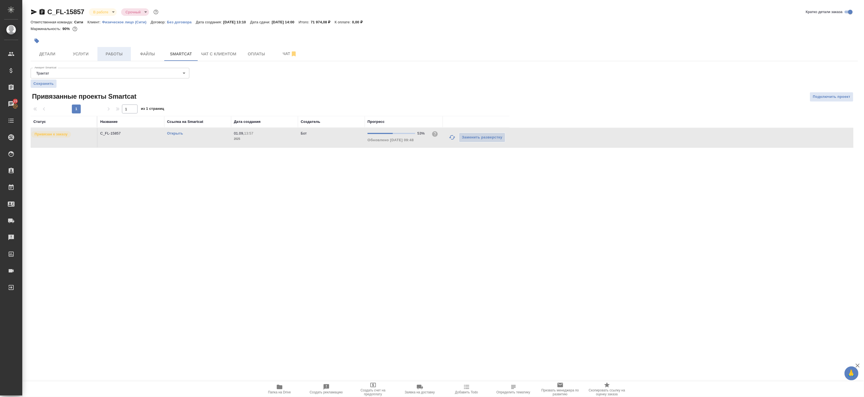
click at [116, 54] on span "Работы" at bounding box center [114, 54] width 27 height 7
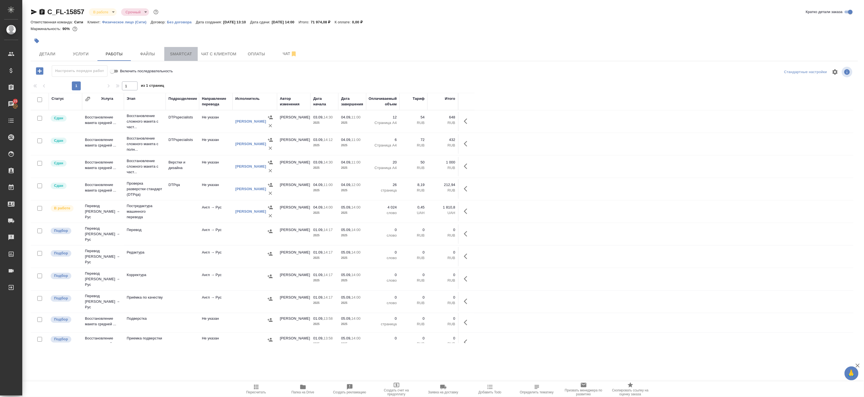
click at [193, 55] on span "Smartcat" at bounding box center [181, 54] width 27 height 7
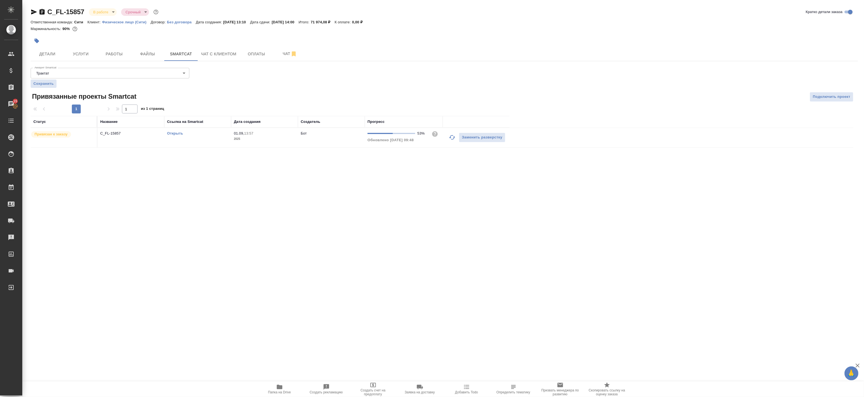
click at [453, 138] on icon "button" at bounding box center [452, 137] width 7 height 7
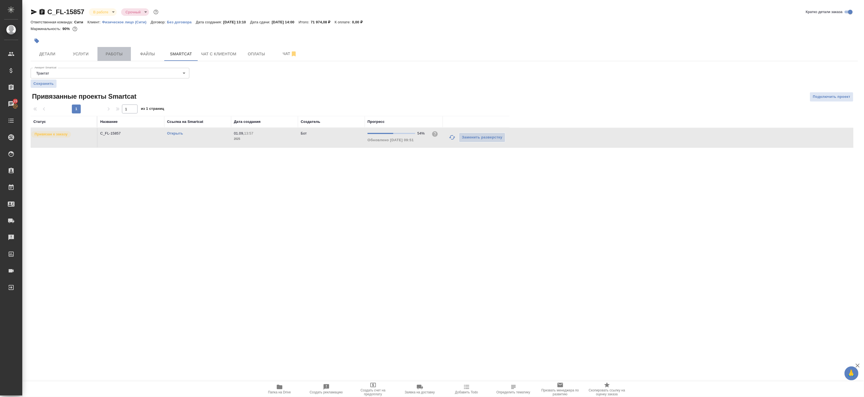
click at [106, 57] on span "Работы" at bounding box center [114, 54] width 27 height 7
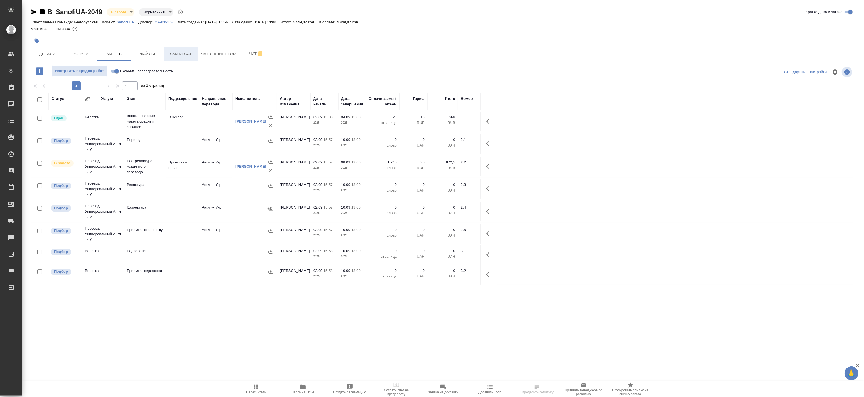
click at [183, 53] on span "Smartcat" at bounding box center [181, 54] width 27 height 7
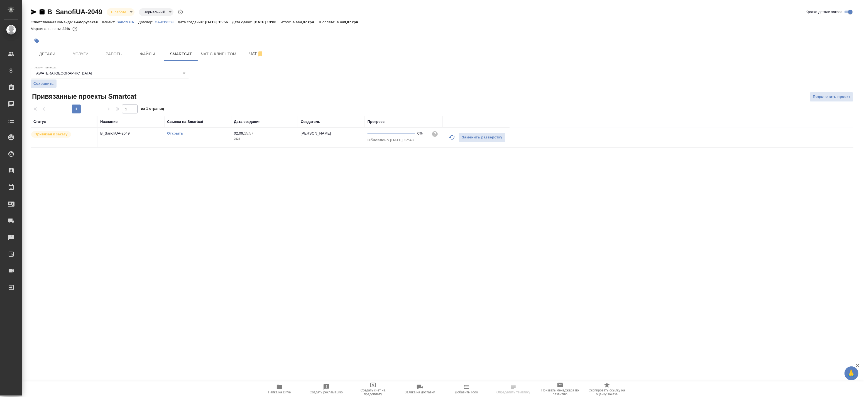
click at [452, 137] on icon "button" at bounding box center [452, 137] width 7 height 7
